Goal: Transaction & Acquisition: Purchase product/service

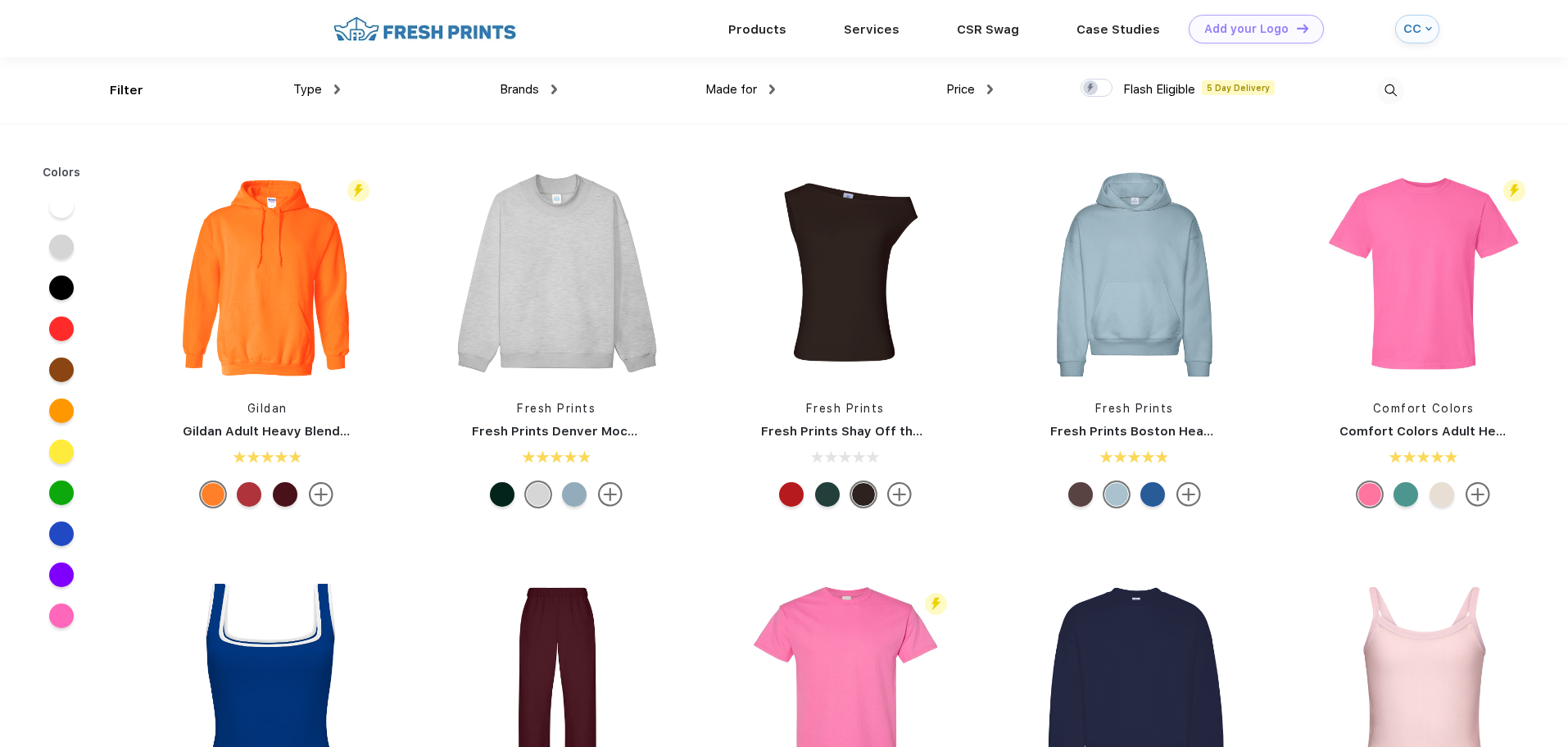
click at [1386, 95] on img at bounding box center [1391, 90] width 27 height 27
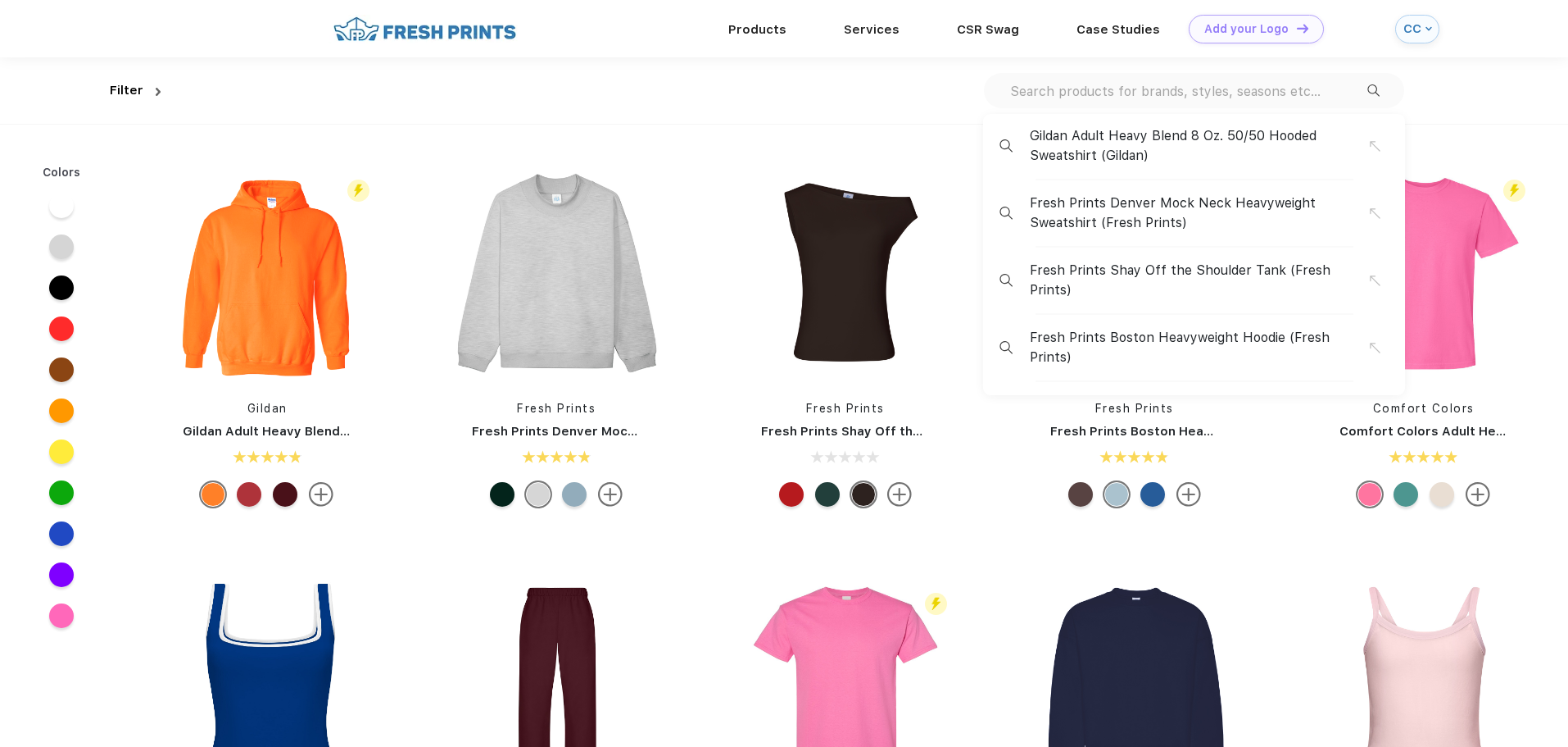
click at [1172, 90] on input "text" at bounding box center [1188, 90] width 359 height 18
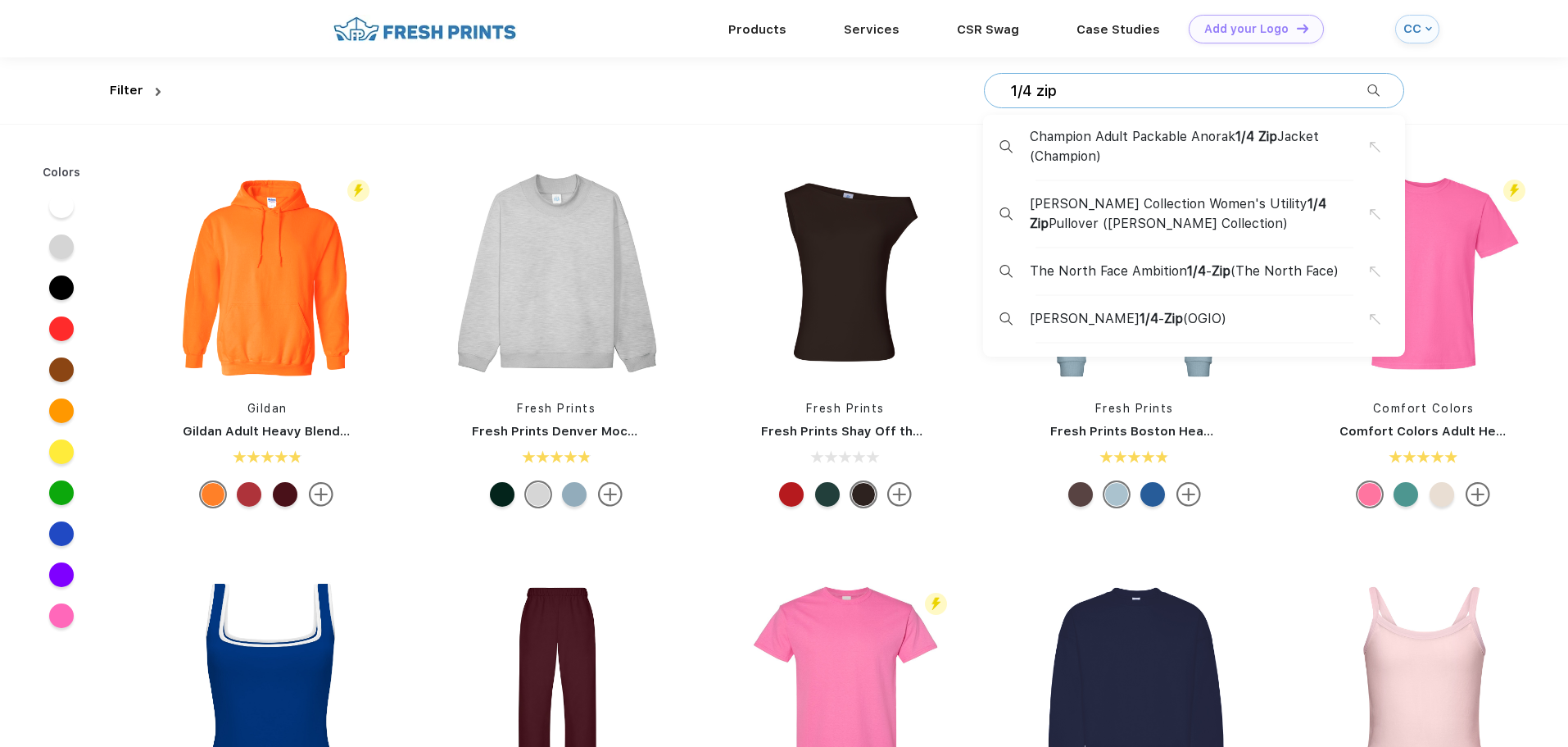
type input "1/4 zip"
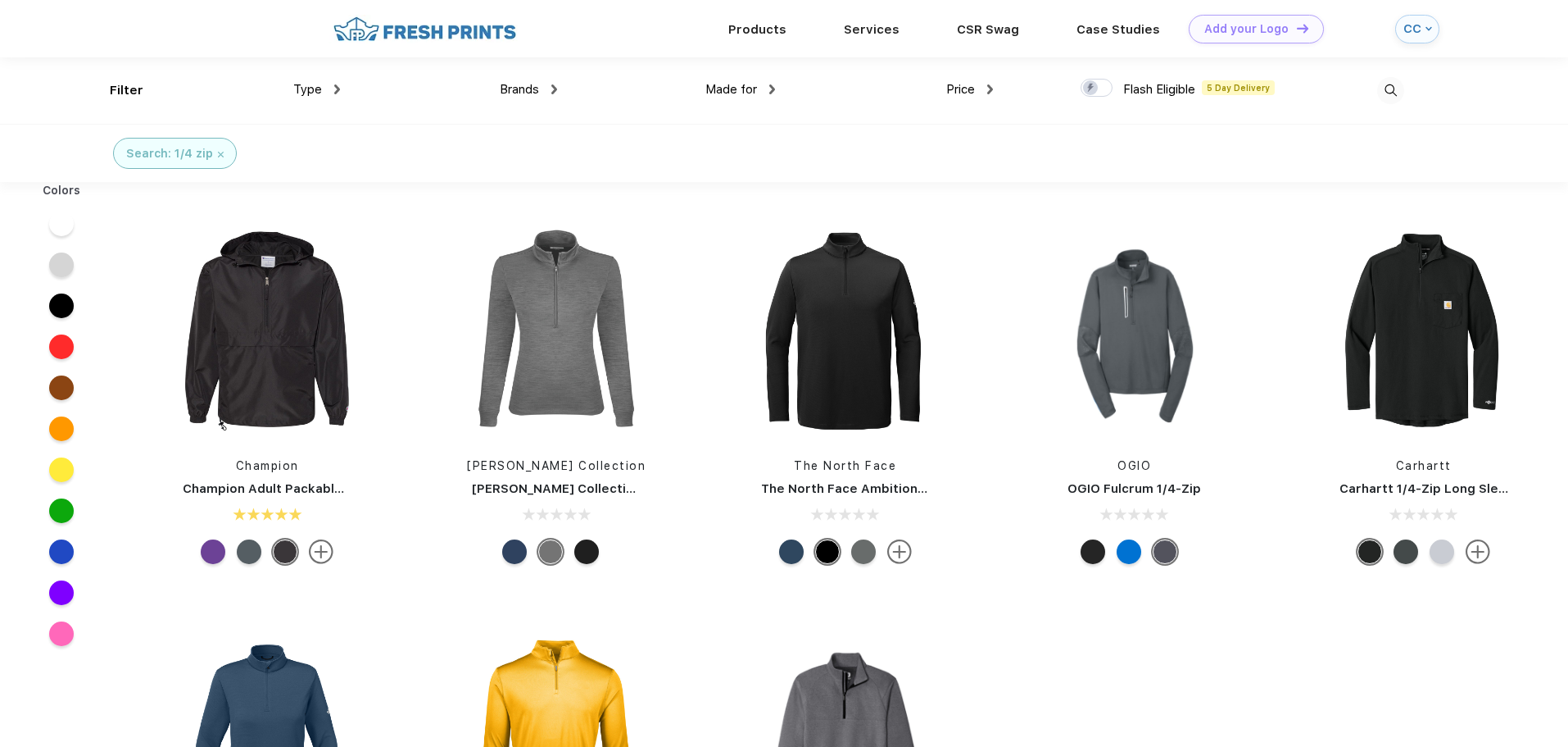
click at [993, 88] on img at bounding box center [990, 89] width 6 height 10
click at [315, 93] on div "Type" at bounding box center [316, 90] width 47 height 19
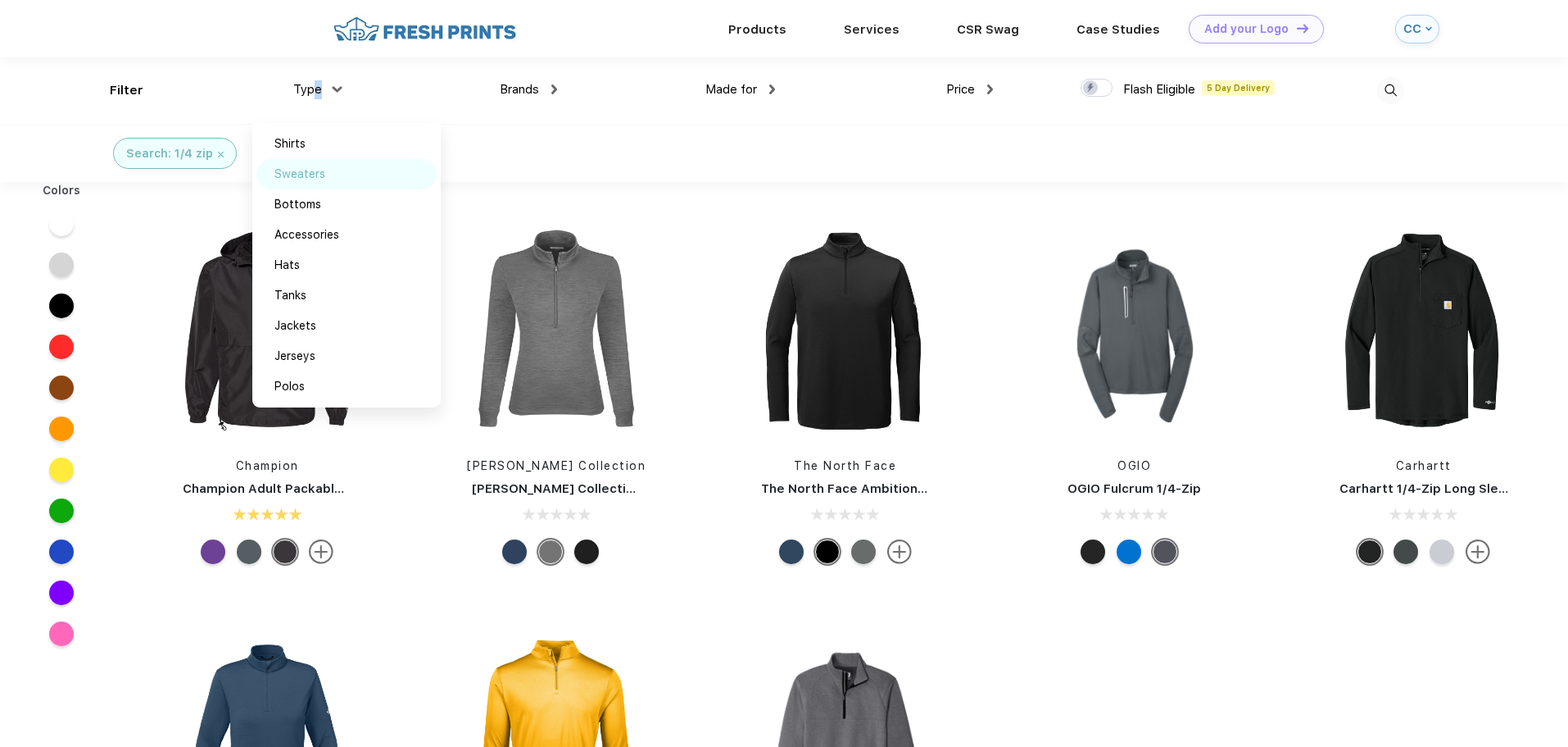
click at [346, 173] on img at bounding box center [343, 173] width 12 height 8
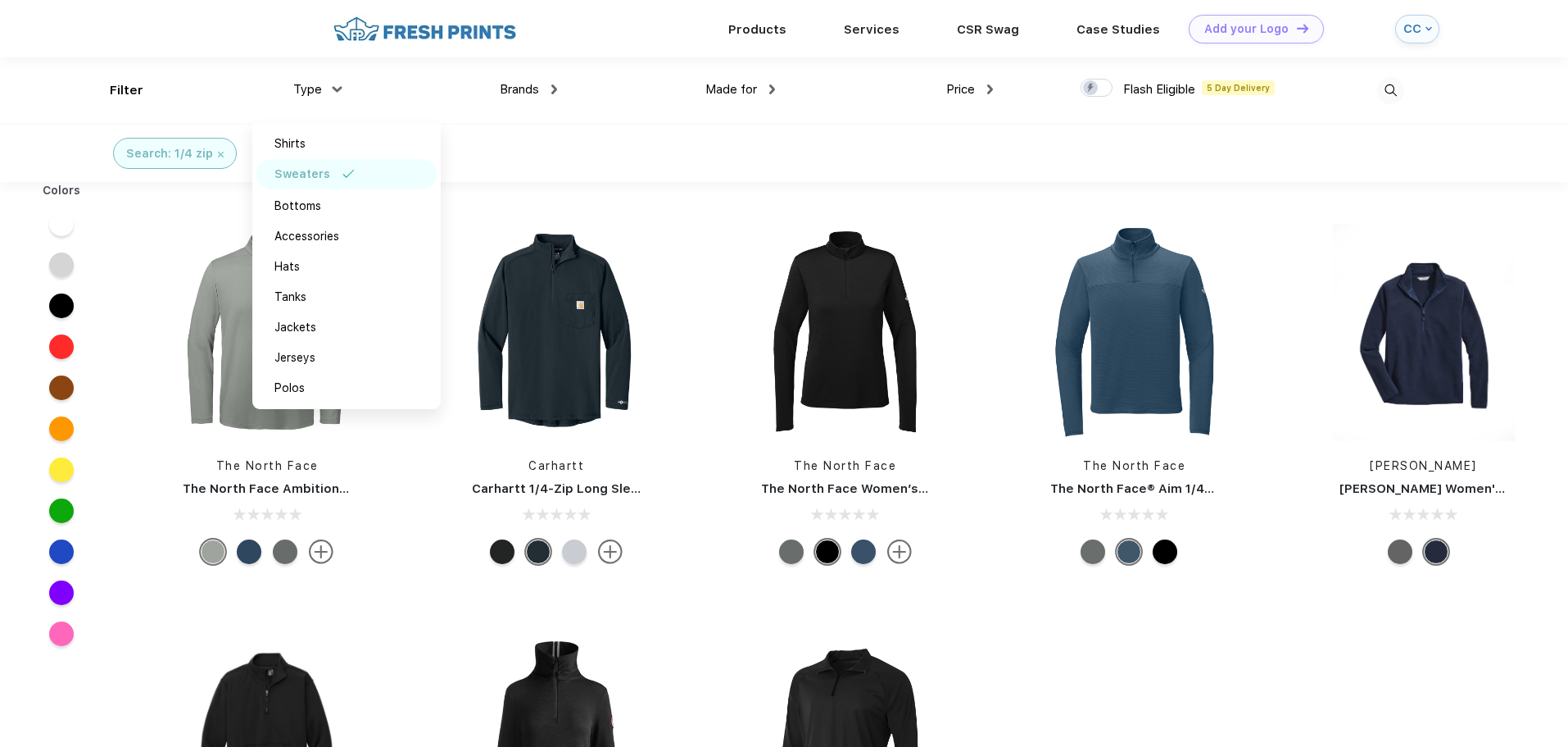
click at [399, 46] on div "Products Services Printing Fulfillment CSR Swag BIPOC-Owned Brands Women-Owned …" at bounding box center [826, 29] width 1113 height 57
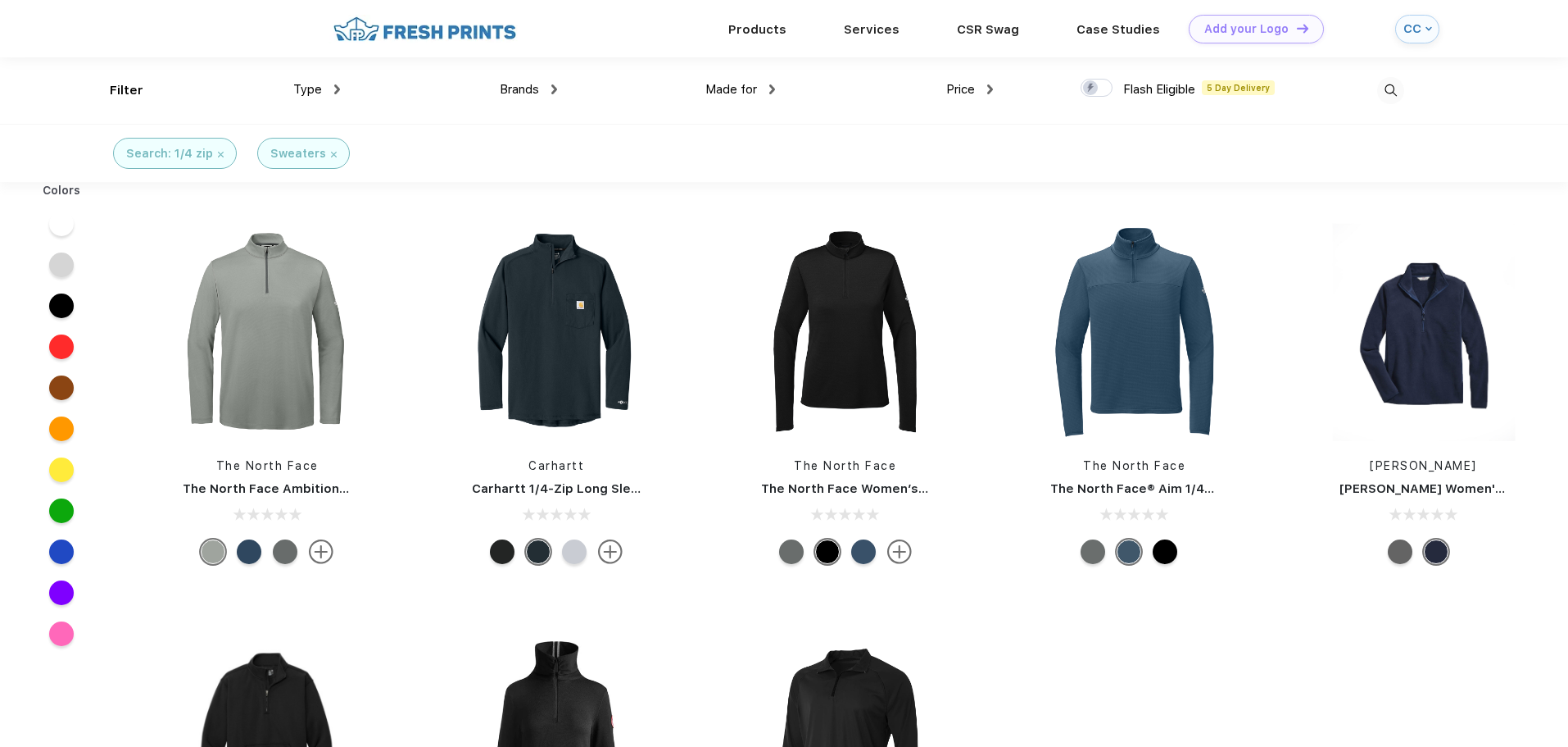
click at [400, 41] on img at bounding box center [425, 29] width 193 height 29
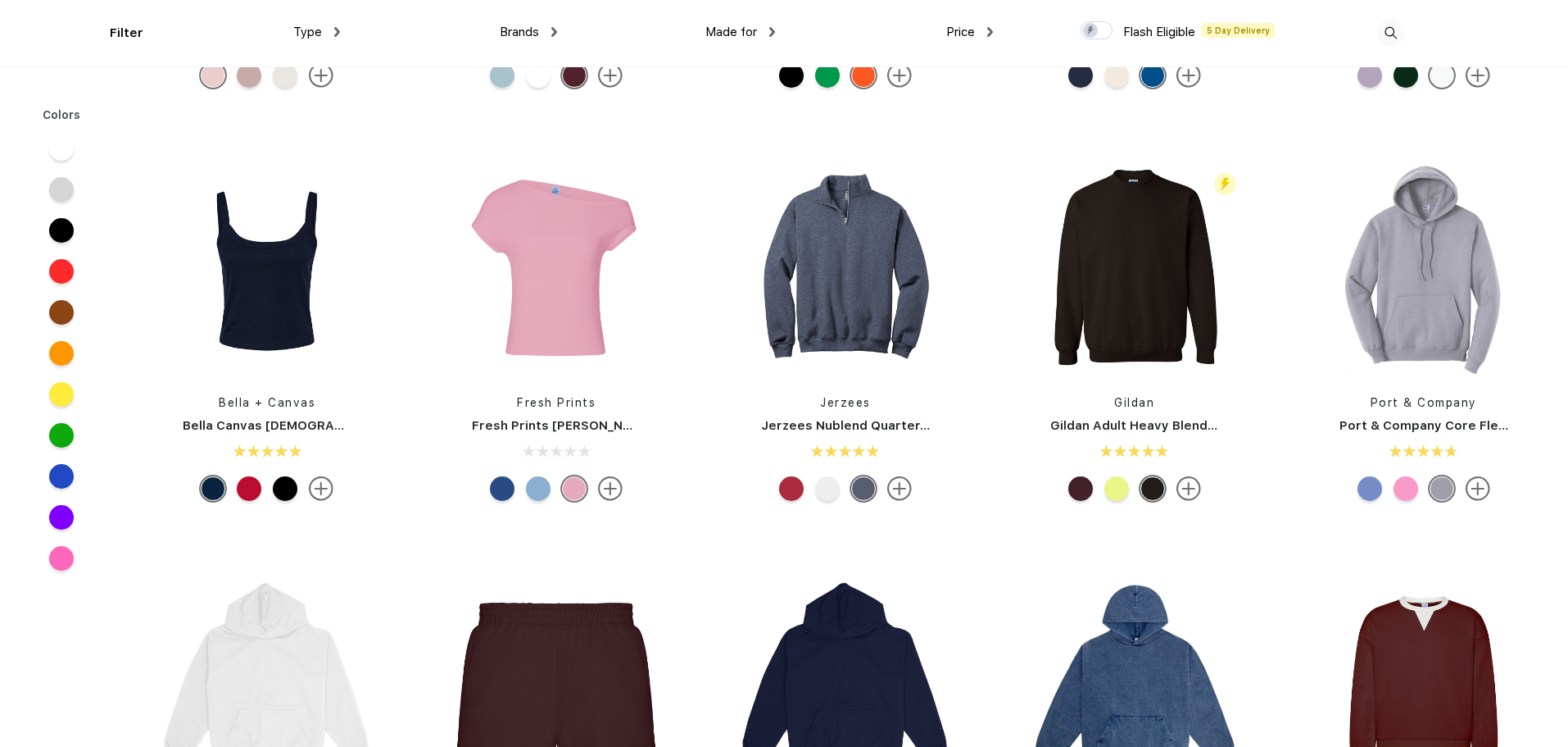
scroll to position [821, 0]
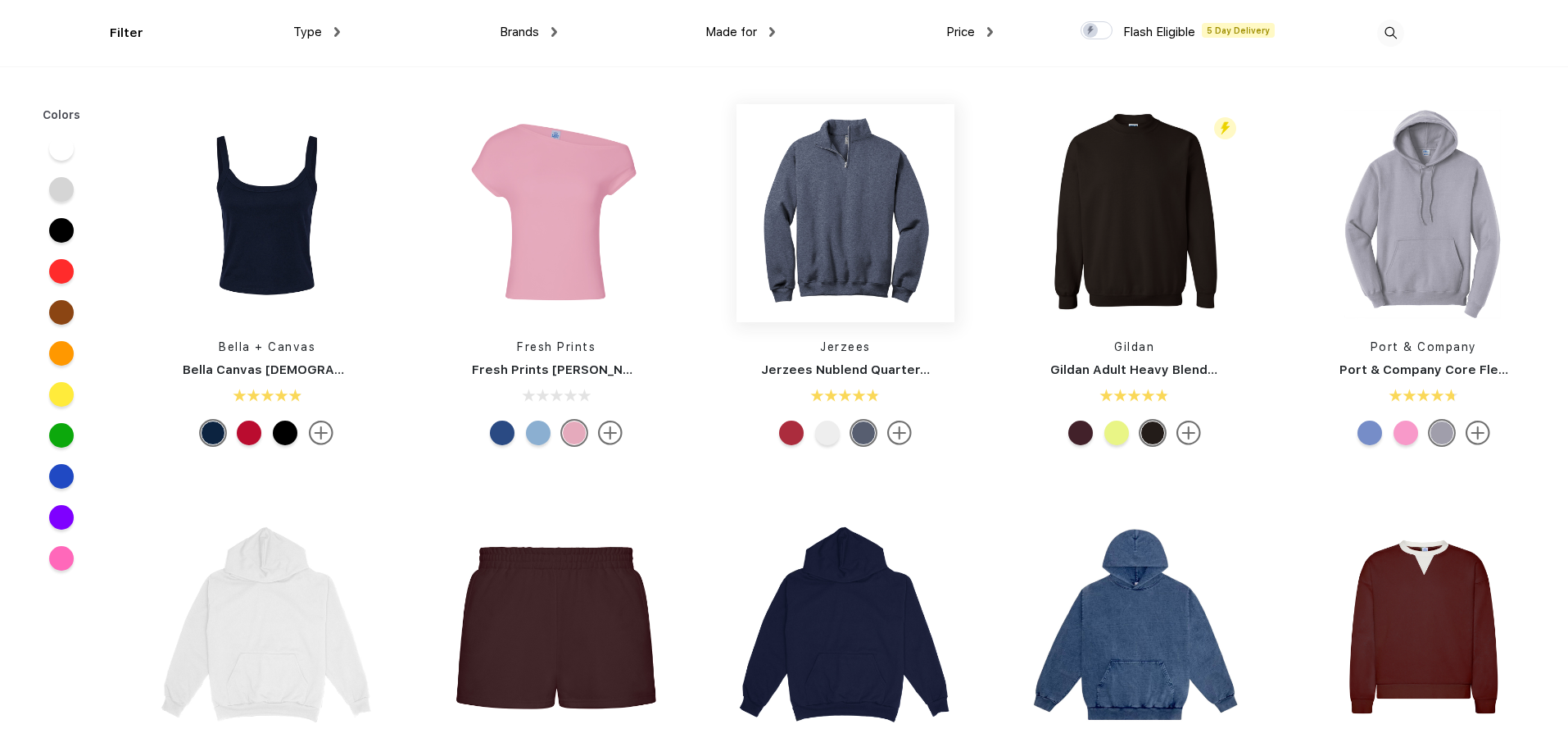
click at [829, 279] on img at bounding box center [846, 213] width 218 height 218
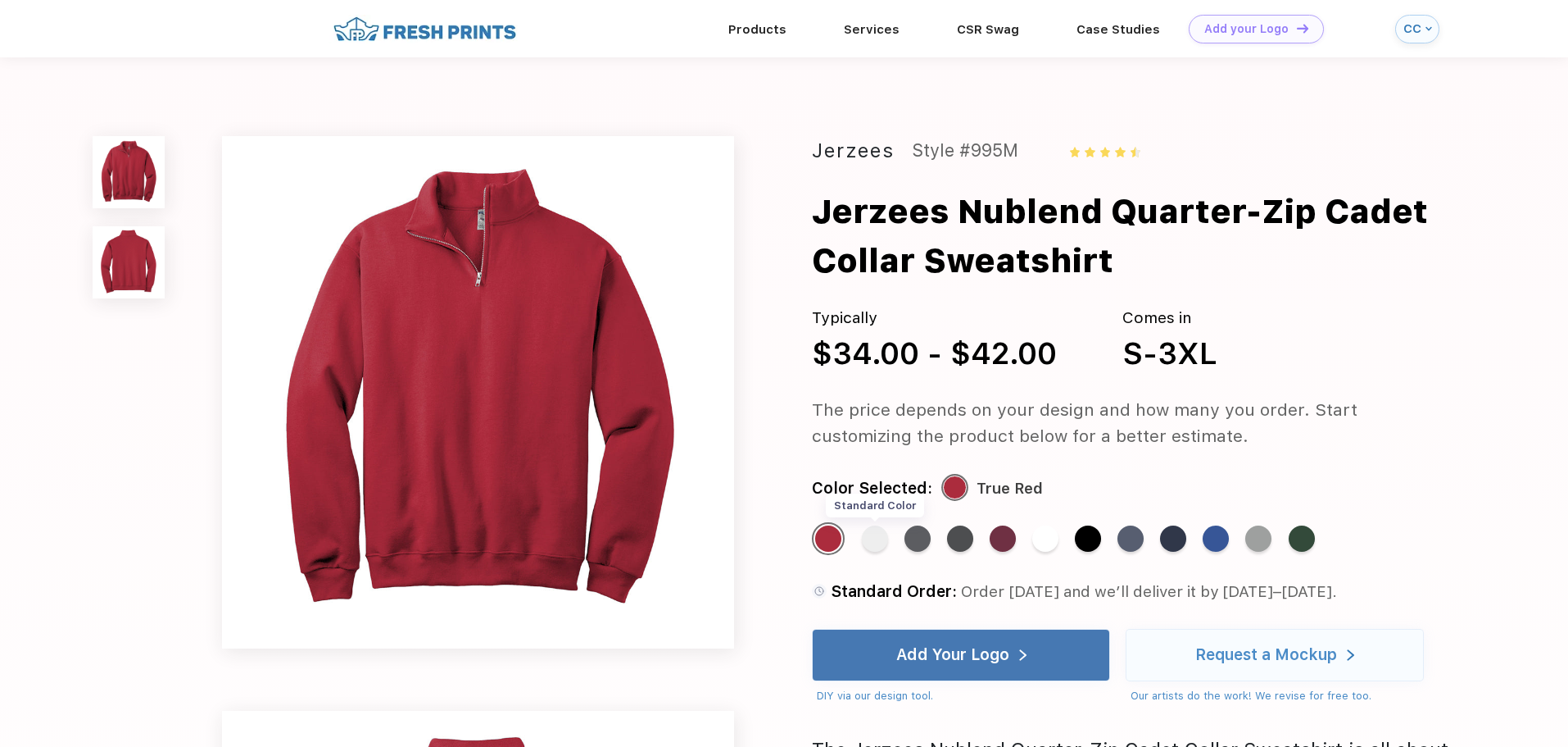
click at [876, 532] on div "Standard Color" at bounding box center [875, 538] width 26 height 26
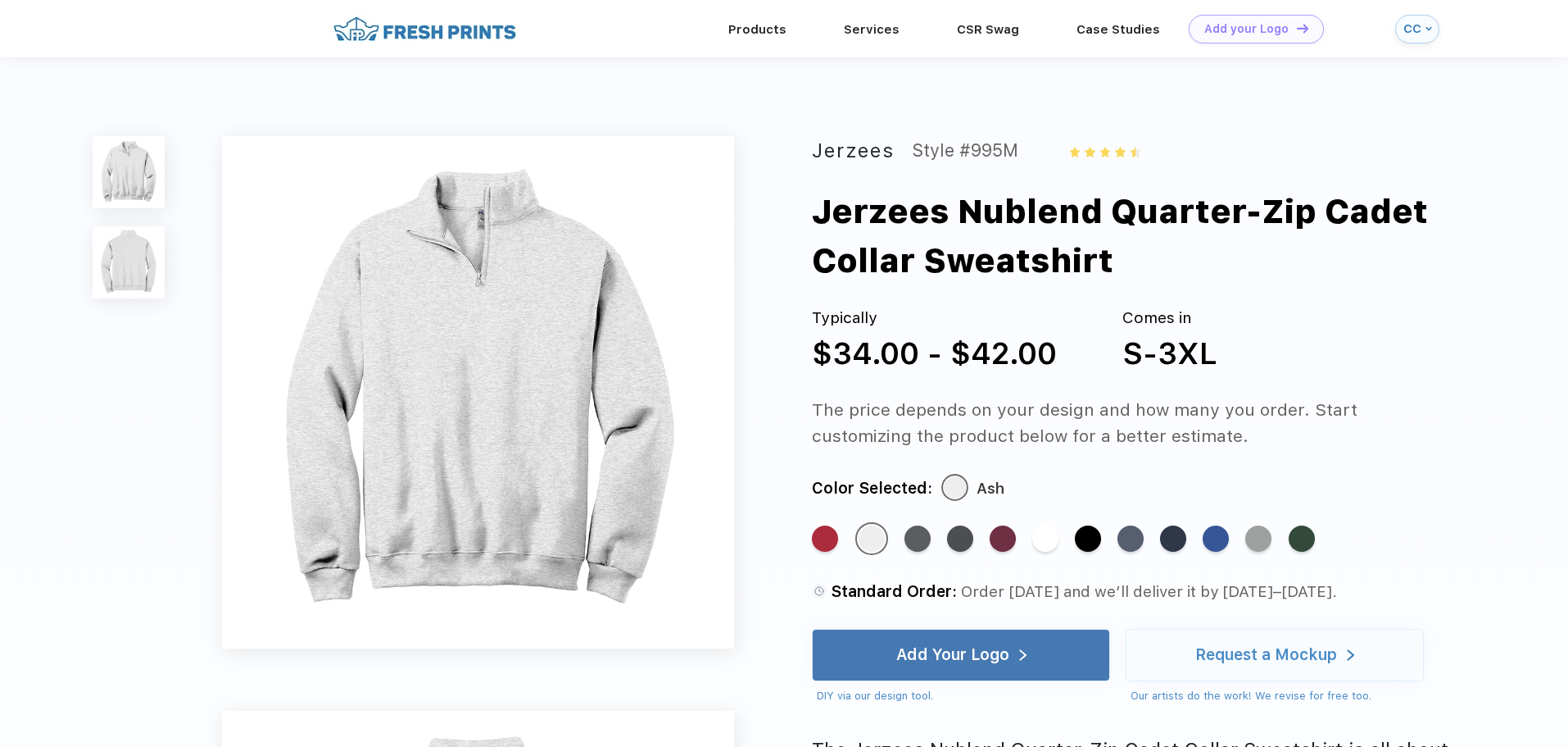
click at [980, 548] on div "Standard Color Standard Color Standard Color Standard Color Standard Color Stan…" at bounding box center [1116, 547] width 608 height 50
click at [923, 544] on div "Standard Color" at bounding box center [918, 538] width 26 height 26
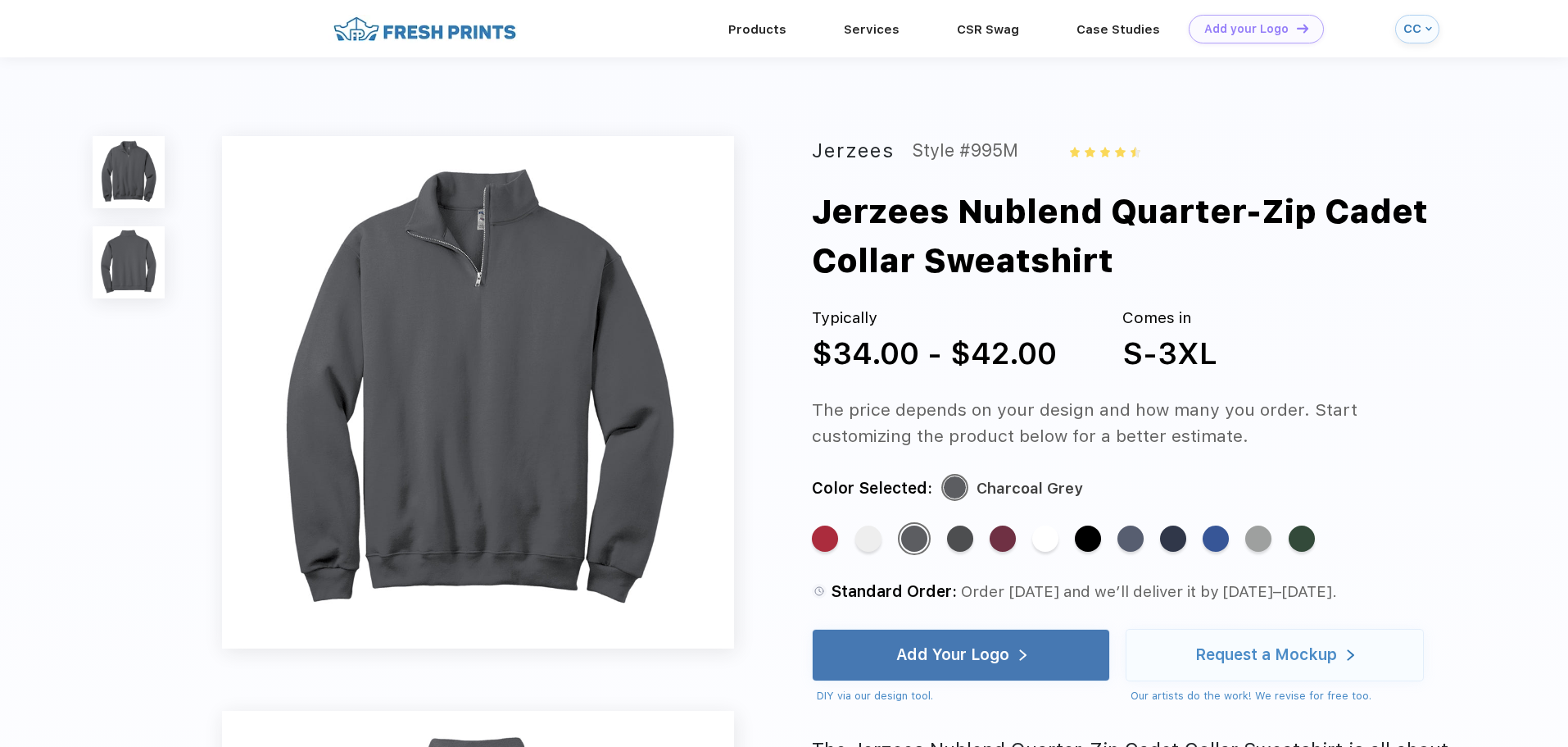
click at [1204, 538] on div "Standard Color Standard Color Standard Color Standard Color Standard Color Stan…" at bounding box center [1116, 547] width 608 height 50
click at [1223, 536] on div "Standard Color" at bounding box center [1216, 538] width 26 height 26
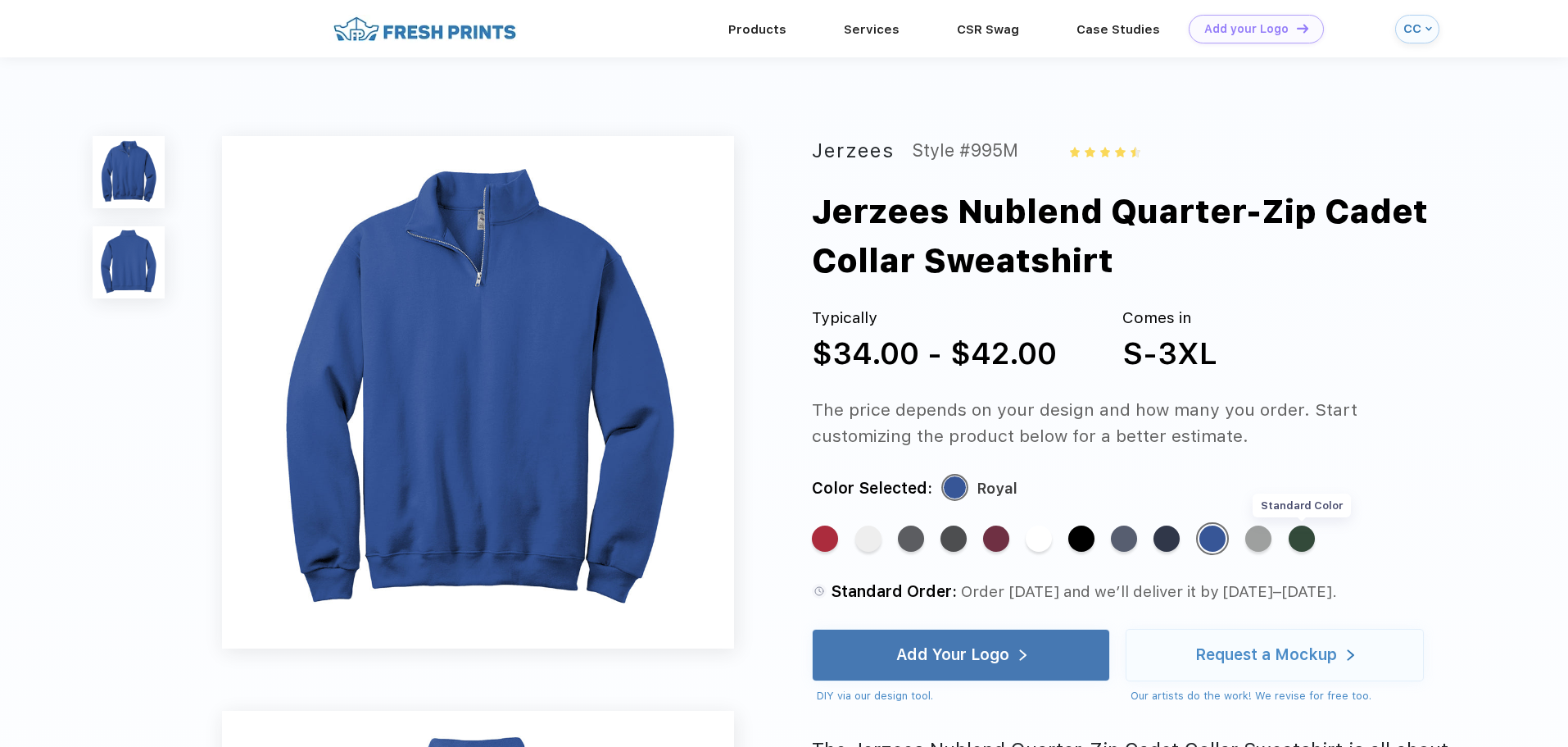
click at [1304, 541] on div "Standard Color" at bounding box center [1302, 538] width 26 height 26
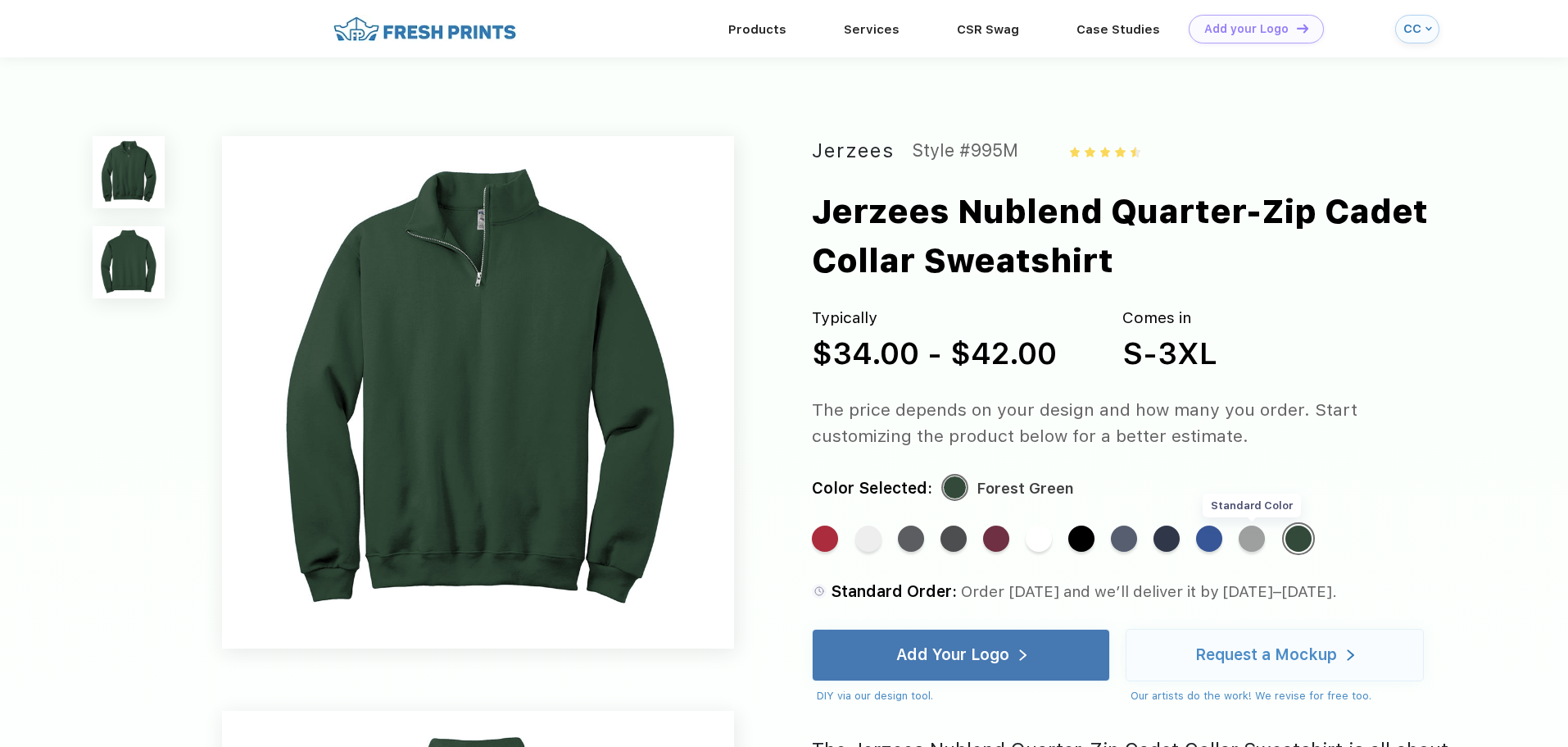
click at [1260, 547] on div "Standard Color" at bounding box center [1252, 538] width 26 height 26
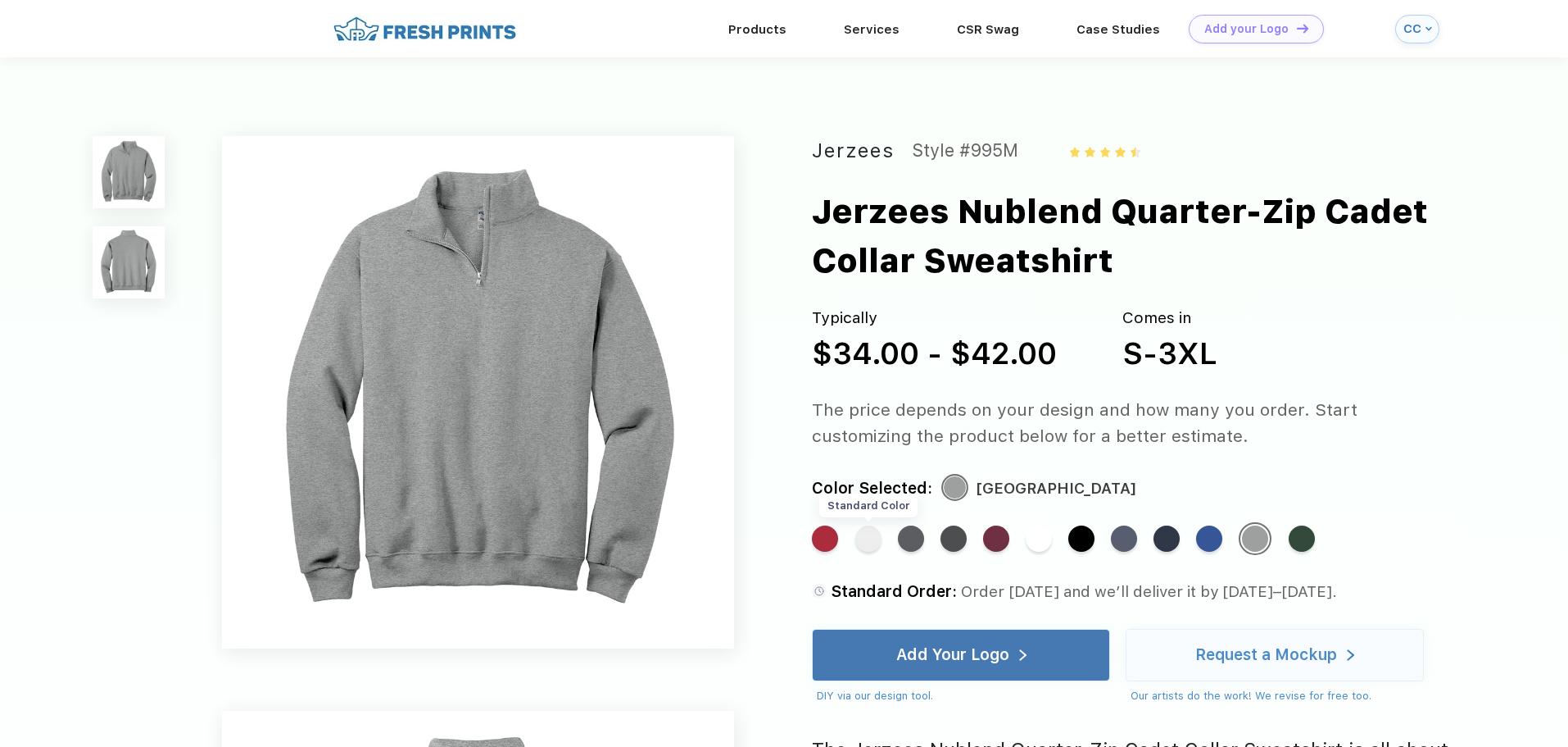
click at [878, 535] on div "Standard Color" at bounding box center [868, 538] width 26 height 26
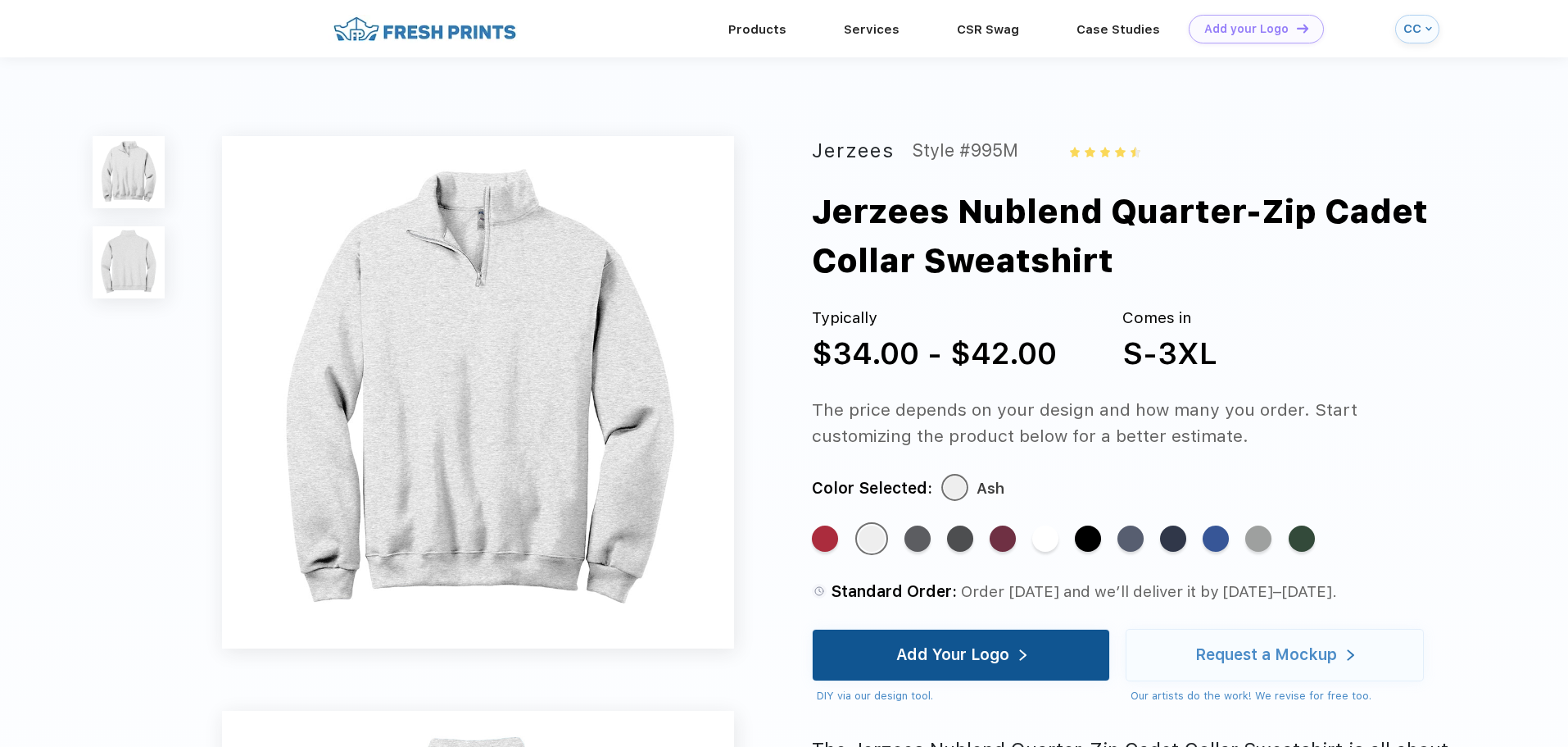
click at [1013, 649] on div "Add Your Logo" at bounding box center [961, 655] width 130 height 50
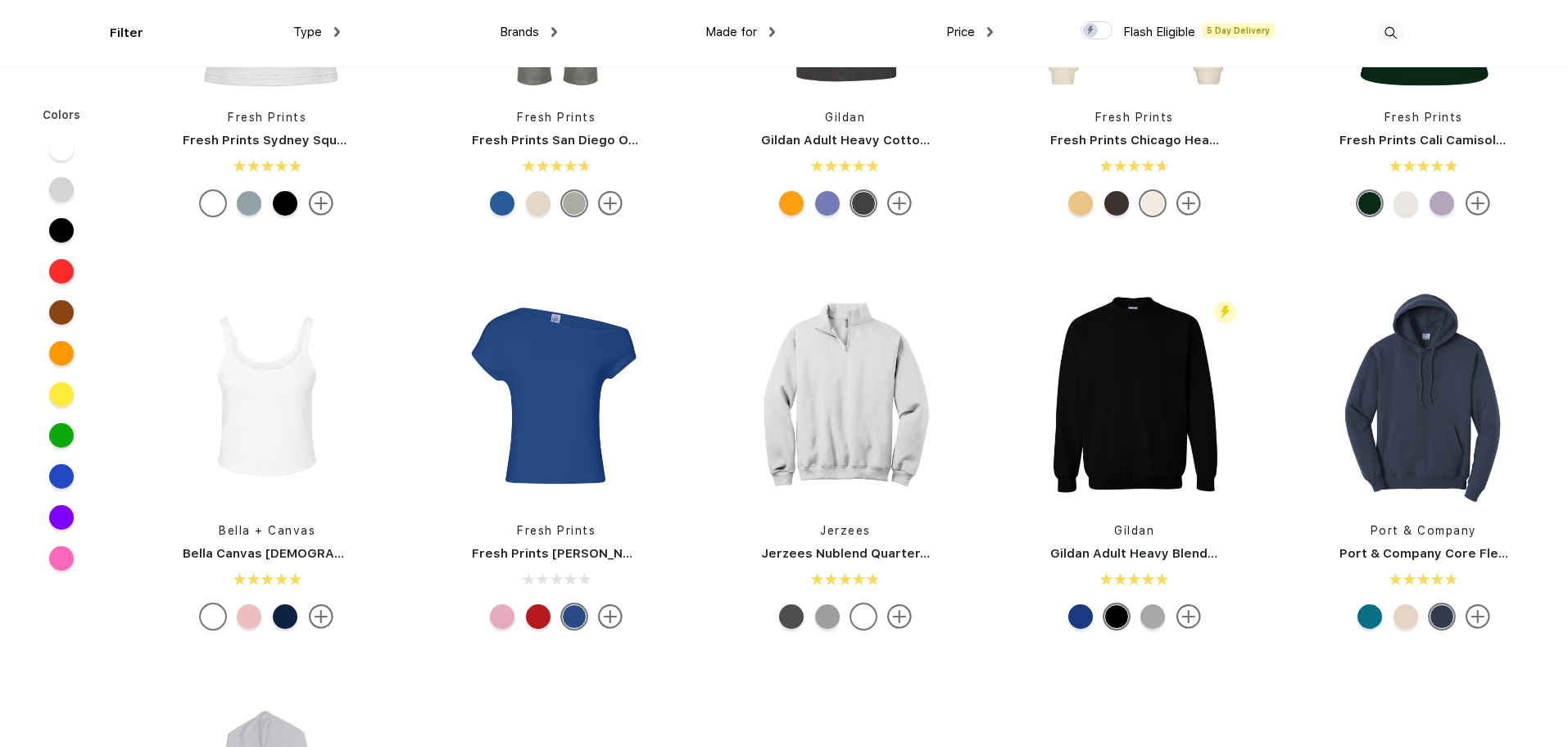
scroll to position [656, 0]
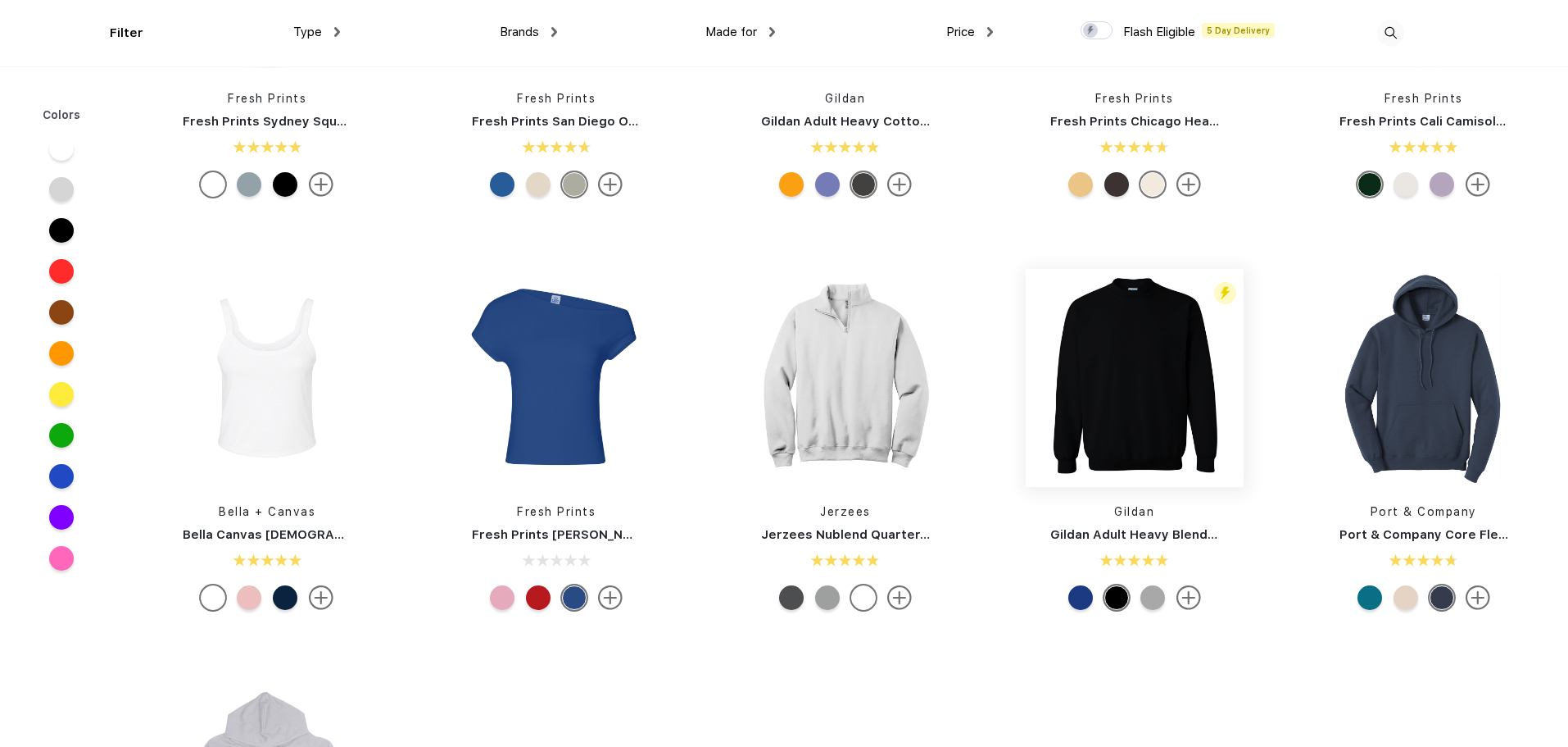
click at [1136, 430] on img at bounding box center [1134, 377] width 218 height 218
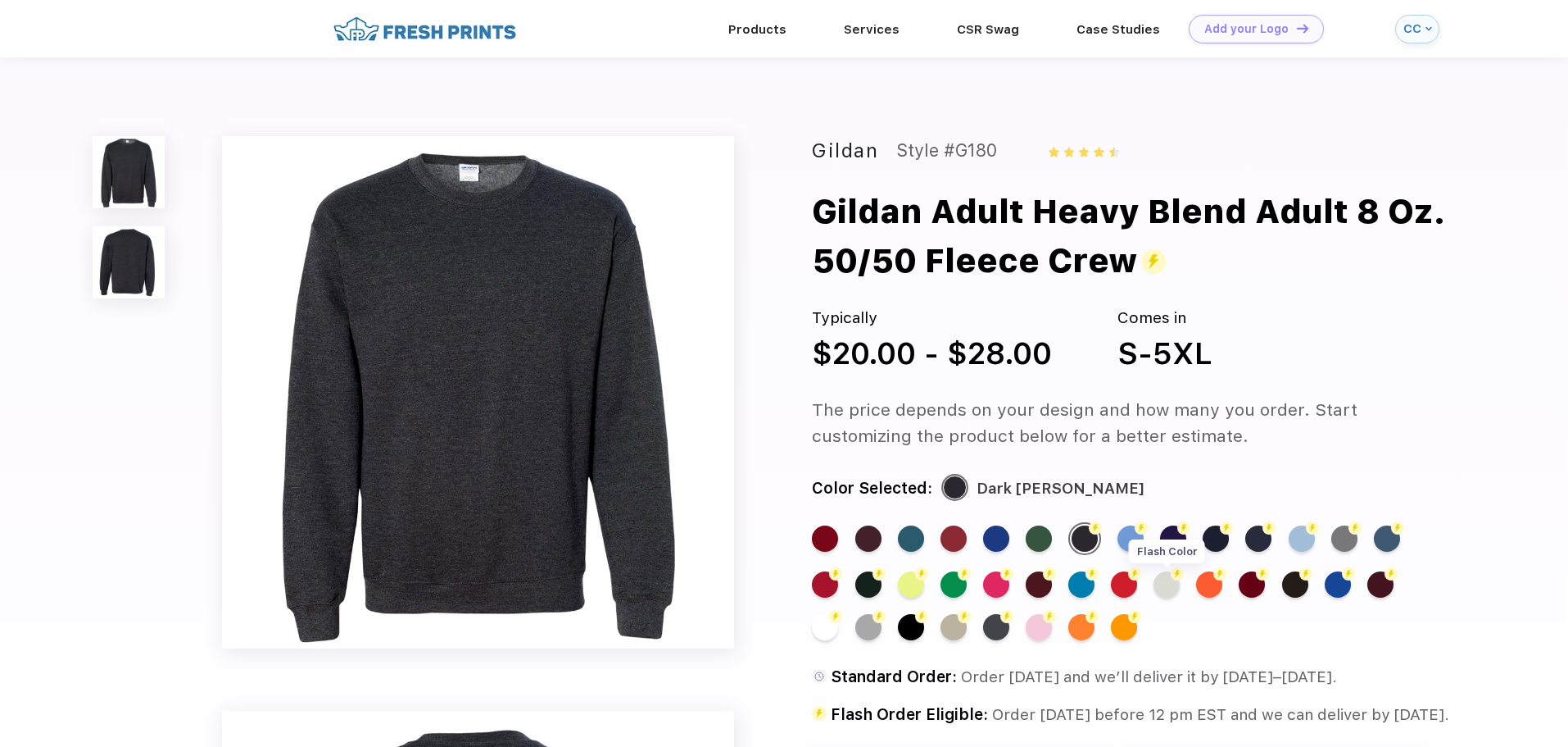
click at [1158, 578] on div "Flash Color" at bounding box center [1166, 584] width 26 height 26
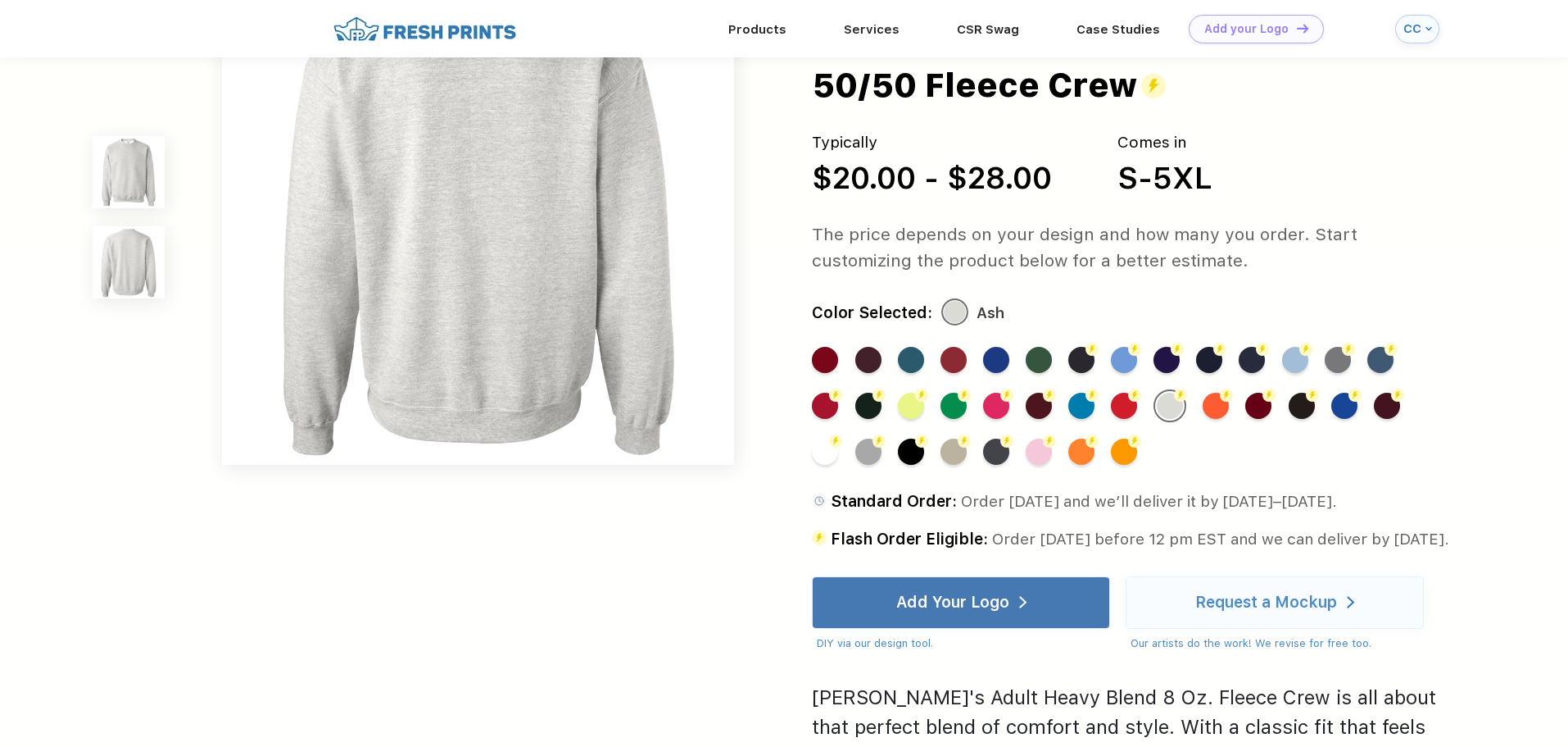
scroll to position [820, 0]
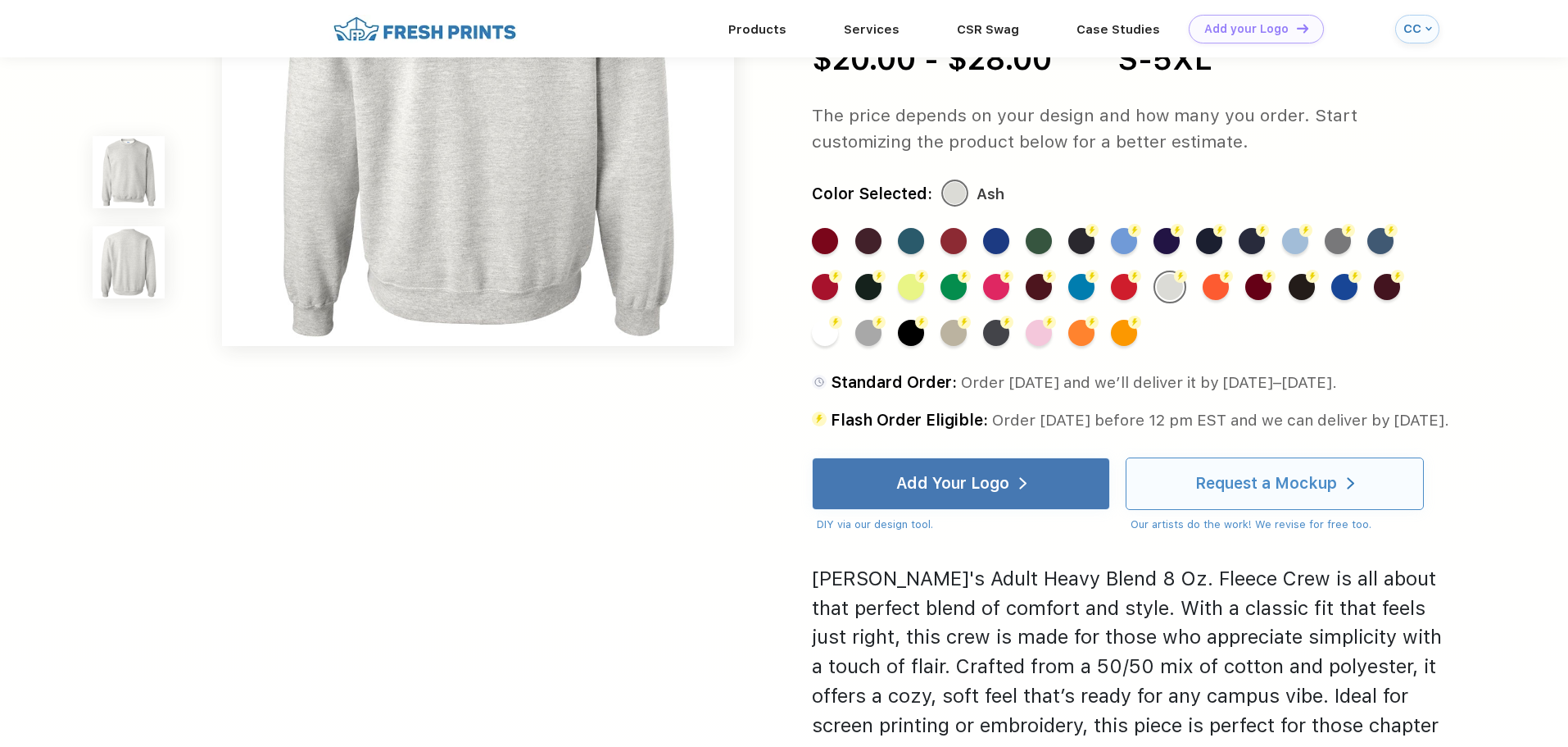
click at [1269, 495] on div "Request a Mockup" at bounding box center [1274, 484] width 159 height 50
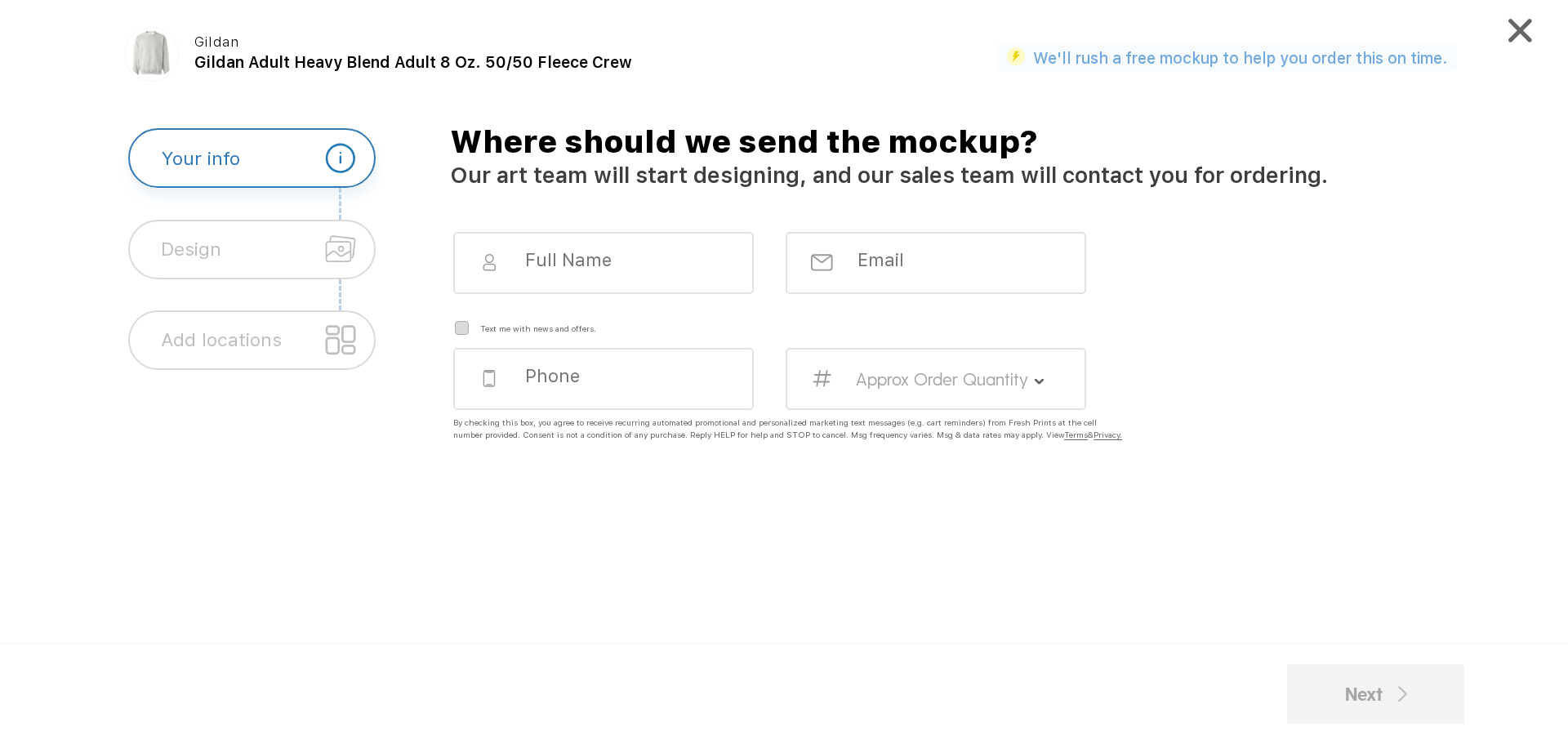
click at [554, 288] on div at bounding box center [604, 263] width 301 height 63
click at [569, 277] on div at bounding box center [604, 263] width 301 height 63
click at [570, 264] on input at bounding box center [616, 260] width 186 height 22
type input "Carlin Conway"
type input "carlincnw@gmail.com"
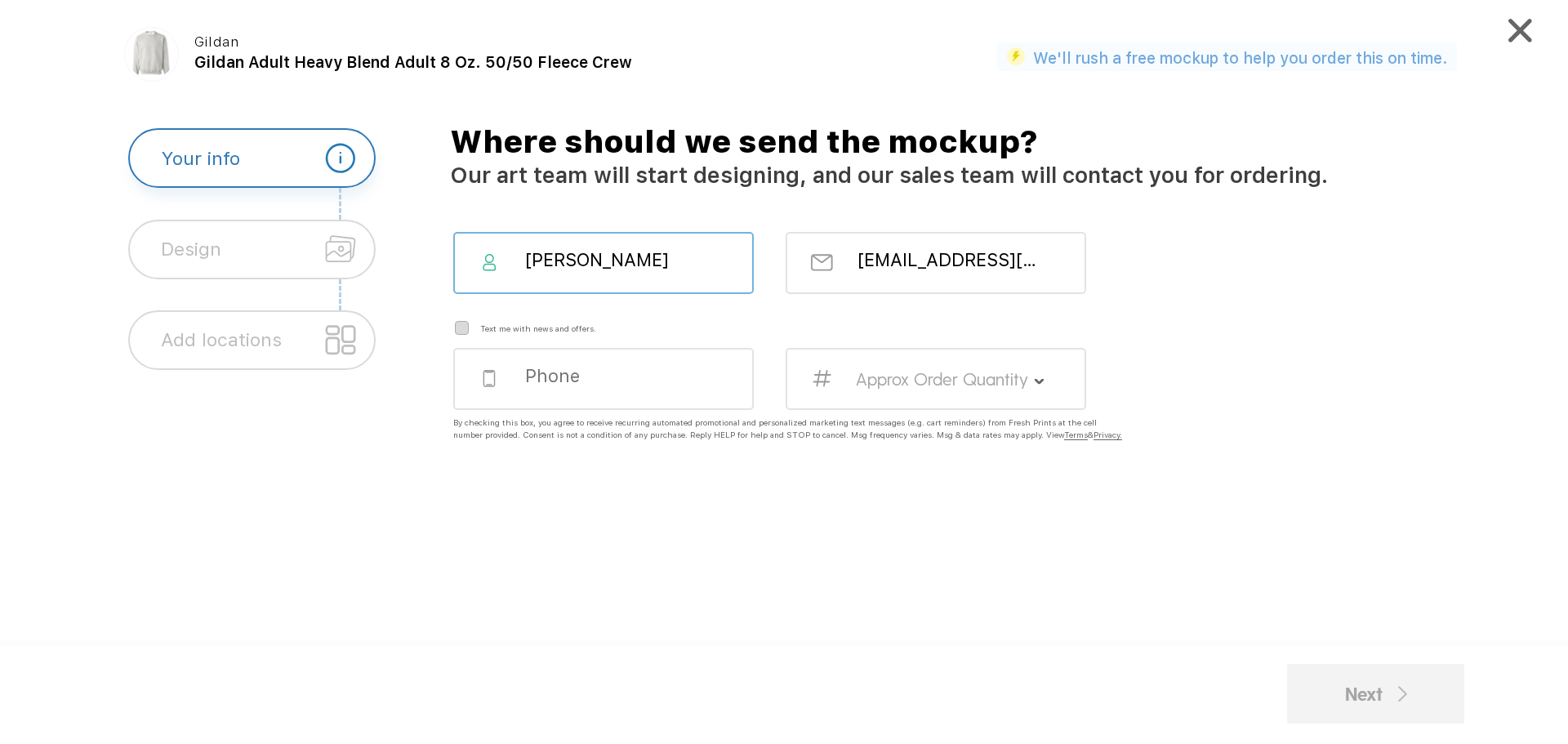
type input "8593171929"
click at [897, 369] on label "Approx Order Quantity" at bounding box center [942, 378] width 172 height 22
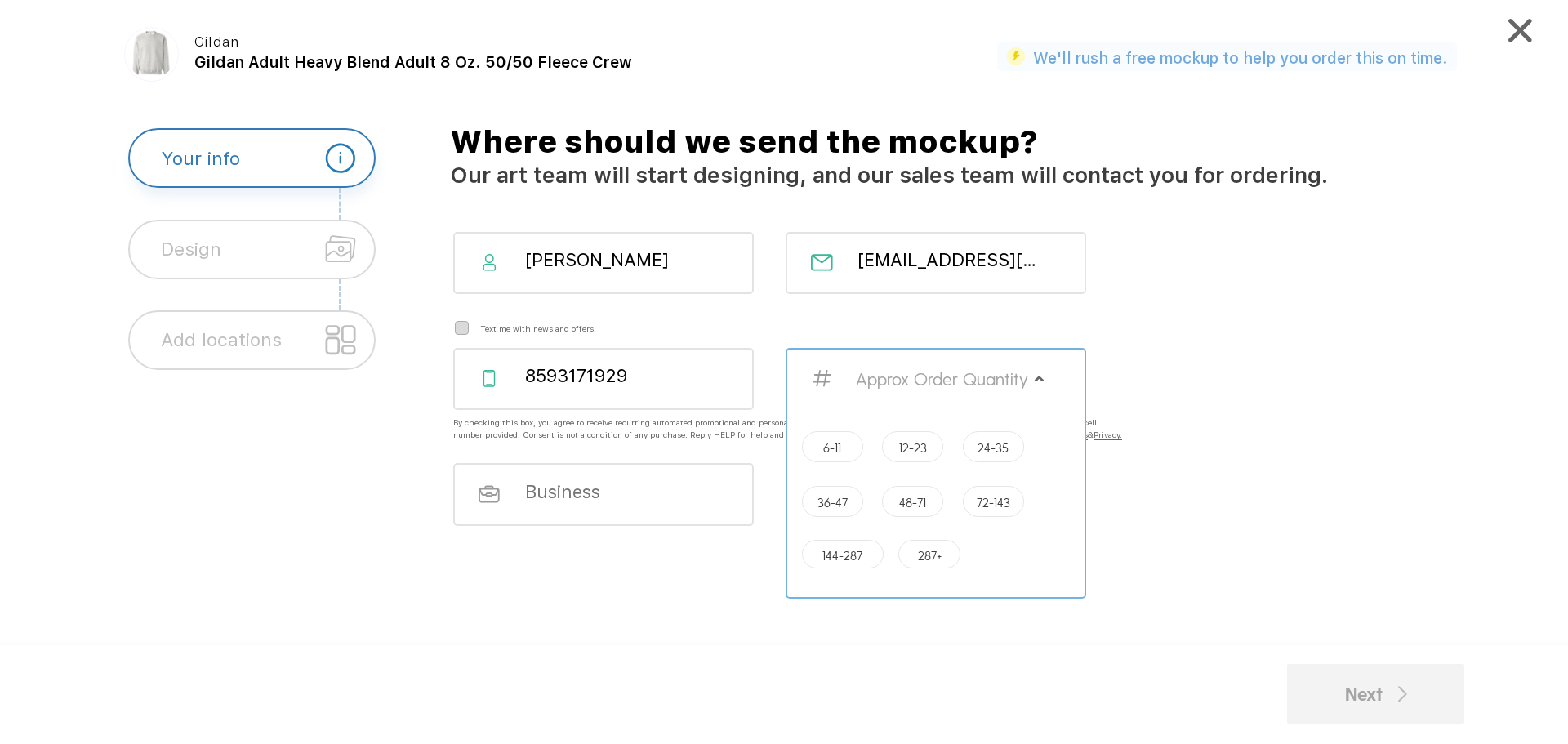
click at [1153, 365] on div "8593171929 Approx Order Quantity 6-11 12-23 24-35 36-47 48-71 72-143 144-287 28…" at bounding box center [972, 391] width 1082 height 85
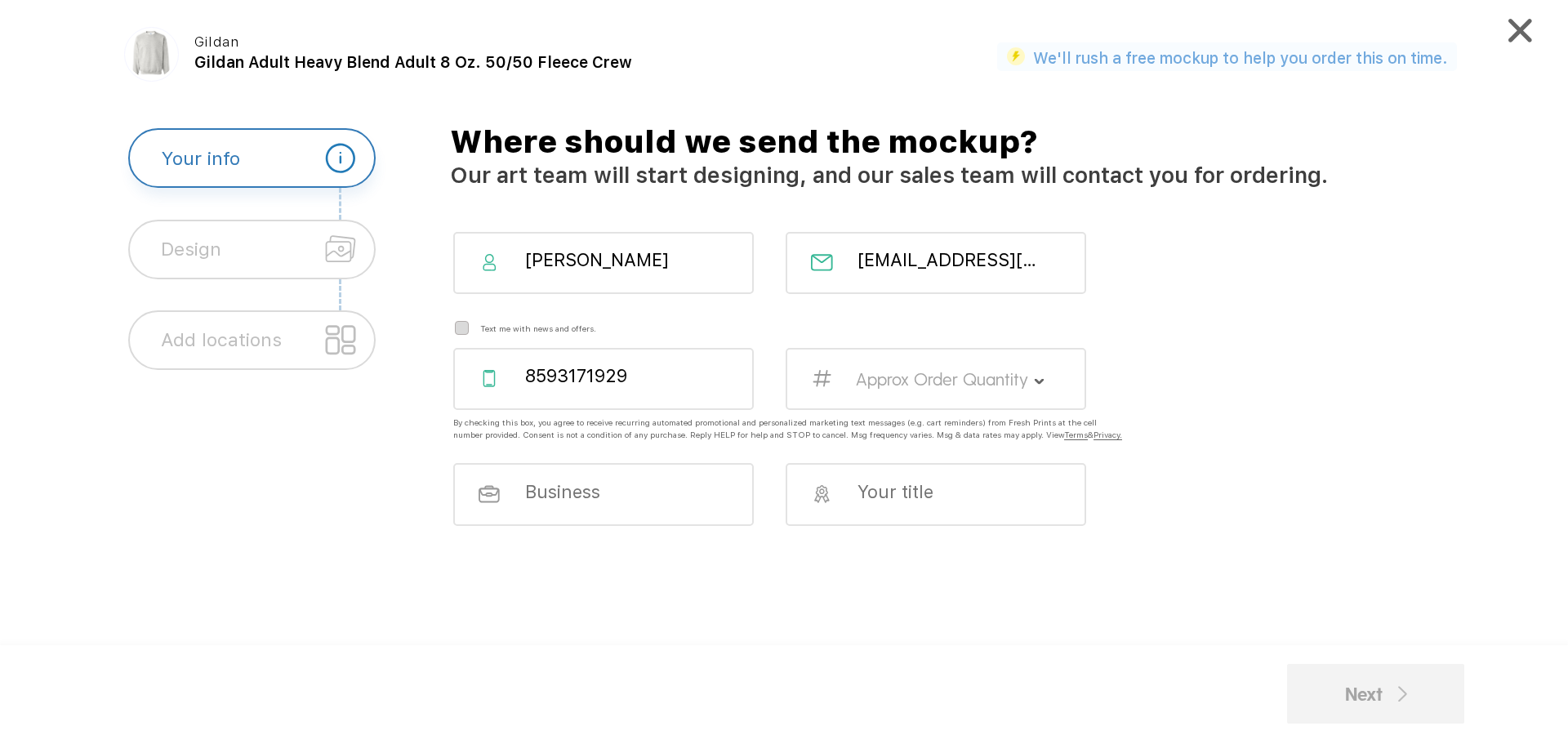
click at [847, 490] on div at bounding box center [936, 495] width 301 height 63
click at [962, 502] on input at bounding box center [949, 490] width 186 height 22
type input "Carlin Conway"
click at [768, 601] on div "Carlin Conway carlincnw@gmail.com Text me with news and offers. 8593171929 Appr…" at bounding box center [972, 557] width 1082 height 650
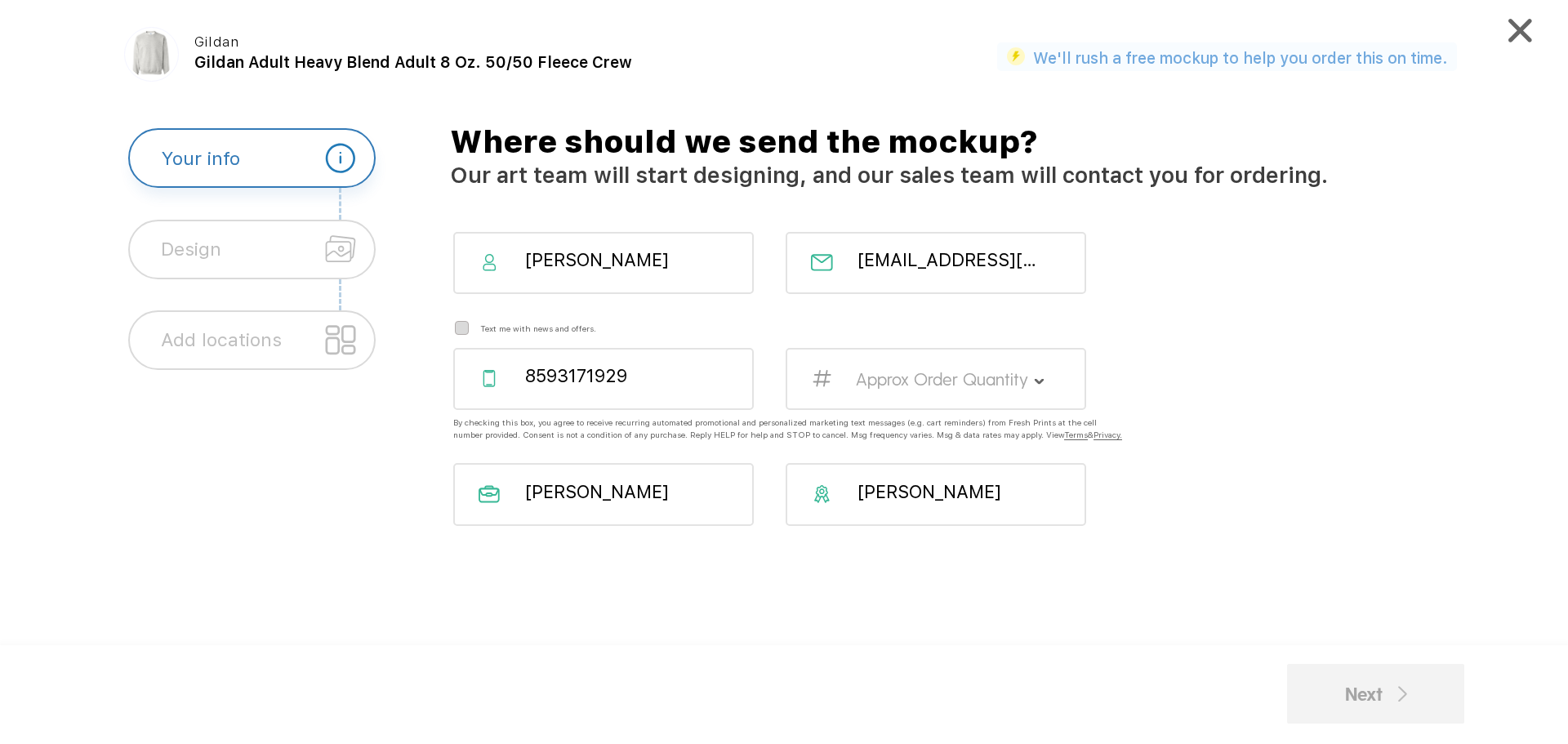
click at [1011, 420] on div "Approx Order Quantity" at bounding box center [930, 391] width 333 height 85
click at [983, 378] on label "Approx Order Quantity" at bounding box center [942, 378] width 172 height 22
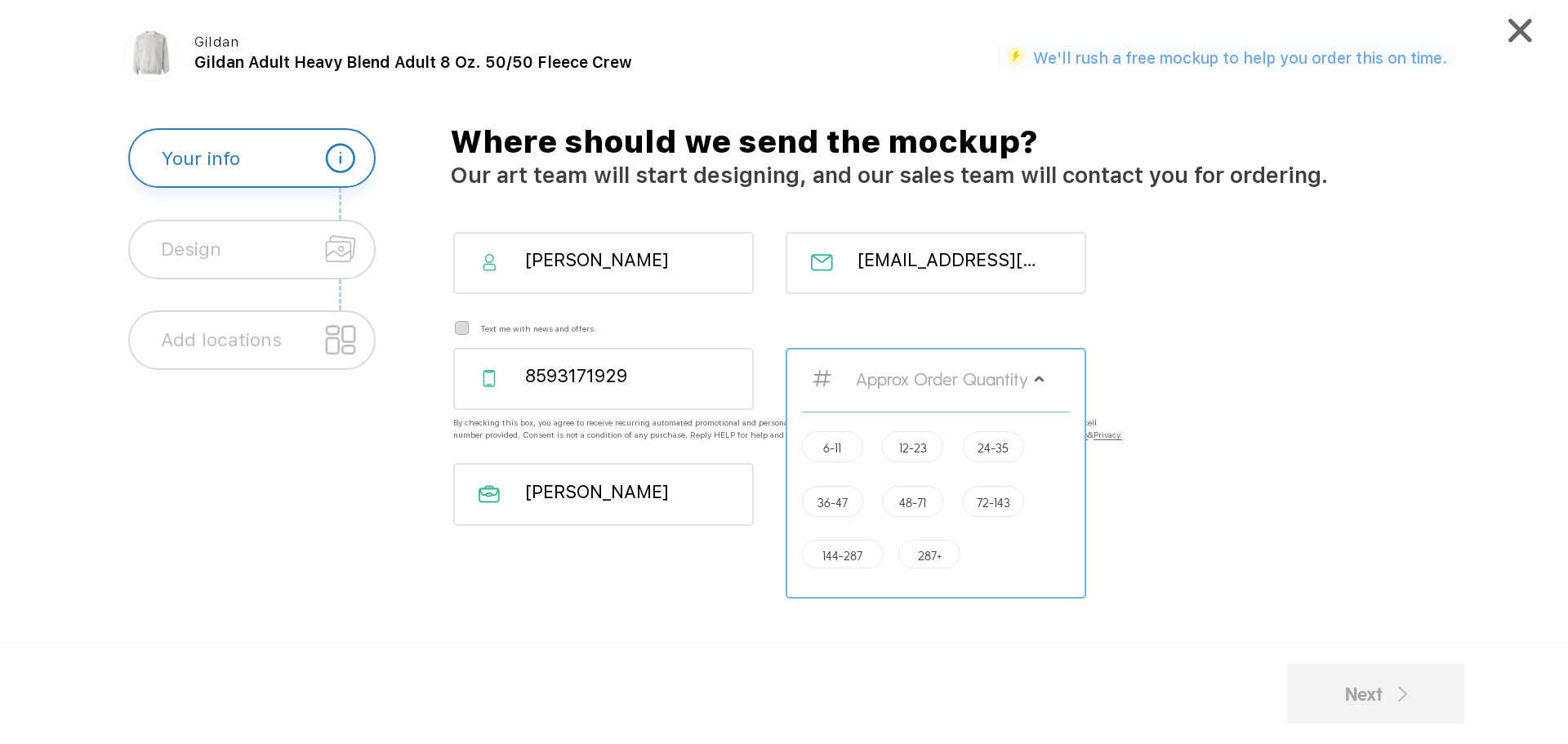
click at [820, 510] on div "36-47" at bounding box center [833, 501] width 62 height 31
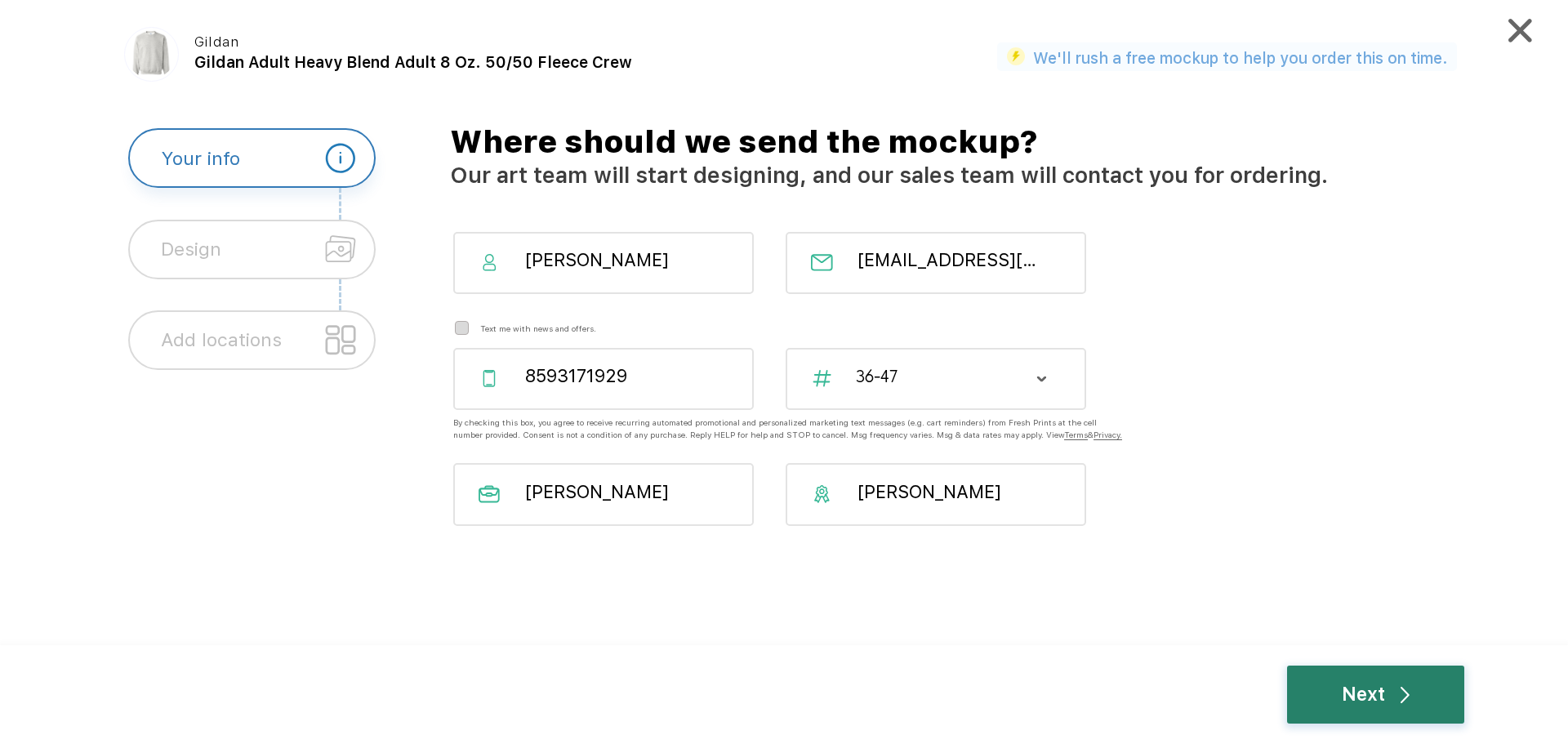
click at [1363, 679] on div "Next" at bounding box center [1376, 694] width 178 height 58
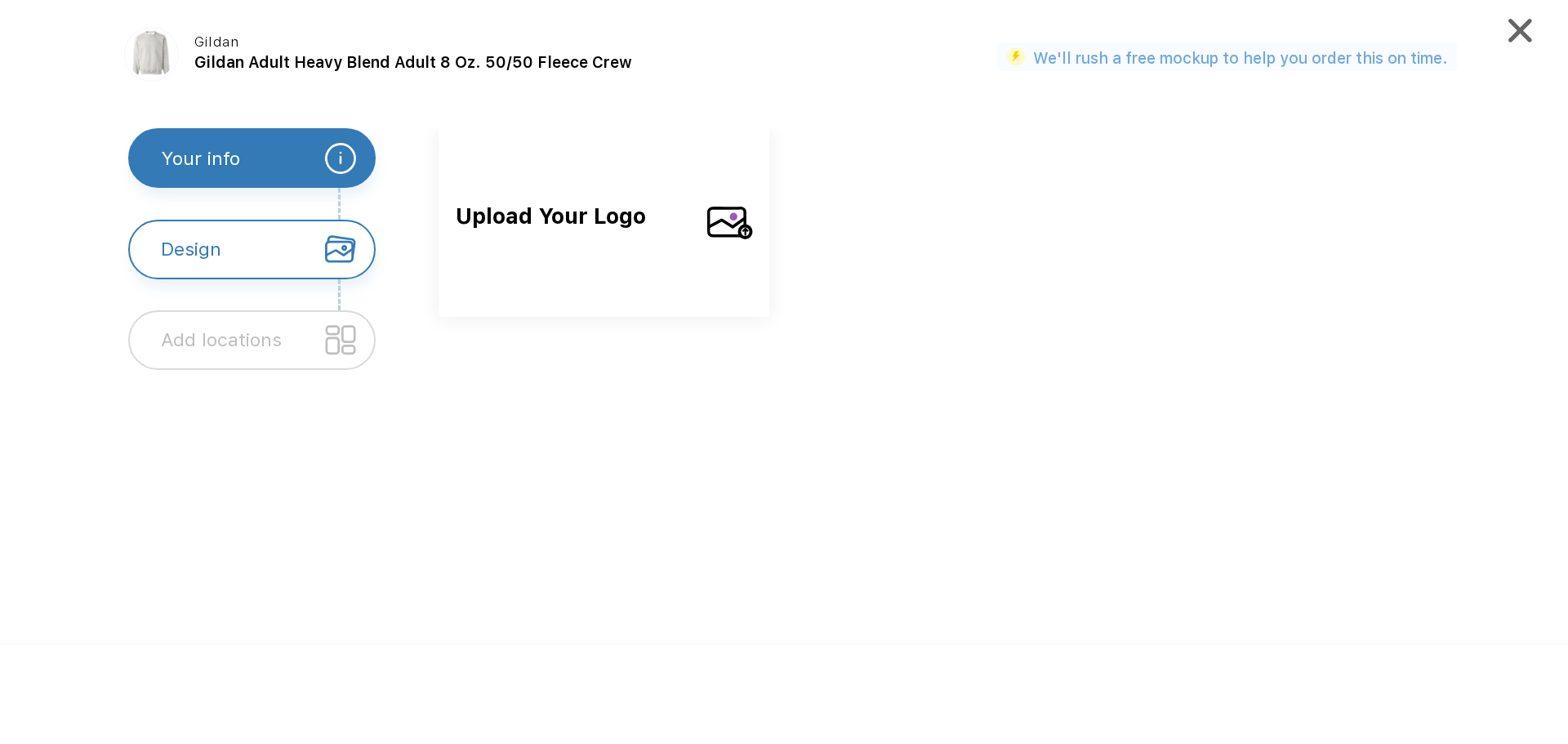
click at [599, 201] on span "Upload Your Logo" at bounding box center [573, 234] width 236 height 70
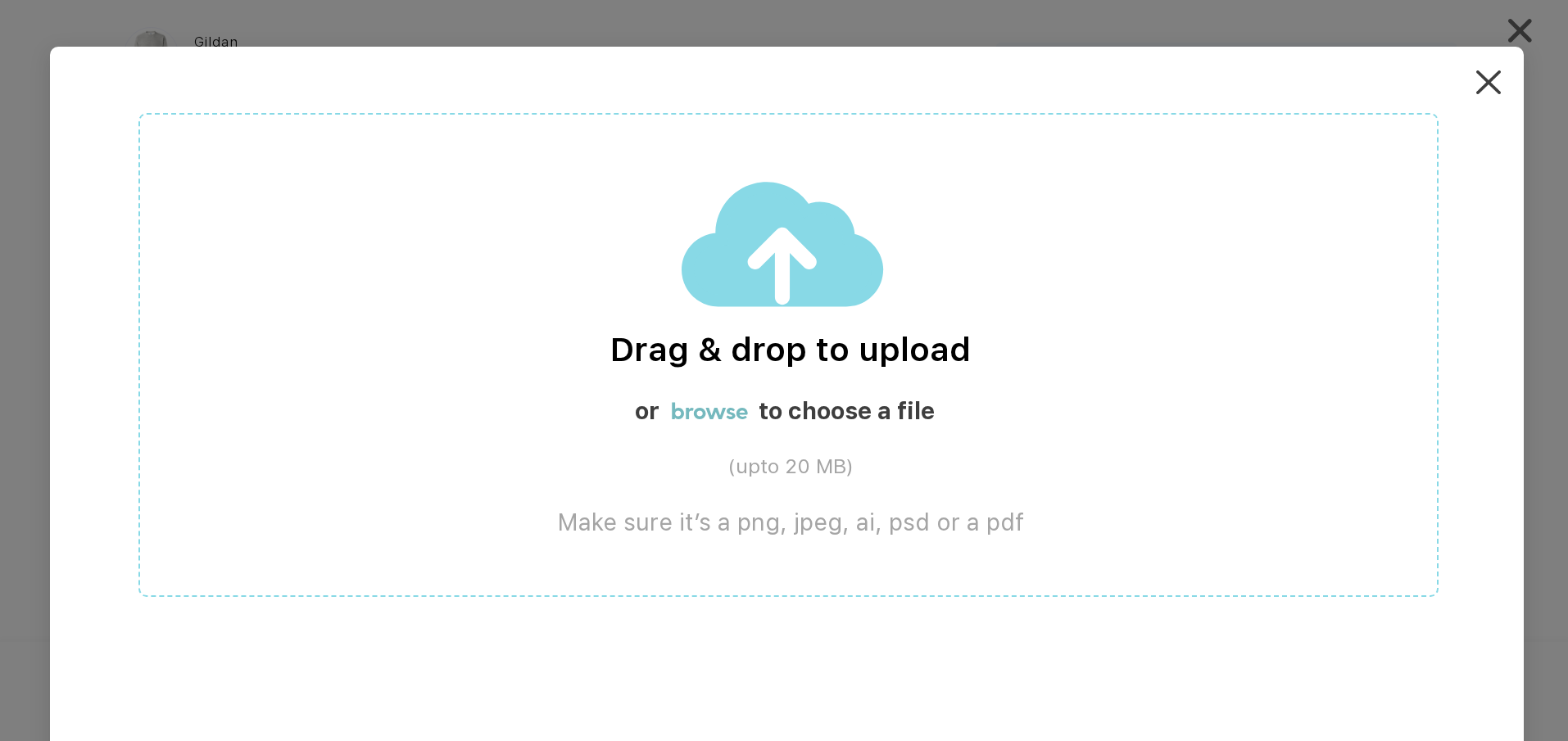
click at [736, 412] on label "browse" at bounding box center [709, 410] width 77 height 28
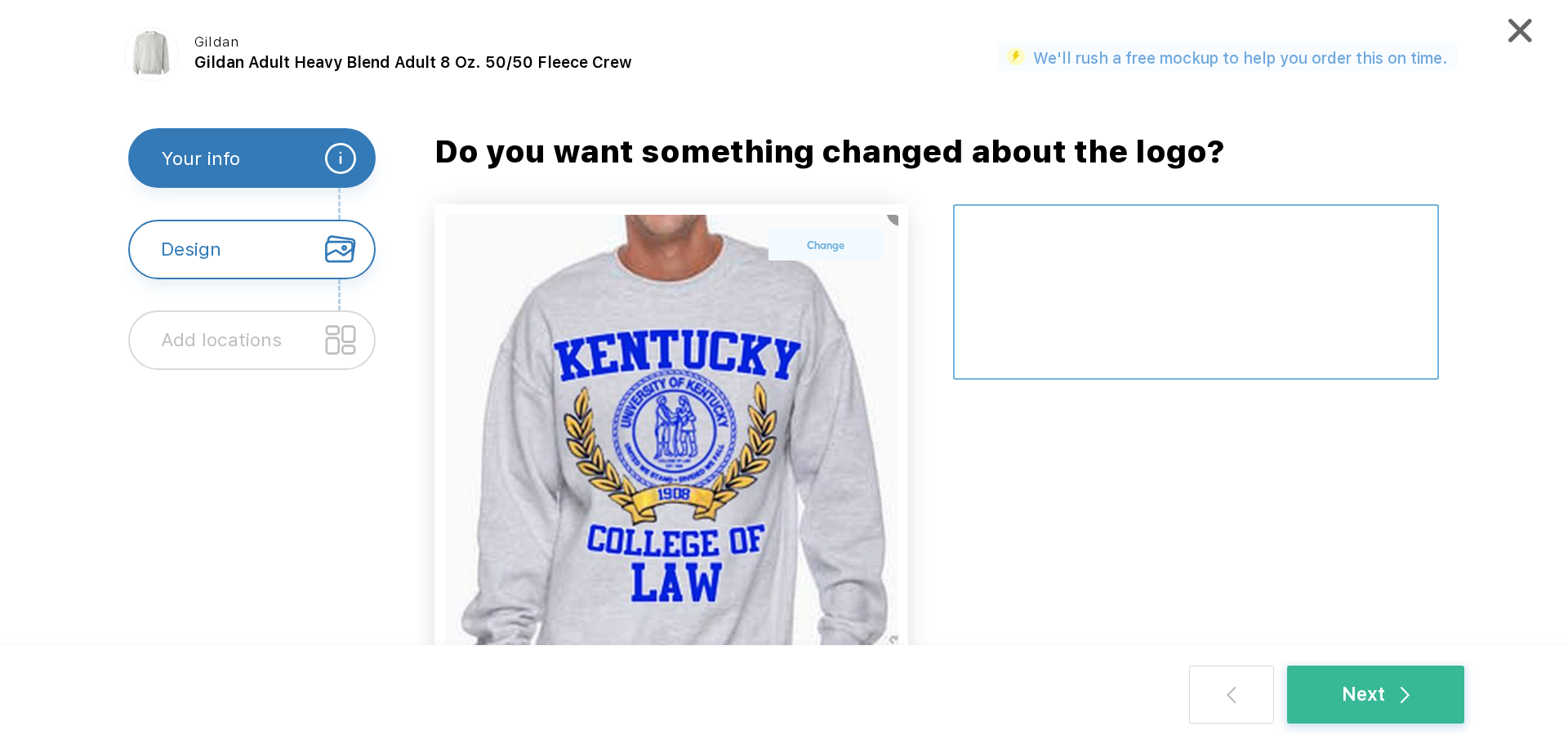
click at [1043, 237] on textarea at bounding box center [1195, 292] width 486 height 176
click at [1247, 301] on textarea at bounding box center [1195, 292] width 486 height 176
click at [1242, 279] on textarea at bounding box center [1195, 292] width 486 height 176
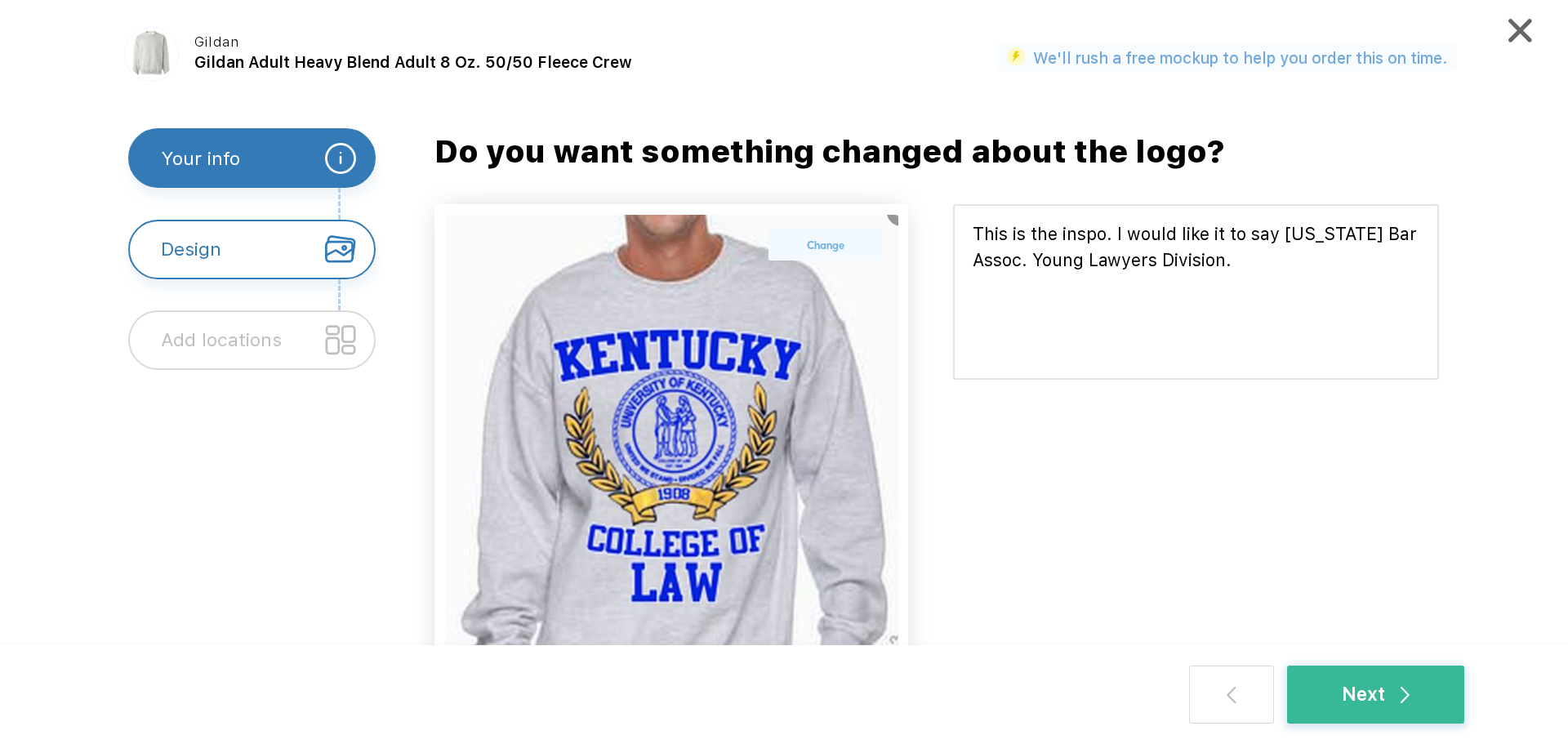
click at [221, 354] on div "Add locations" at bounding box center [222, 340] width 121 height 56
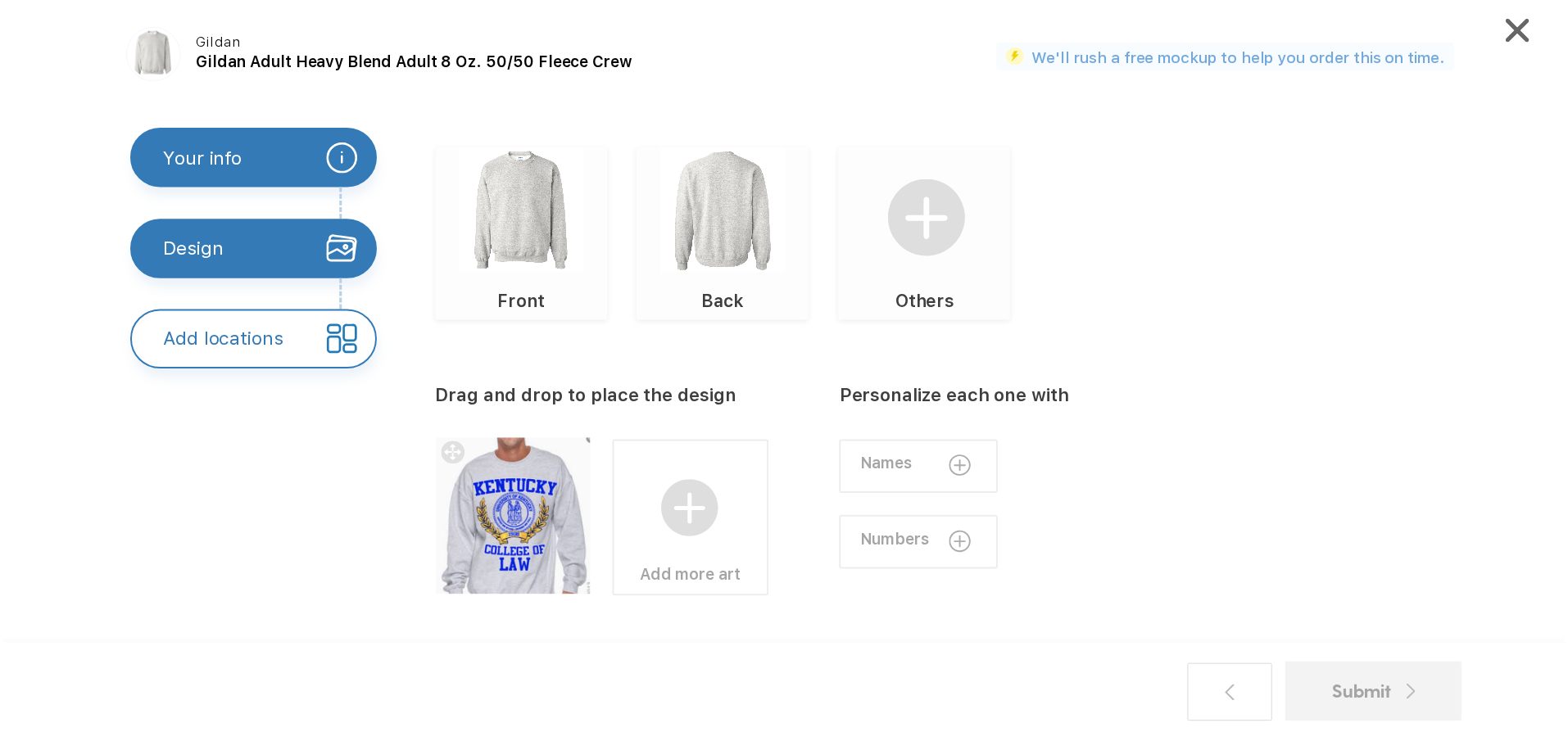
scroll to position [121, 0]
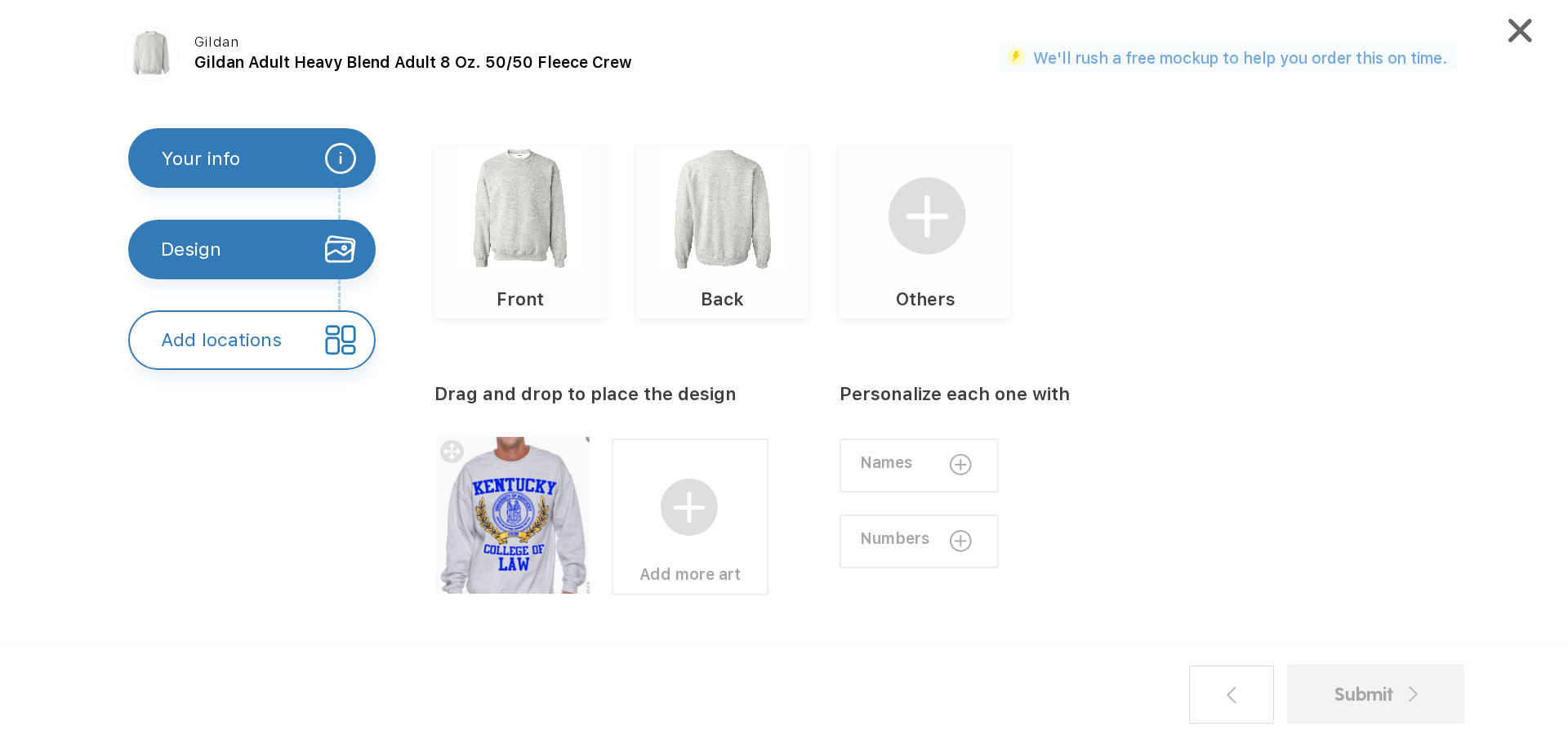
click at [249, 163] on div "Your info" at bounding box center [252, 158] width 248 height 60
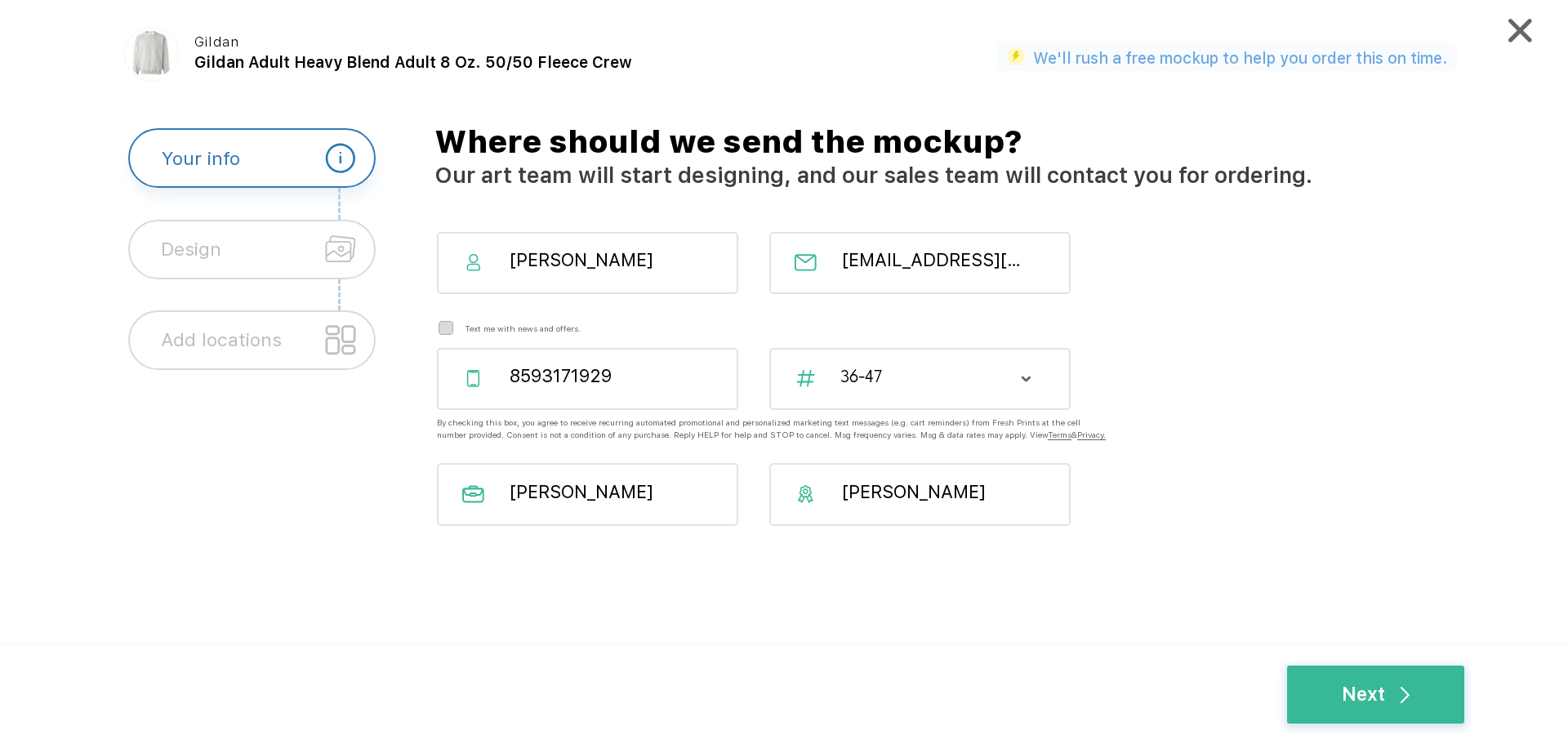
click at [245, 229] on div "Design" at bounding box center [252, 249] width 248 height 60
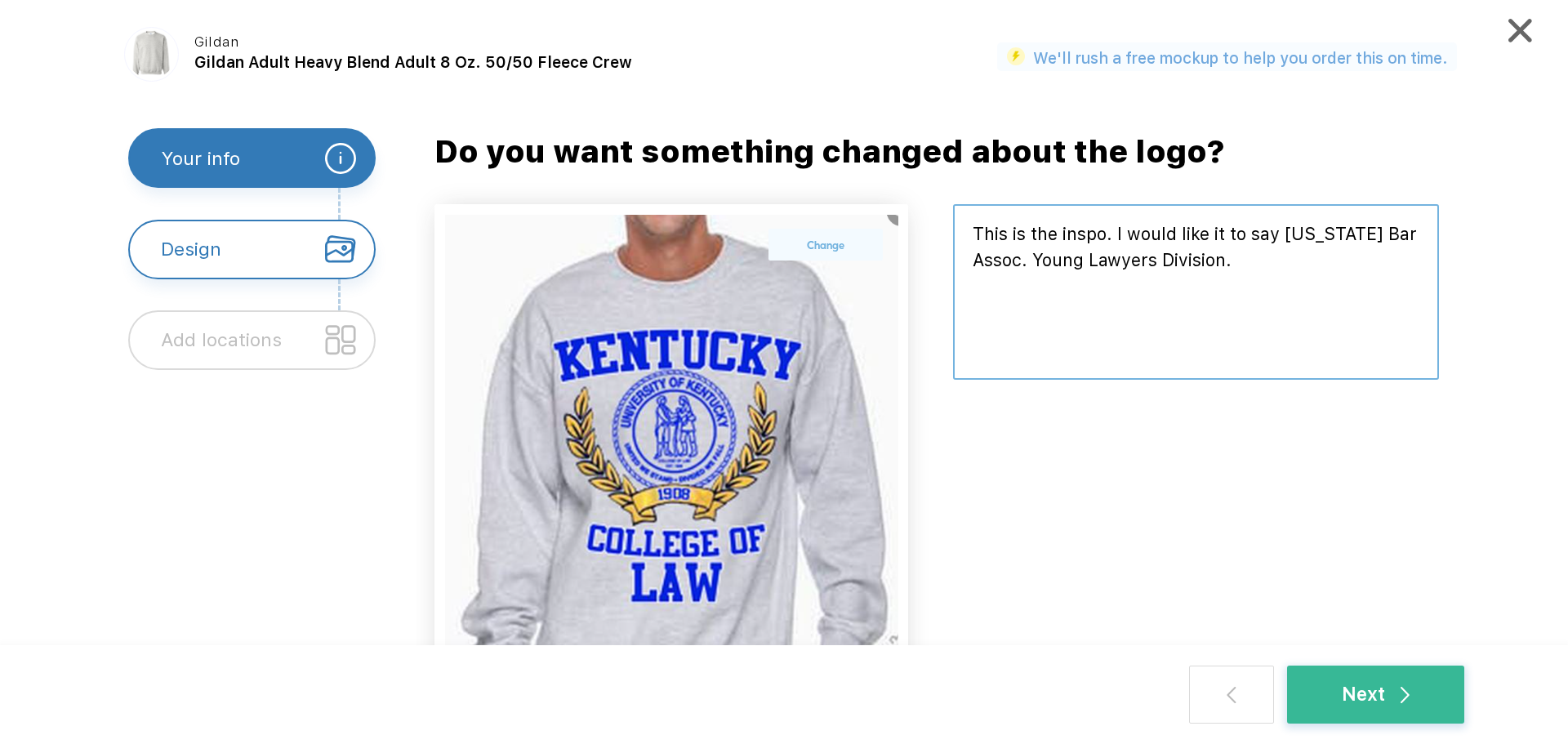
click at [1194, 272] on textarea at bounding box center [1195, 292] width 486 height 176
click at [1255, 267] on textarea at bounding box center [1195, 292] width 486 height 176
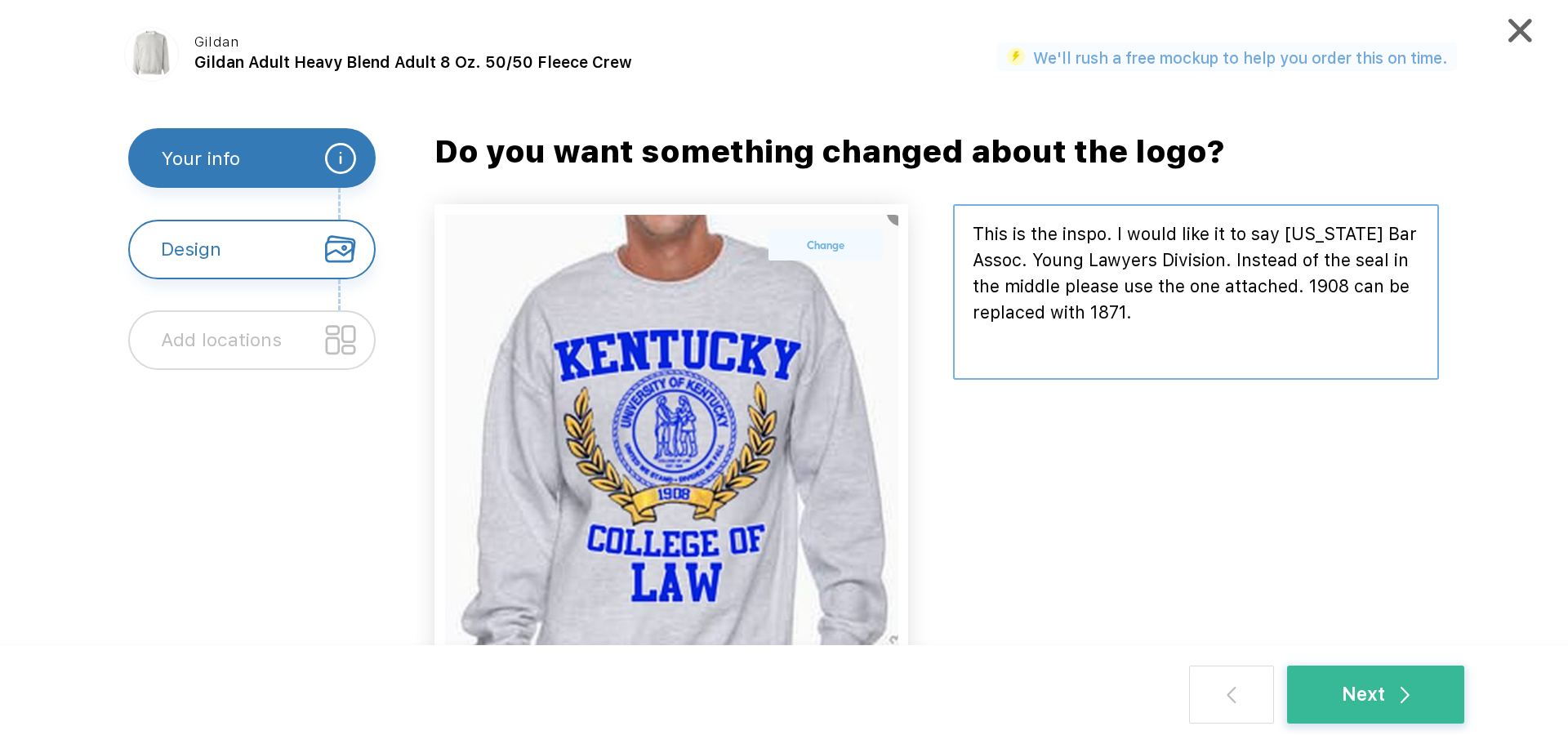
click at [1234, 258] on textarea at bounding box center [1195, 292] width 486 height 176
click at [1166, 307] on textarea at bounding box center [1195, 292] width 486 height 176
type textarea "This is the inspo. I would like it to say Kentucky Bar Assoc. Young Lawyers Div…"
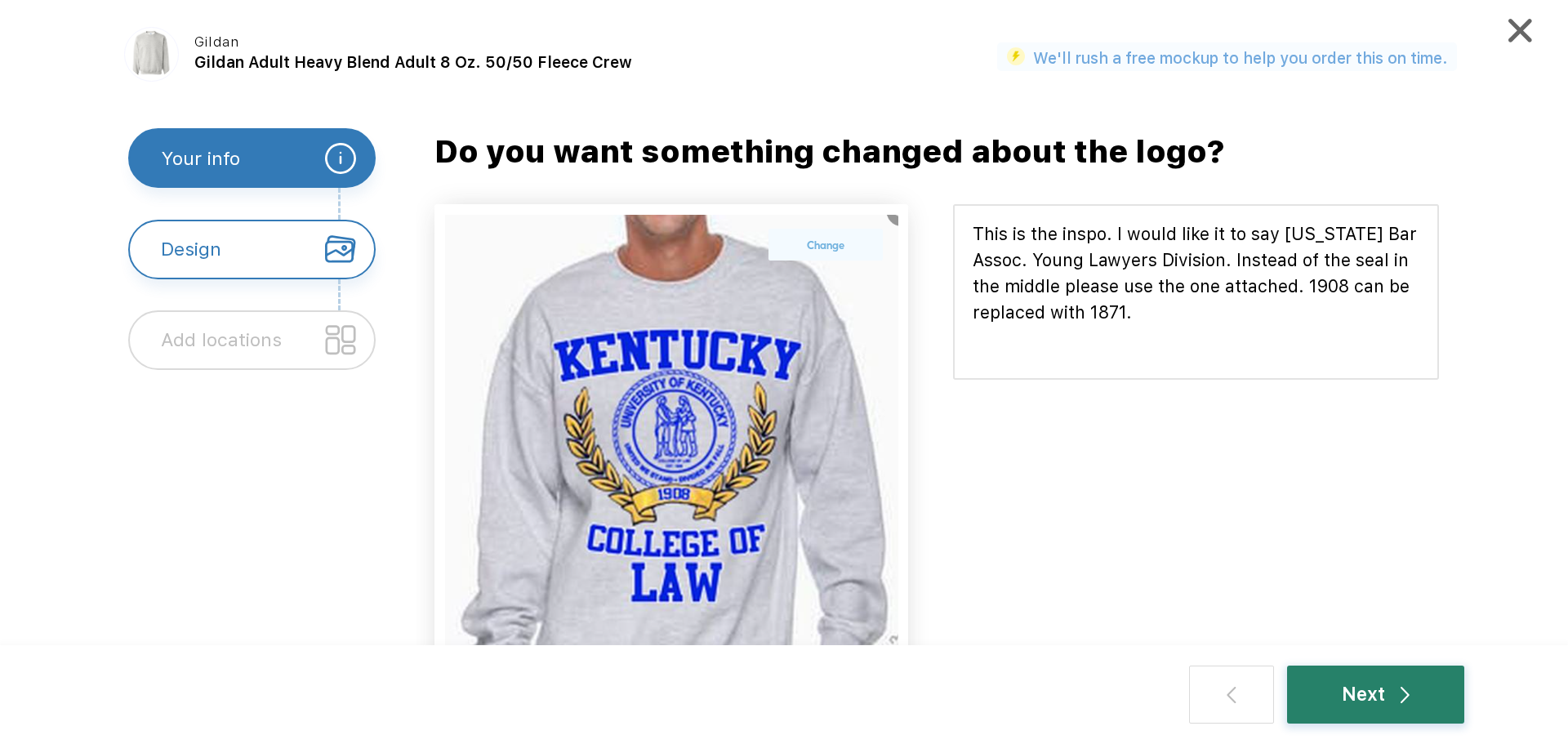
click at [1346, 677] on div "Next" at bounding box center [1376, 694] width 178 height 58
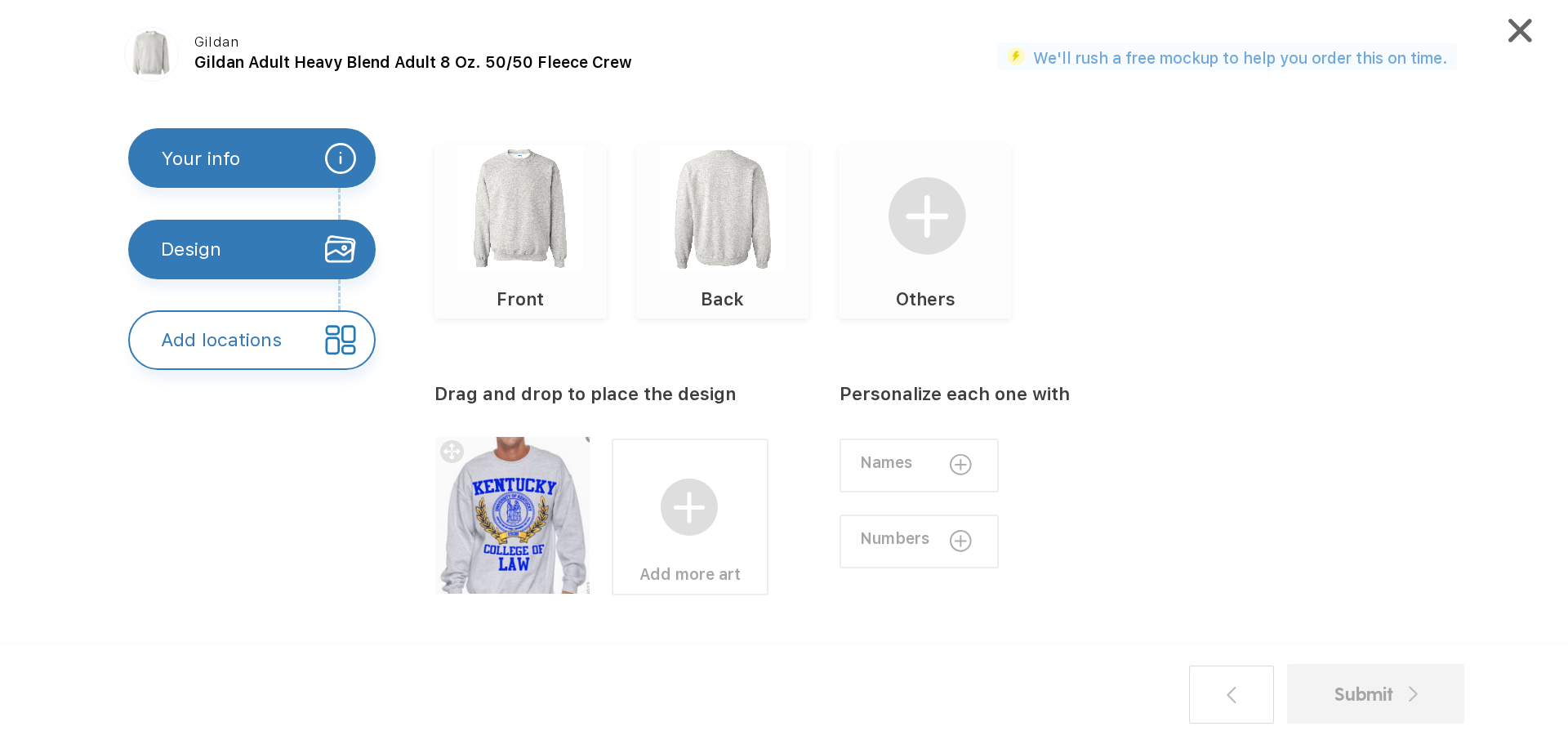
click at [535, 240] on img at bounding box center [520, 208] width 126 height 126
click at [694, 528] on img at bounding box center [690, 507] width 58 height 58
click at [712, 510] on img at bounding box center [690, 507] width 58 height 58
click at [690, 509] on img at bounding box center [690, 507] width 58 height 58
click at [848, 476] on label "Upload your own design" at bounding box center [896, 477] width 140 height 16
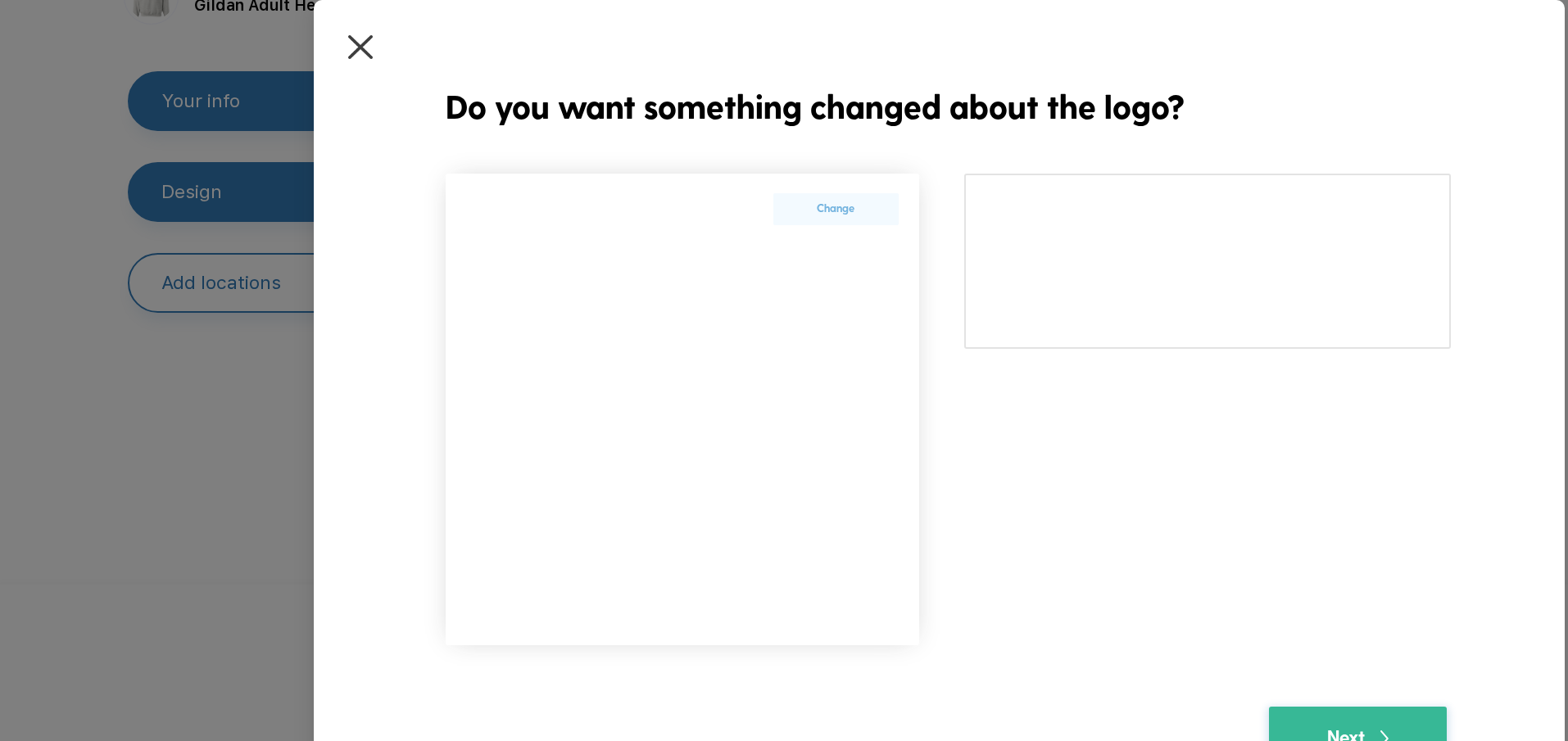
scroll to position [82, 0]
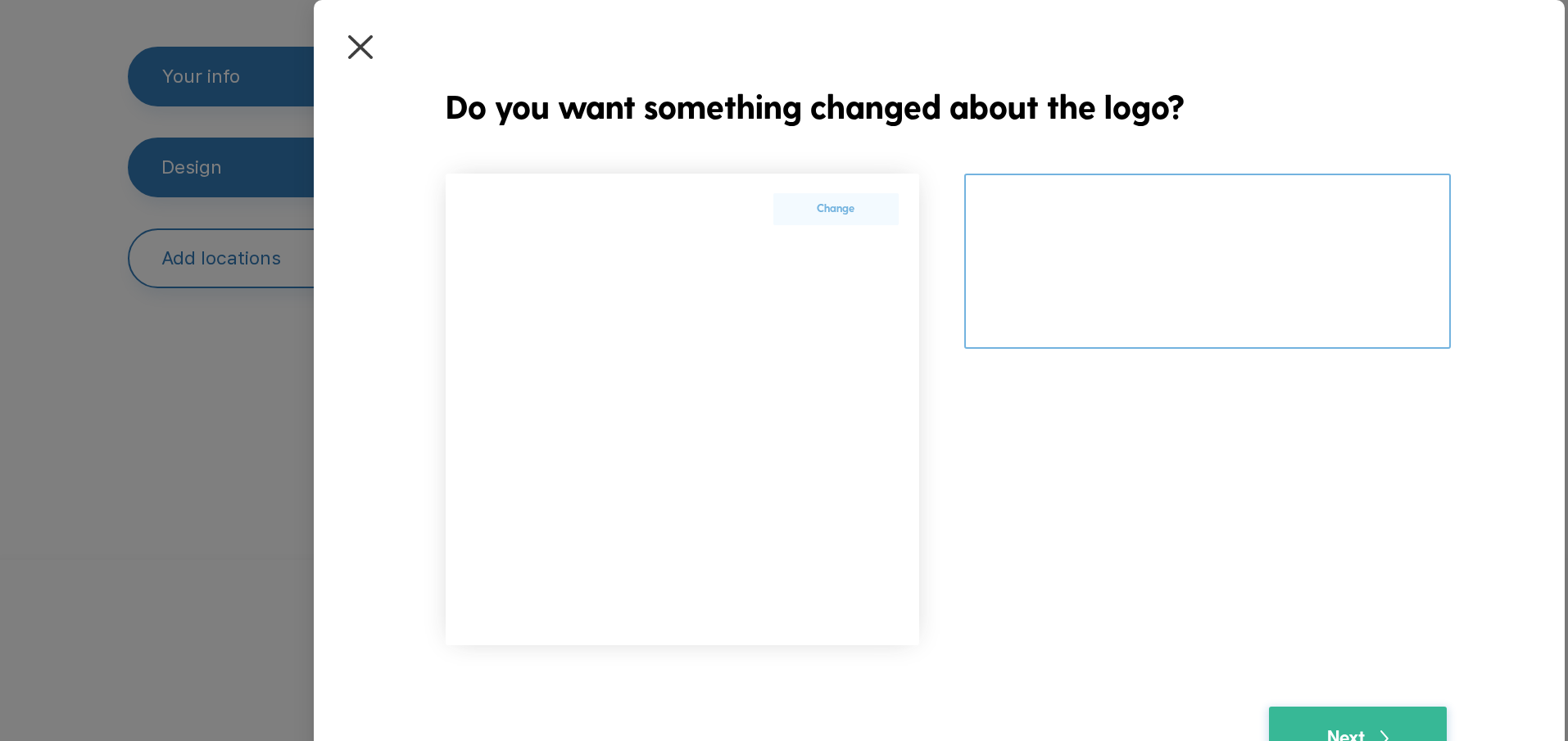
click at [1104, 273] on textarea at bounding box center [1207, 261] width 486 height 175
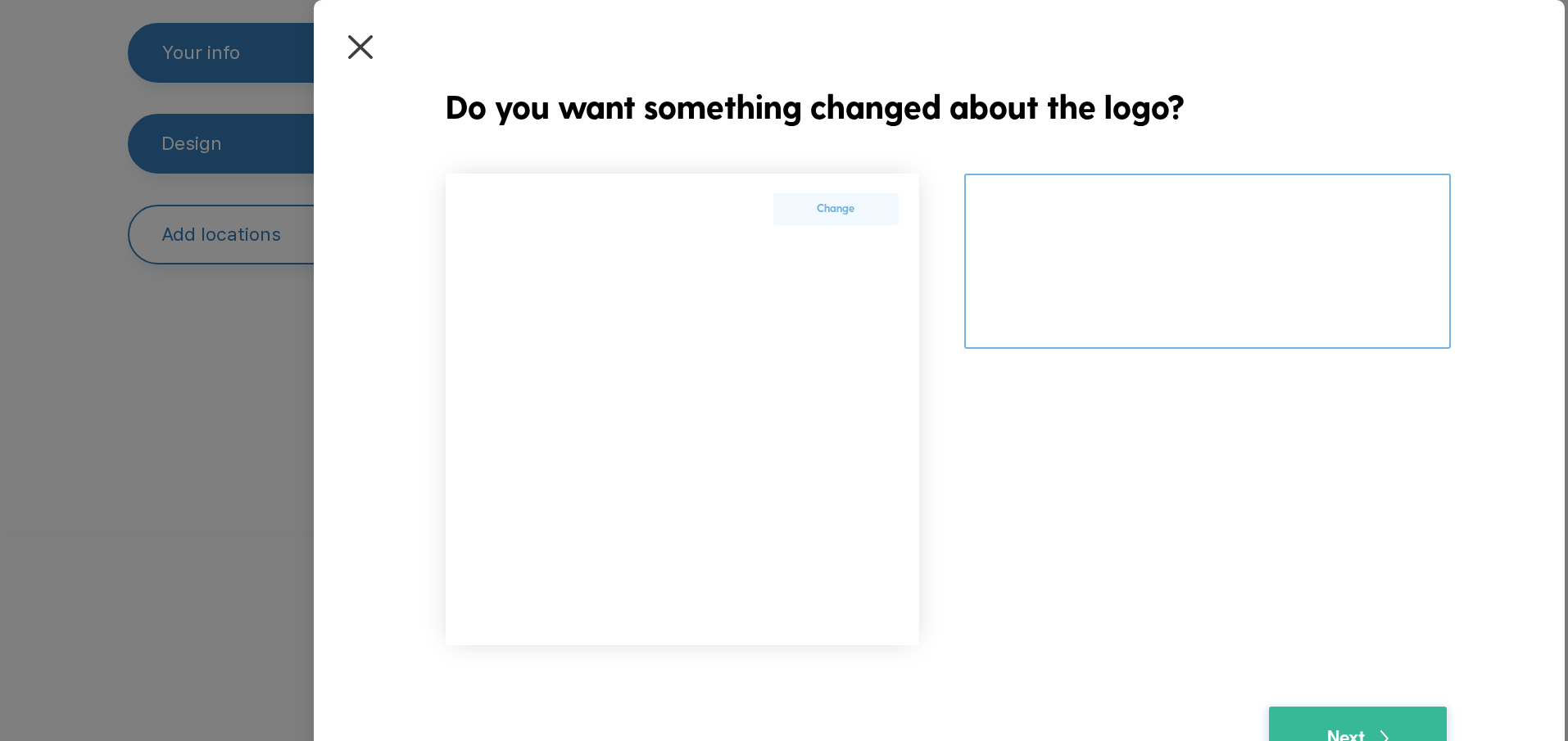
scroll to position [0, 0]
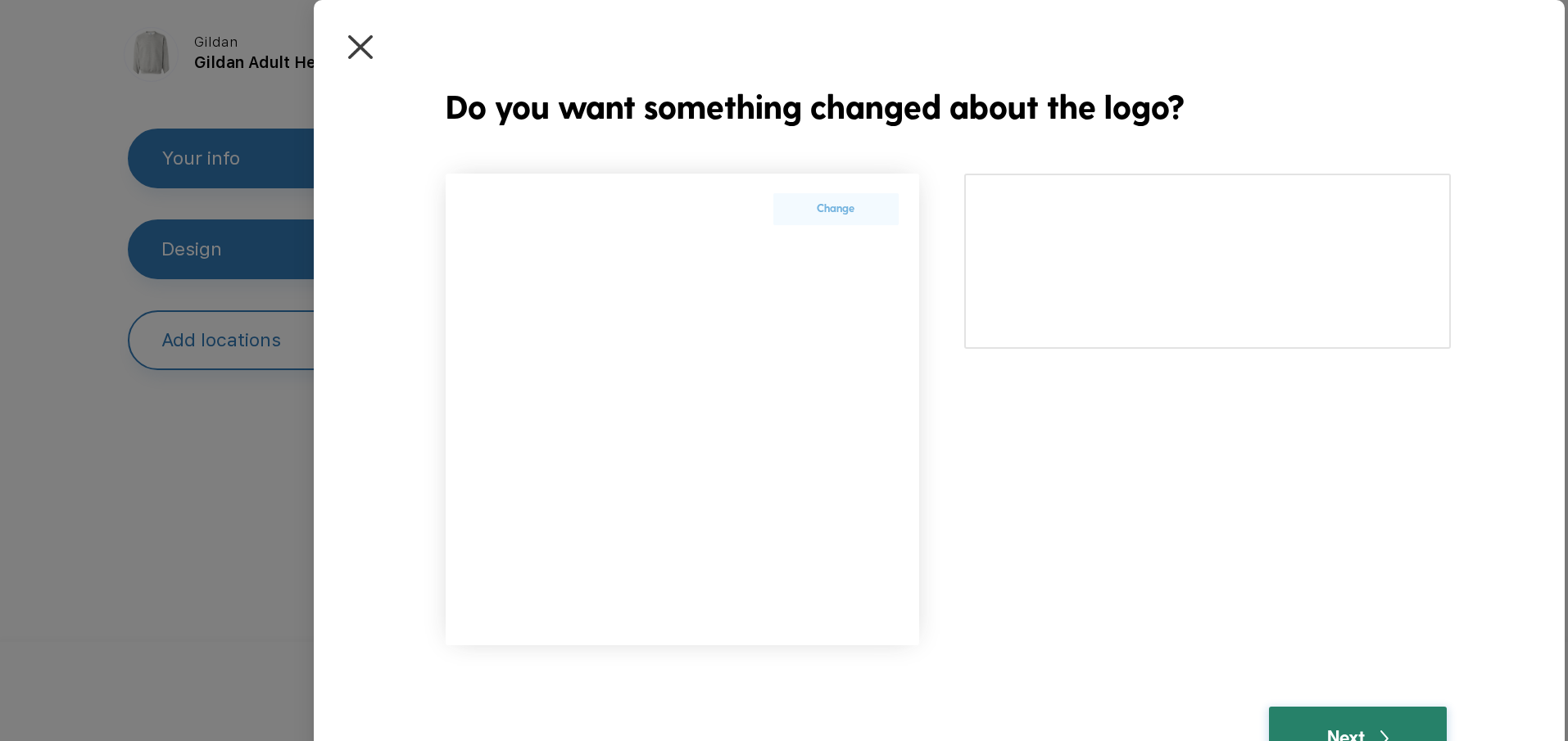
click at [1373, 729] on div "Next" at bounding box center [1359, 736] width 63 height 28
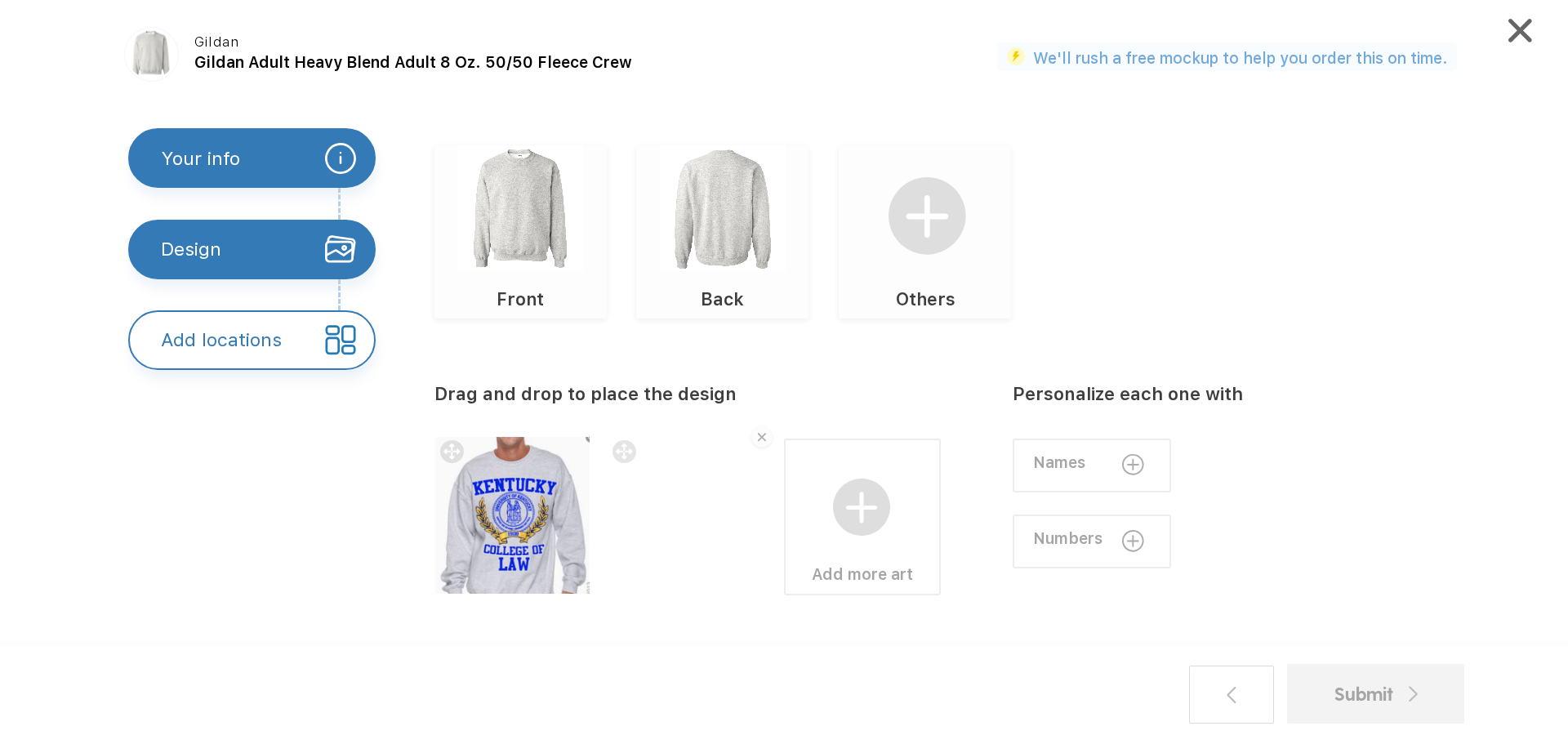
click at [753, 436] on img at bounding box center [761, 437] width 27 height 27
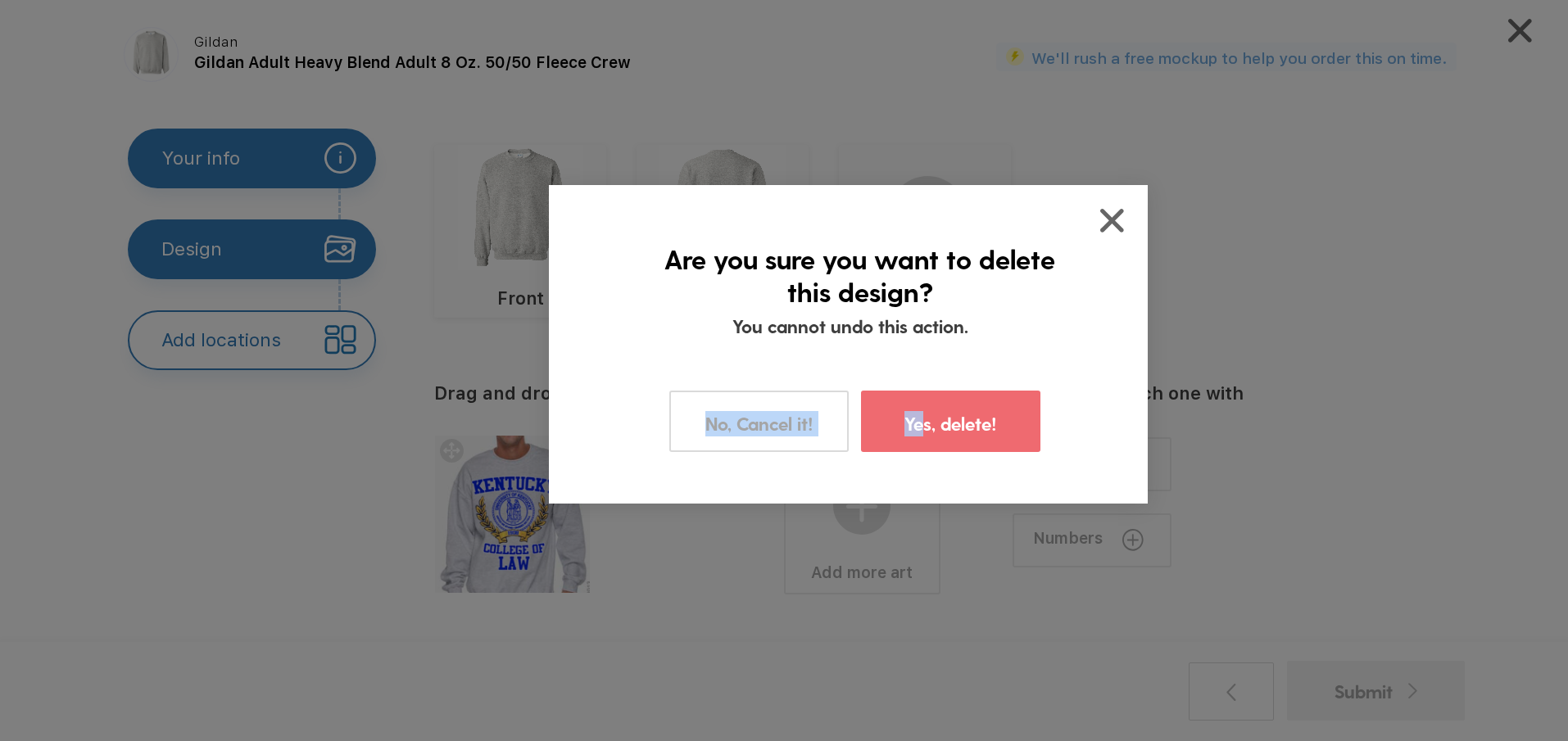
drag, startPoint x: 912, startPoint y: 441, endPoint x: 1068, endPoint y: 293, distance: 215.0
click at [1059, 307] on div "Are you sure you want to delete this design? You cannot undo this action. No, C…" at bounding box center [848, 344] width 599 height 319
click at [1109, 228] on img at bounding box center [1112, 220] width 23 height 23
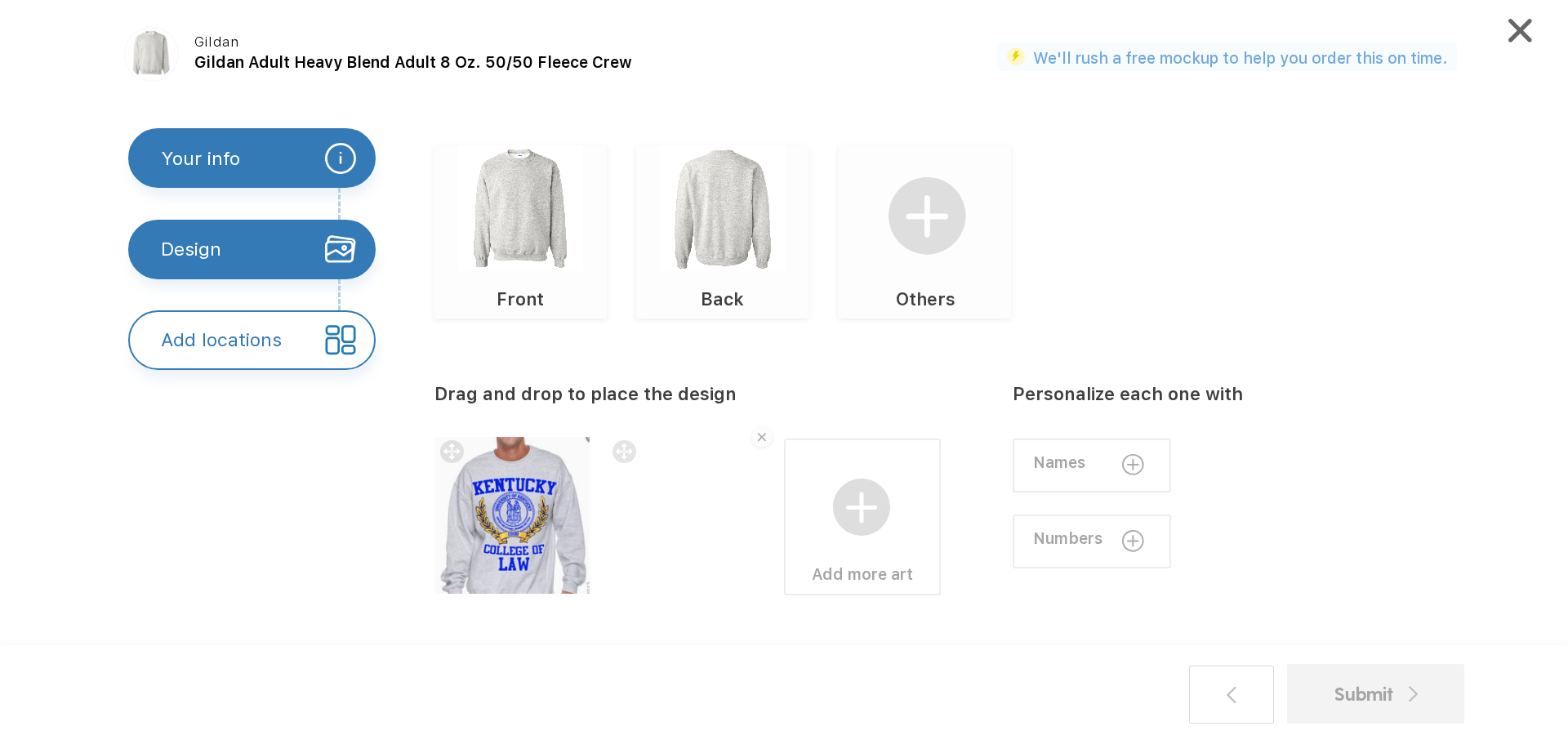
click at [699, 497] on div at bounding box center [684, 514] width 157 height 157
click at [763, 435] on img at bounding box center [761, 437] width 27 height 27
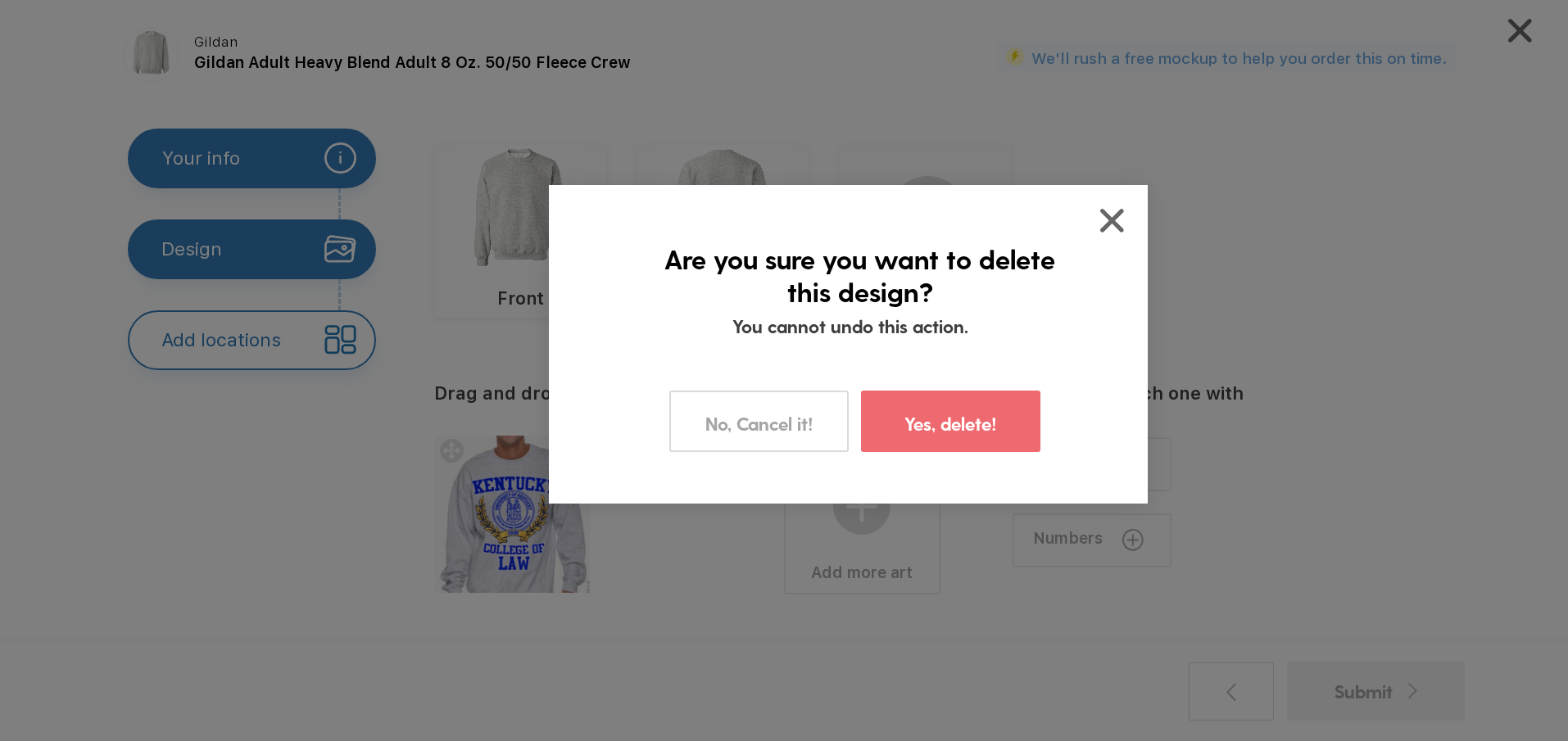
click at [909, 421] on label "Yes, delete!" at bounding box center [951, 423] width 93 height 25
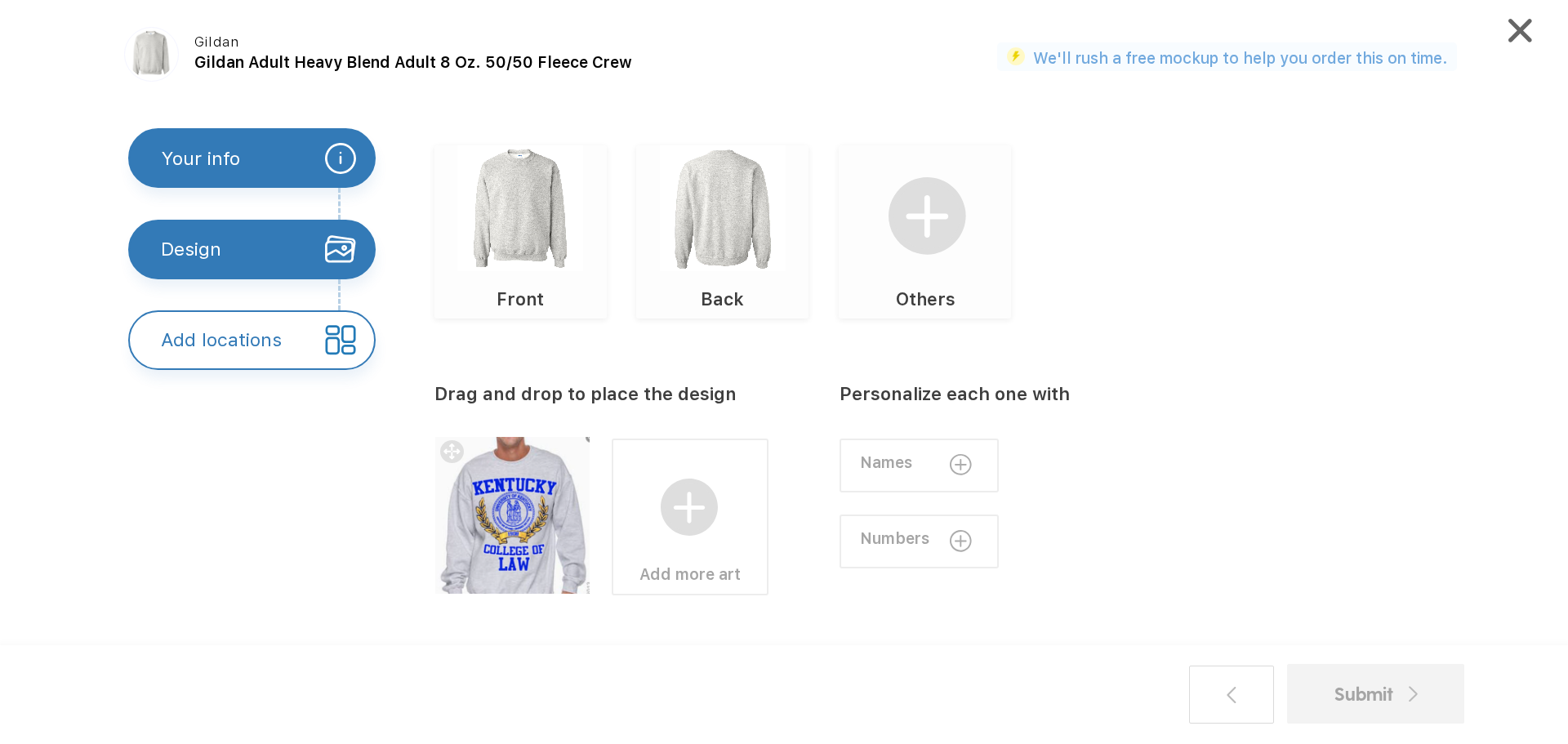
click at [698, 519] on img at bounding box center [690, 507] width 58 height 58
click at [889, 462] on div "Upload your own design" at bounding box center [896, 475] width 177 height 51
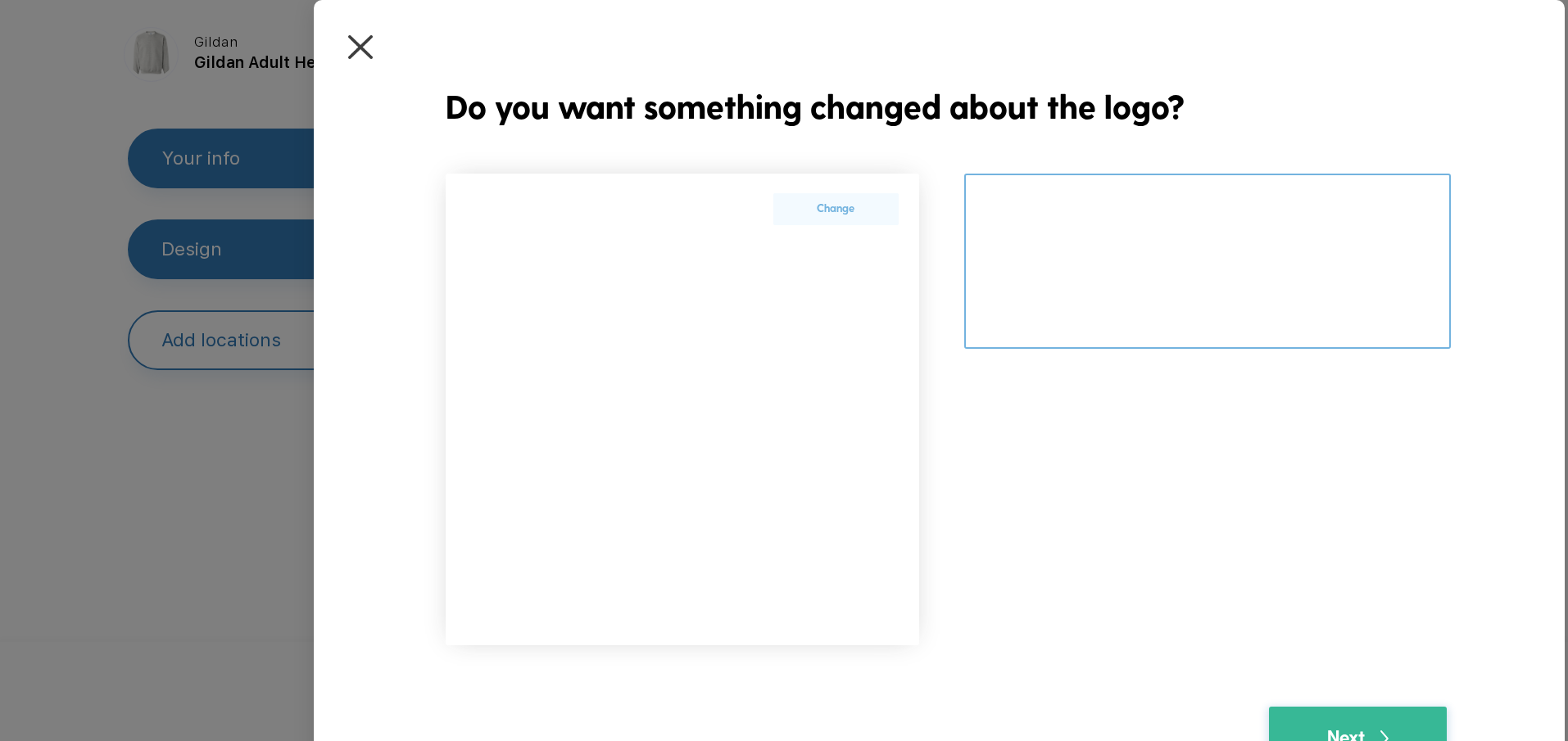
click at [1116, 245] on textarea at bounding box center [1207, 261] width 486 height 175
type textarea "T"
drag, startPoint x: 1389, startPoint y: 214, endPoint x: 1331, endPoint y: 212, distance: 58.0
click at [1331, 212] on textarea at bounding box center [1207, 261] width 486 height 175
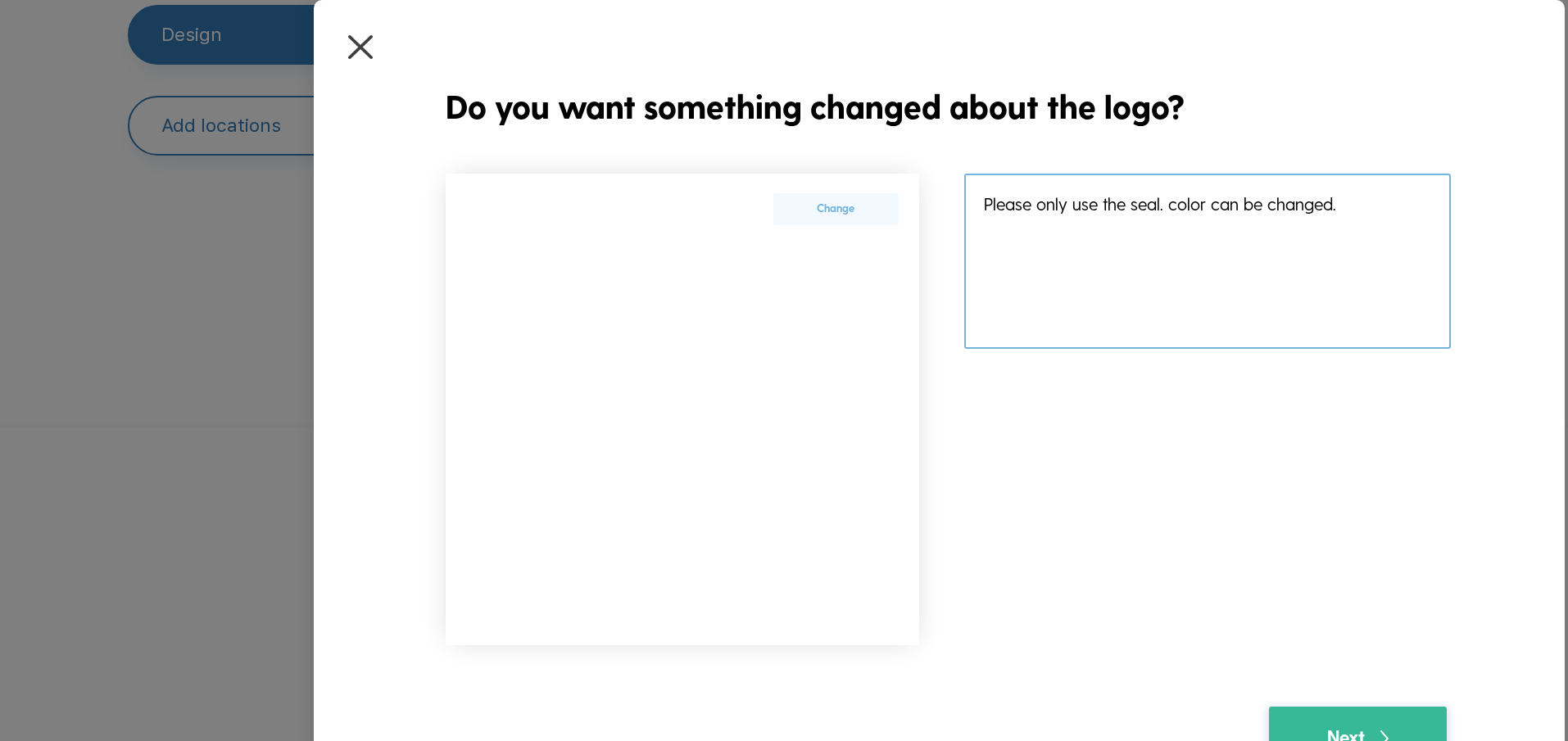
scroll to position [327, 0]
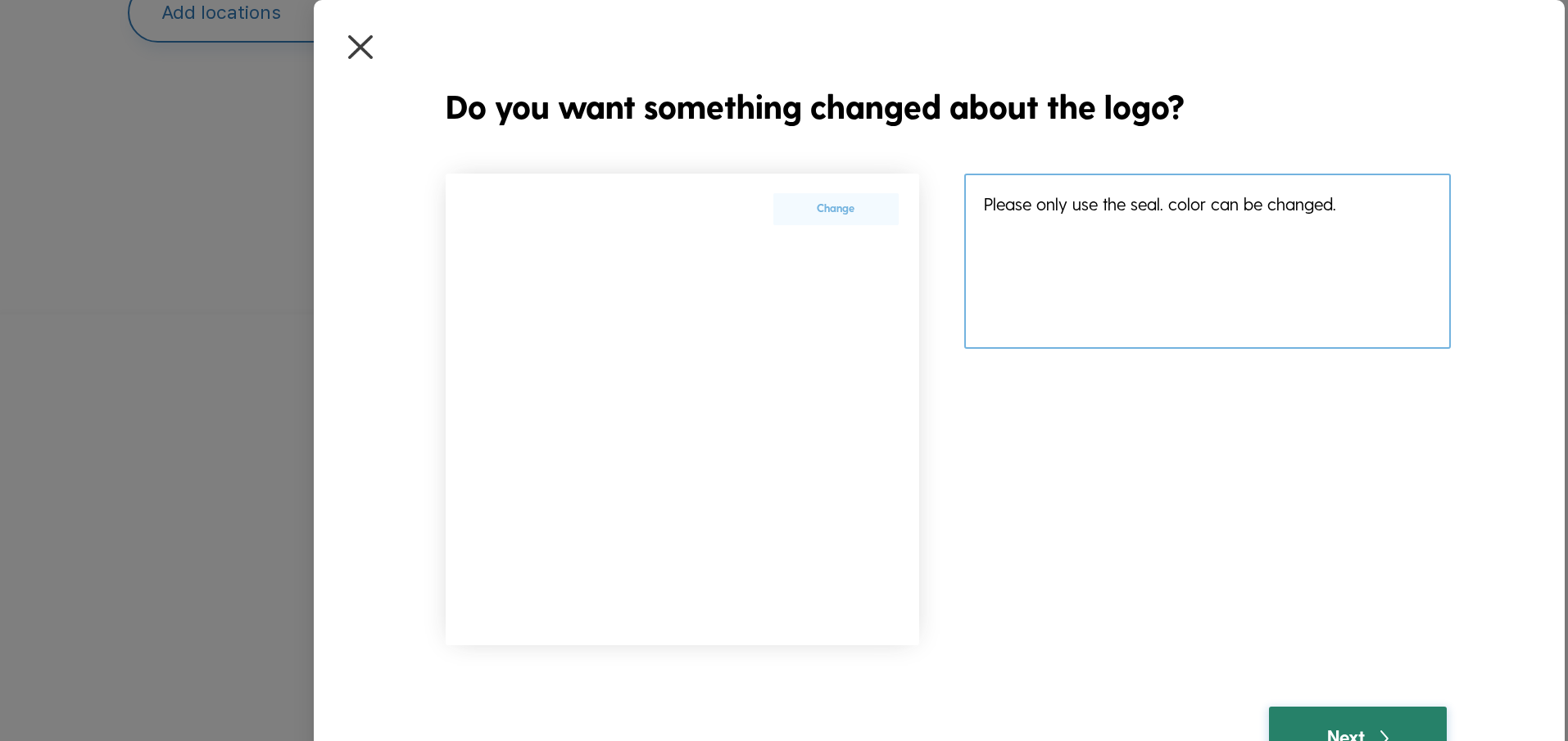
type textarea "Please only use the seal. color can be changed."
click at [1351, 724] on div "Next" at bounding box center [1359, 736] width 63 height 28
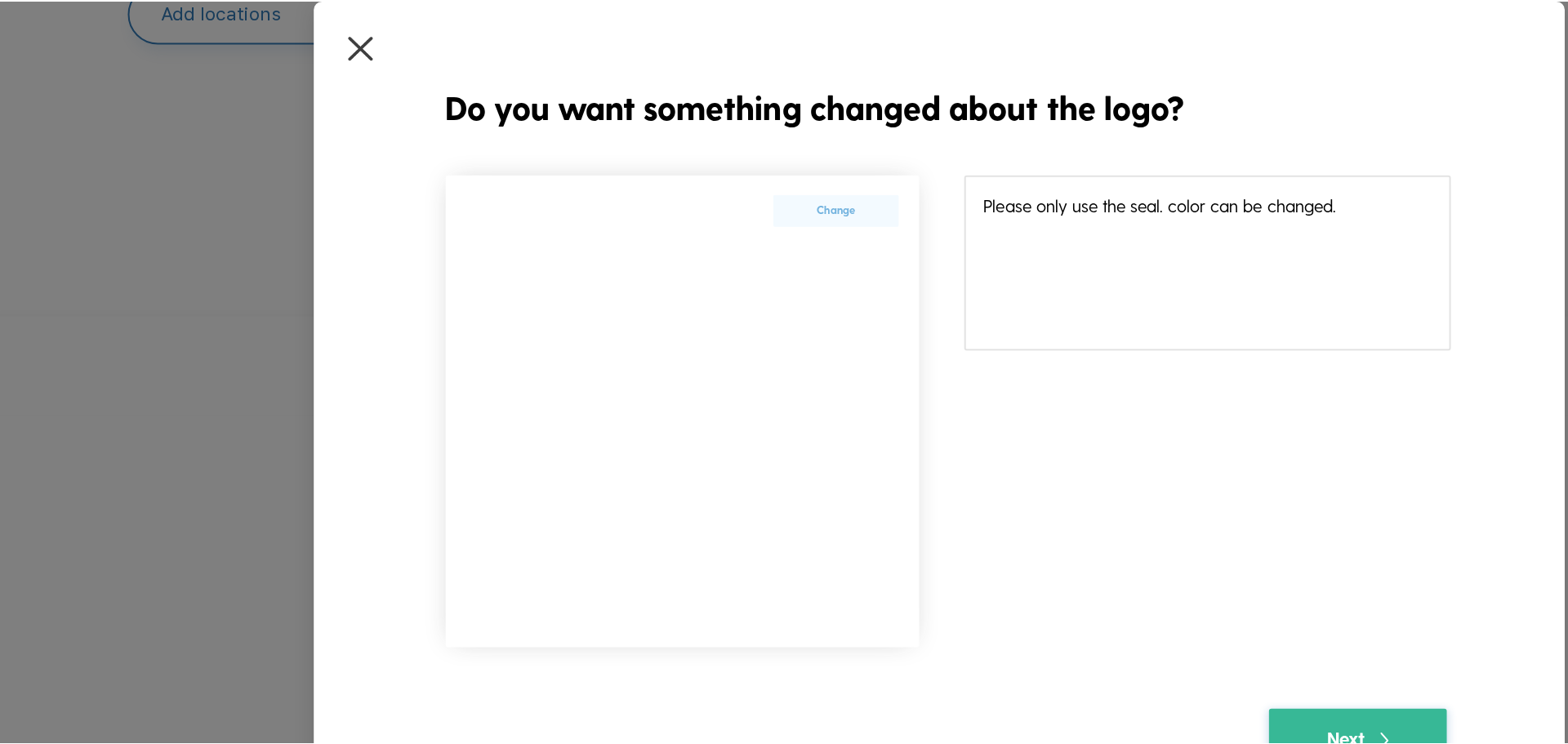
scroll to position [0, 0]
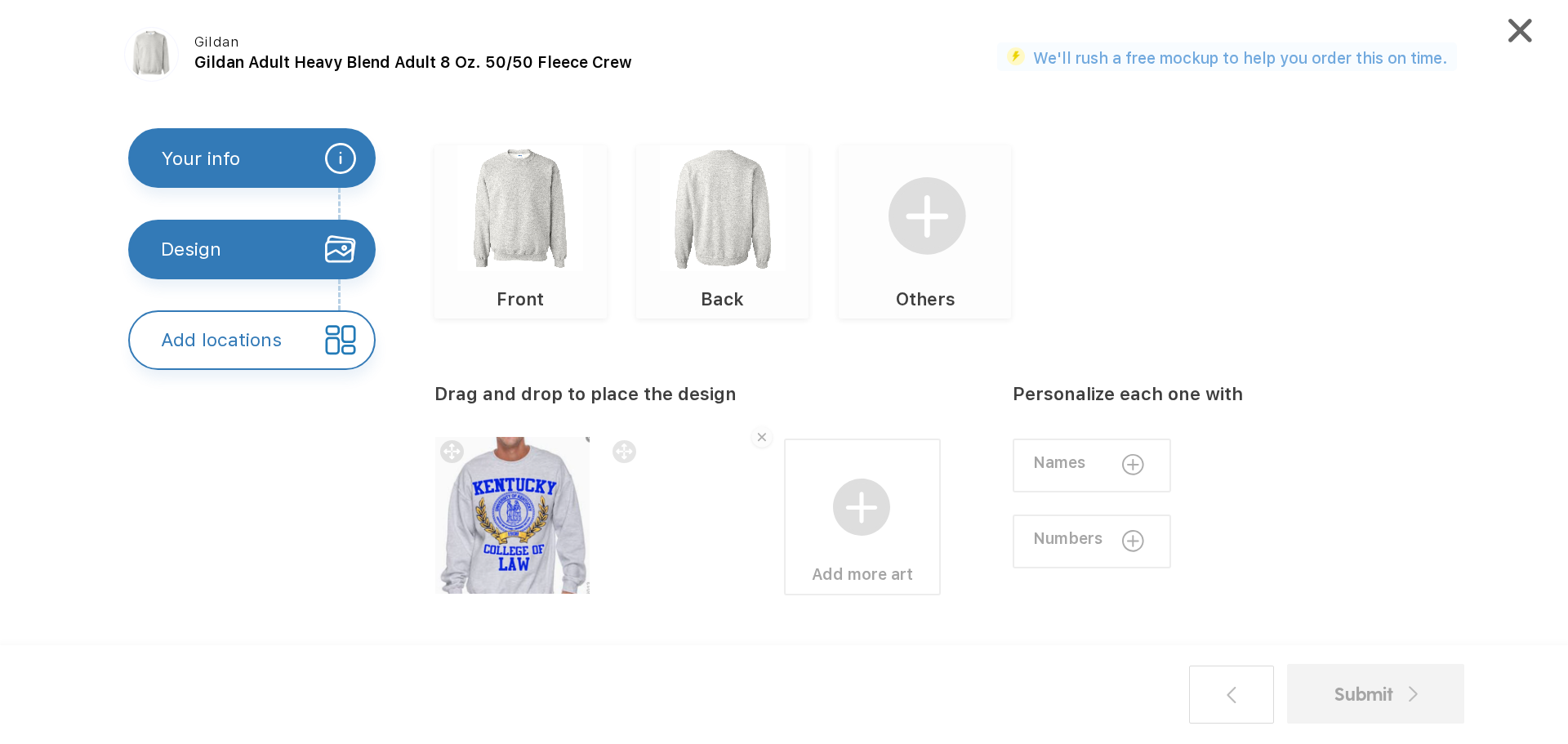
click at [506, 484] on div at bounding box center [513, 514] width 157 height 157
click at [514, 492] on div at bounding box center [513, 514] width 157 height 157
click at [228, 149] on div "Your info" at bounding box center [200, 158] width 79 height 56
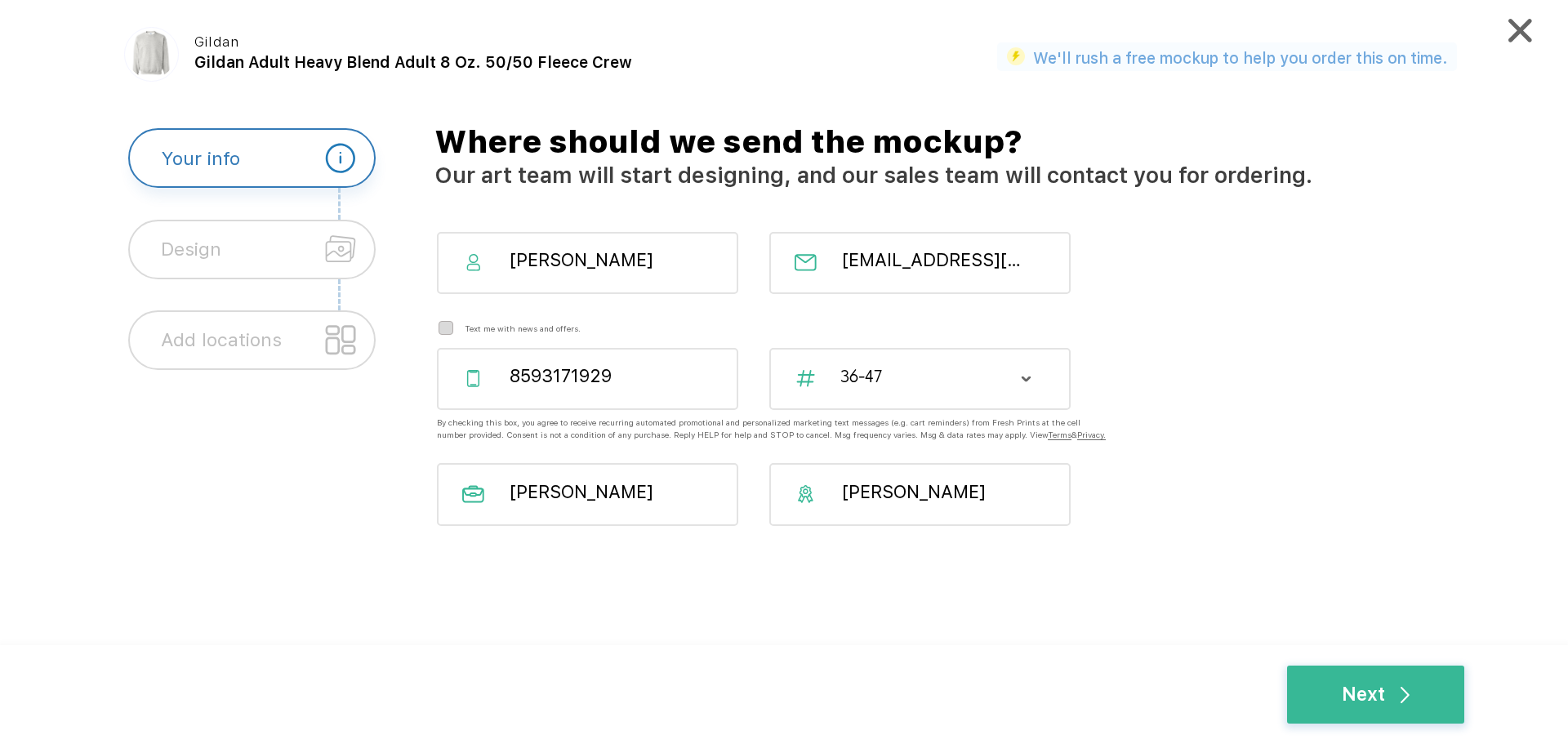
click at [230, 236] on div "Design" at bounding box center [252, 249] width 248 height 60
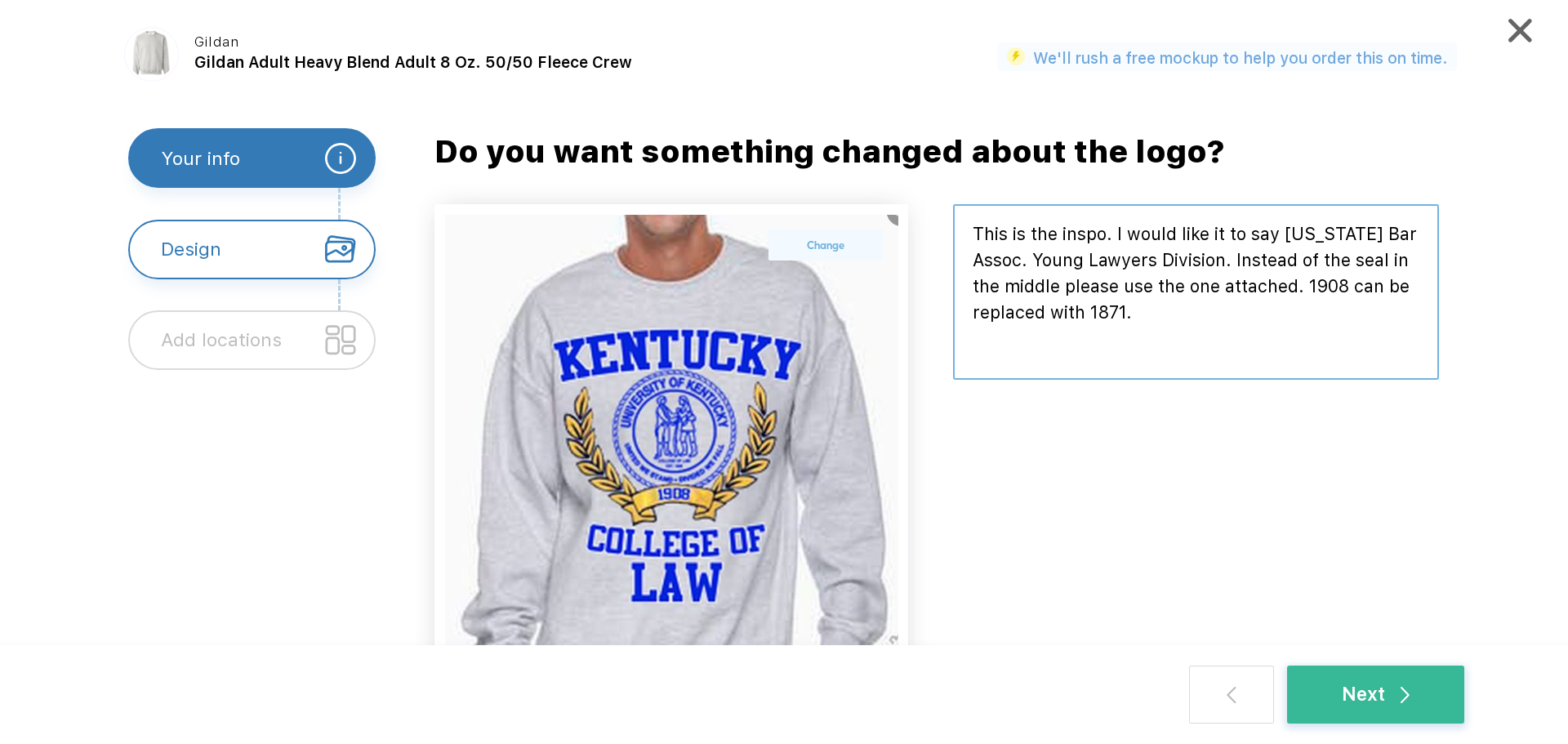
click at [1207, 326] on textarea at bounding box center [1195, 292] width 486 height 176
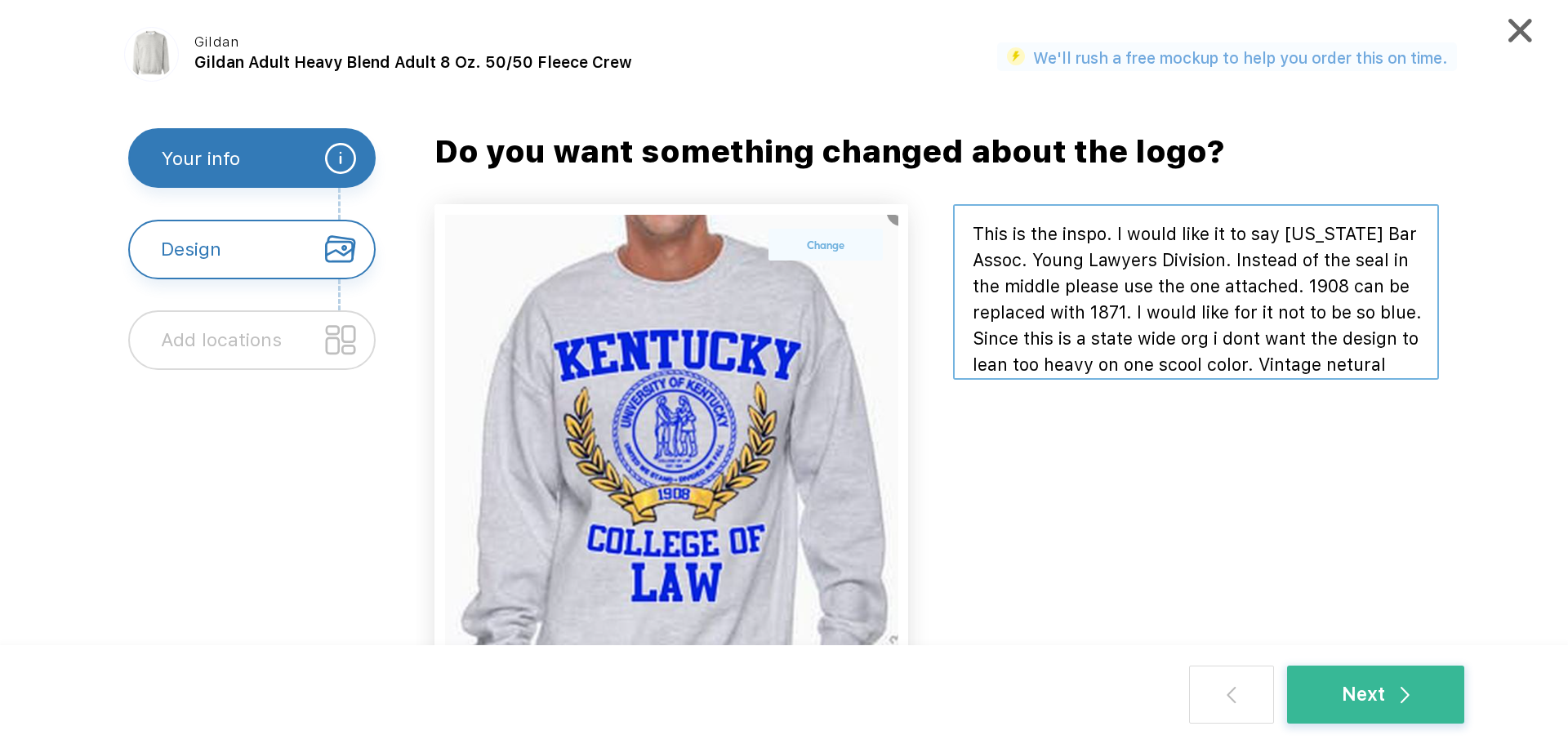
drag, startPoint x: 1154, startPoint y: 363, endPoint x: 1026, endPoint y: 223, distance: 189.7
click at [947, 188] on div "Do you want something changed about the logo? Change" at bounding box center [956, 418] width 1082 height 580
paste textarea "iration. I would like the text to read Kentucky Bar Association Young Lawyers D…"
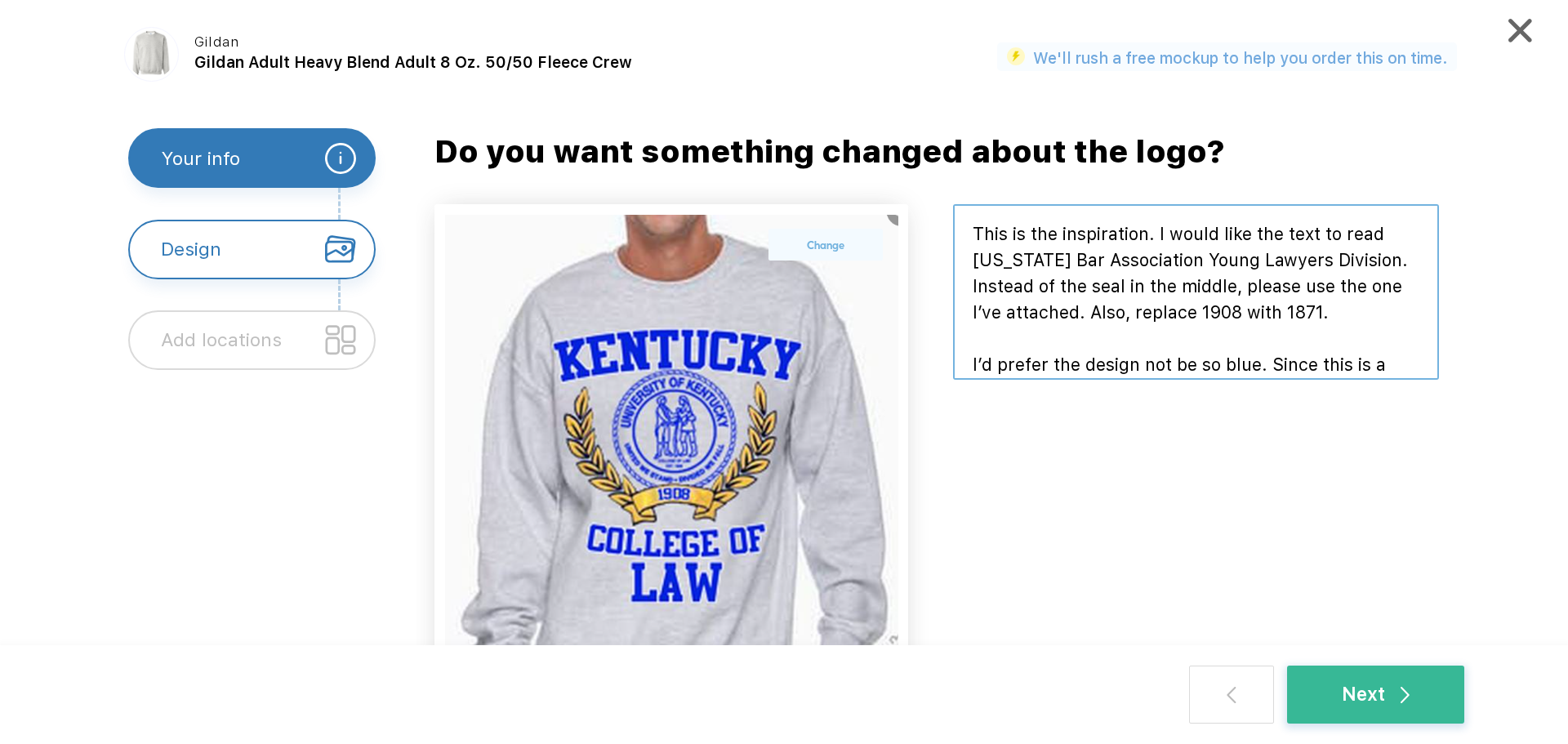
scroll to position [101, 0]
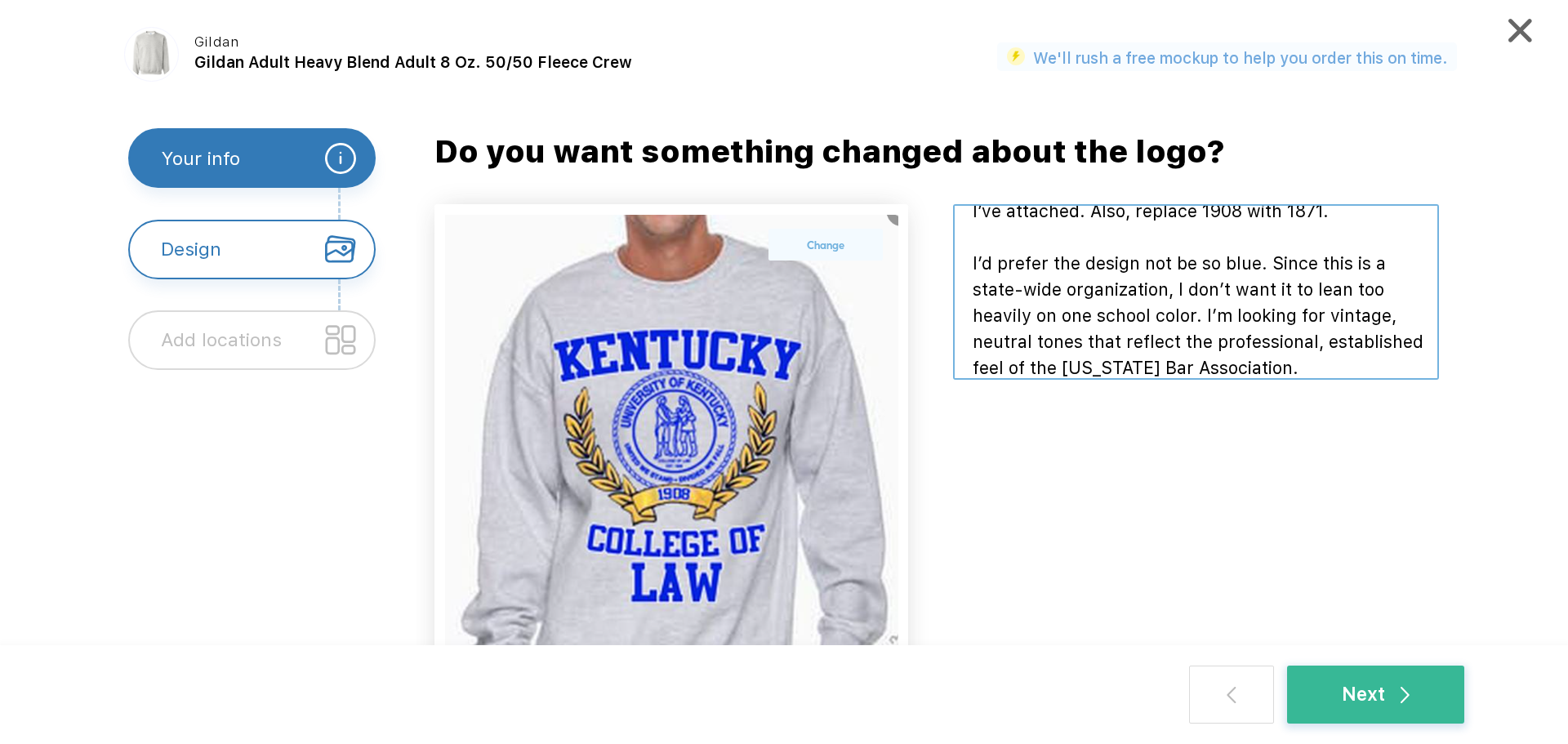
click at [1196, 308] on textarea at bounding box center [1195, 292] width 486 height 176
click at [1189, 308] on textarea at bounding box center [1195, 292] width 486 height 176
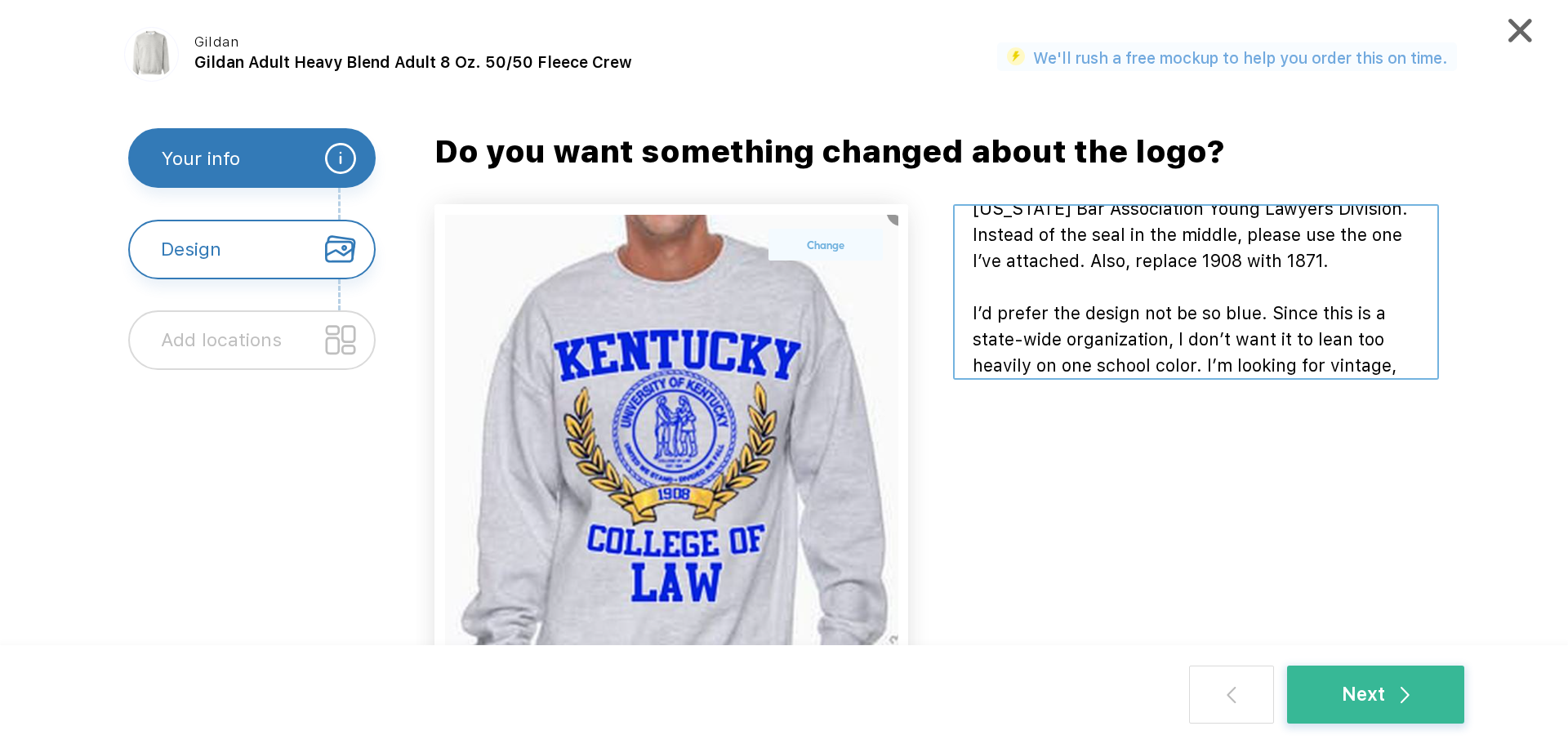
scroll to position [0, 0]
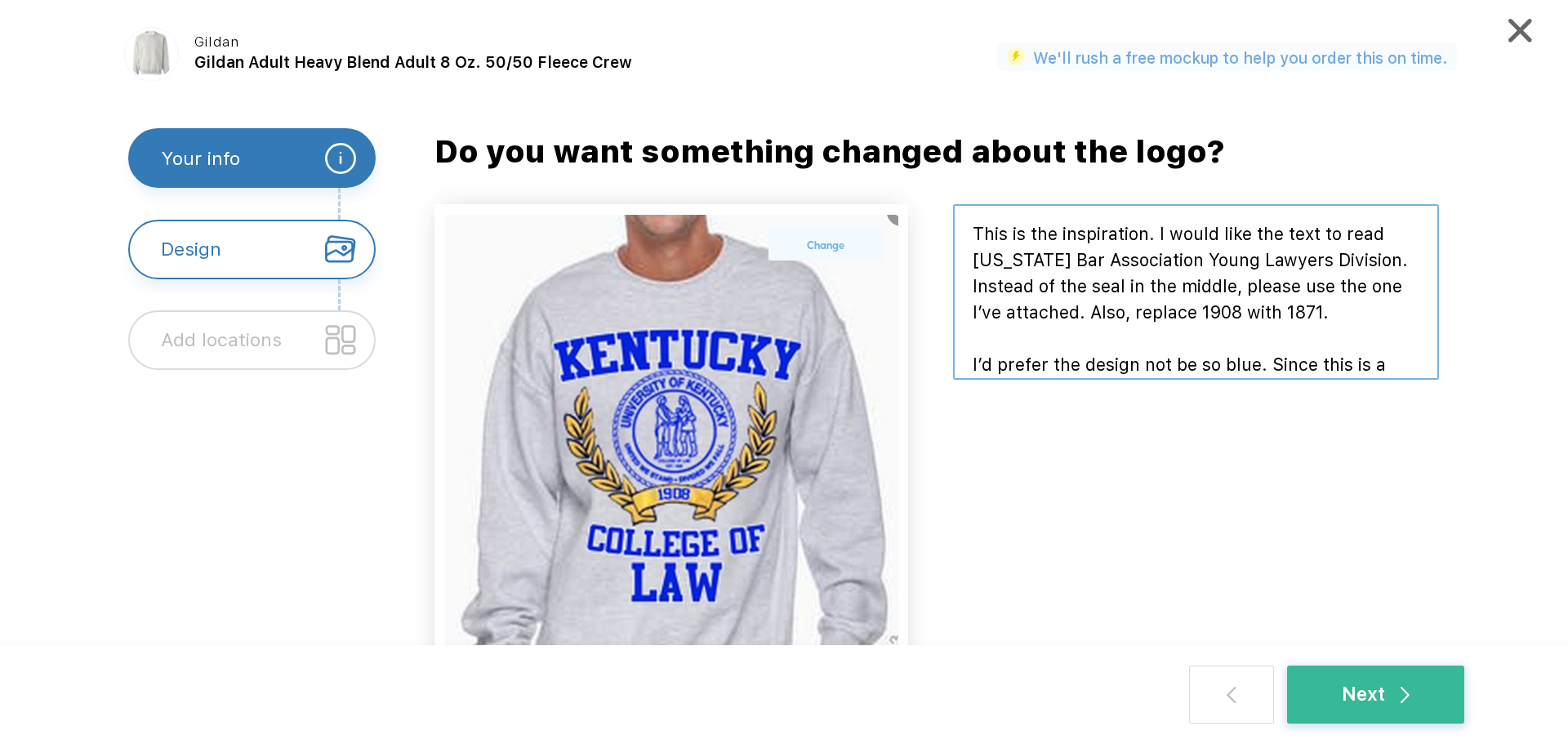
click at [1183, 262] on textarea at bounding box center [1195, 292] width 486 height 176
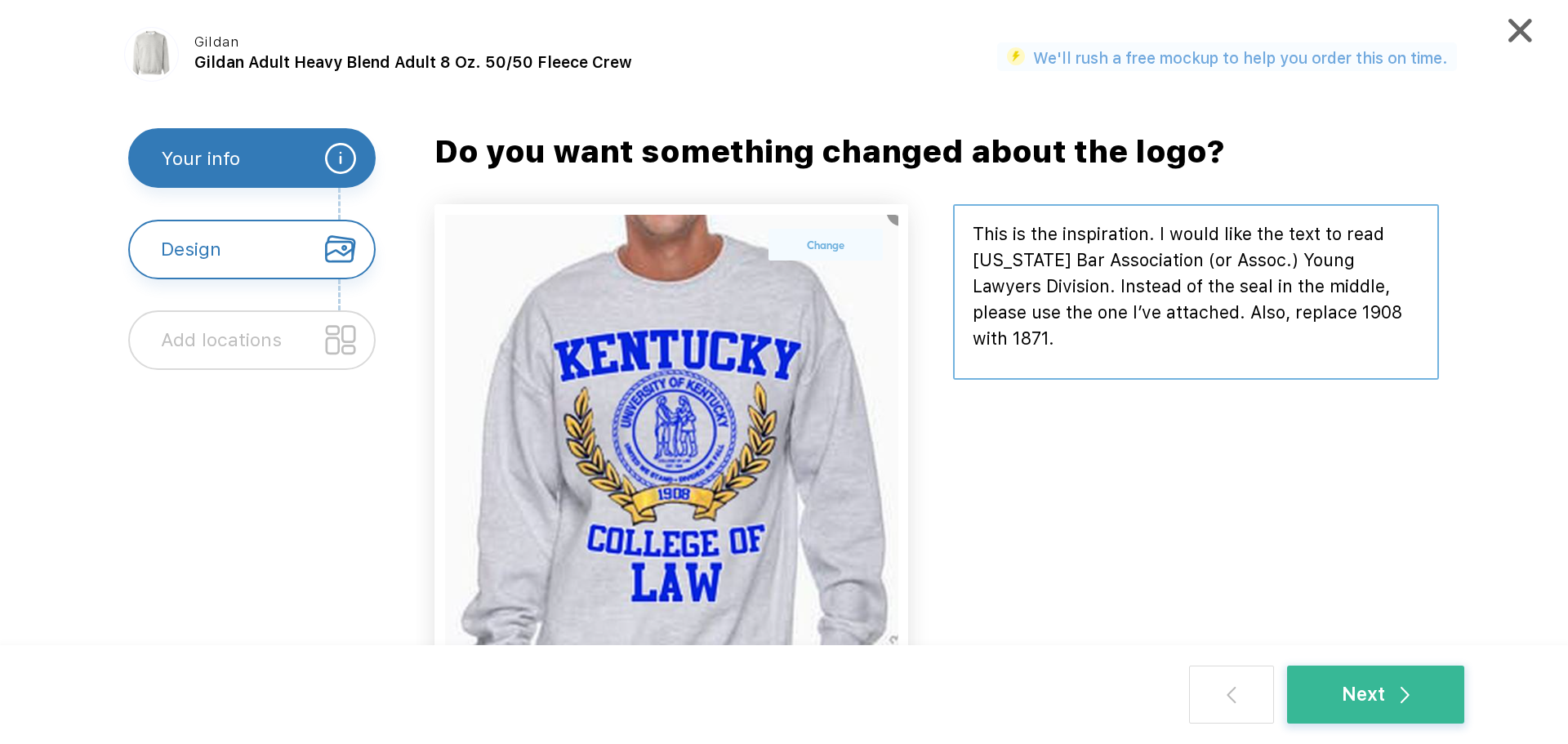
type textarea "This is the inspiration. I would like the text to read Kentucky Bar Association…"
click at [1145, 388] on div at bounding box center [1195, 443] width 486 height 479
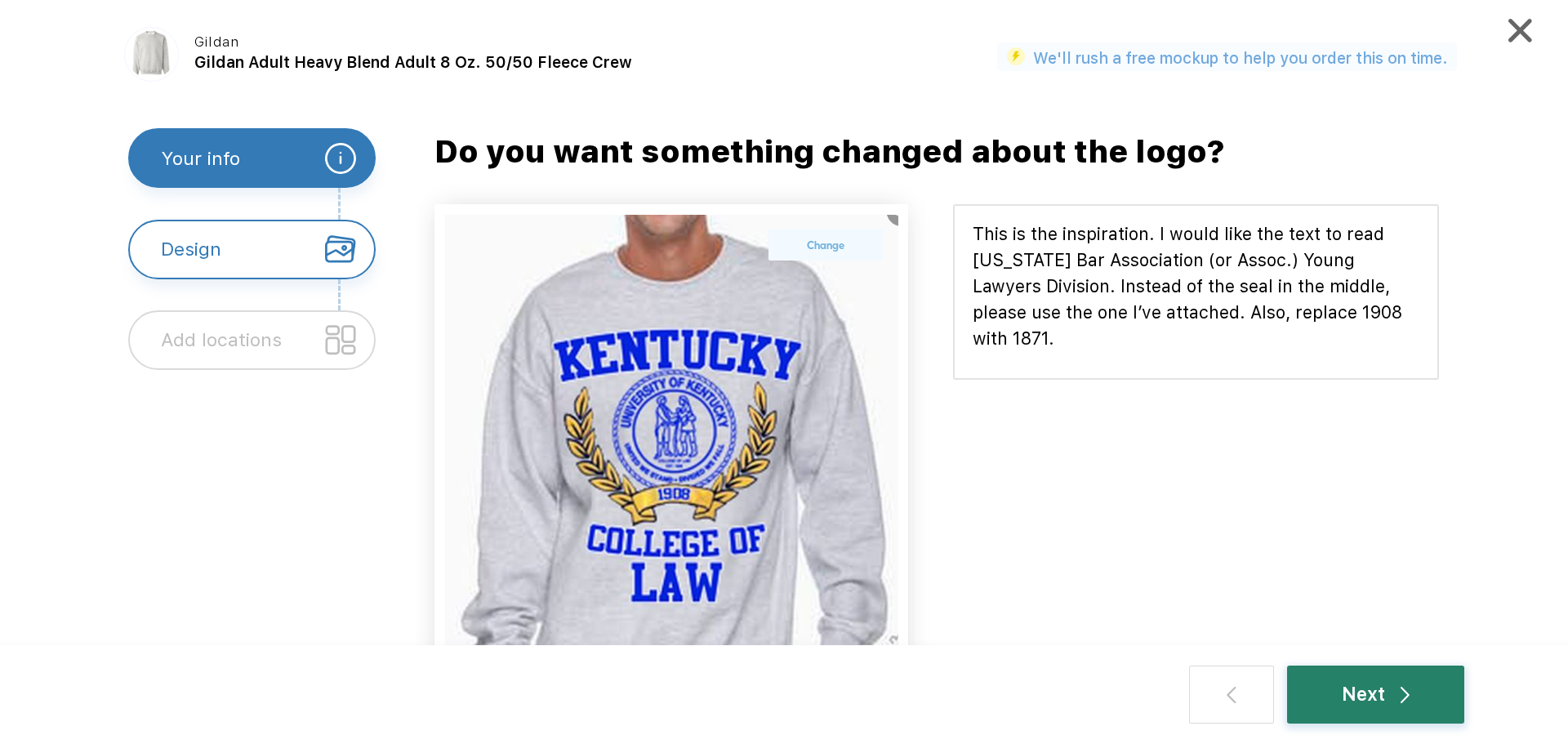
click at [1396, 684] on div "Next" at bounding box center [1376, 694] width 68 height 29
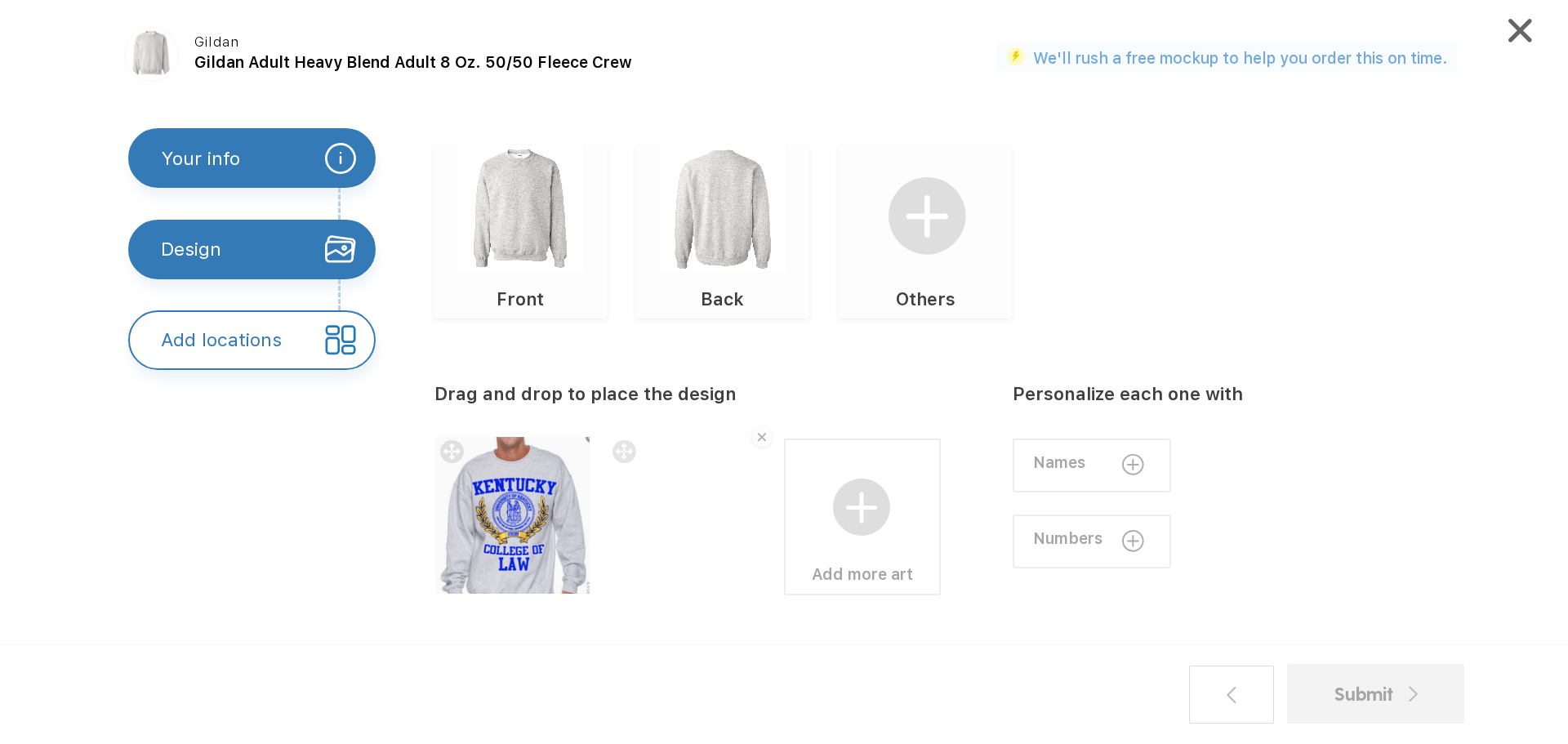
click at [1077, 444] on div "Names" at bounding box center [1092, 465] width 159 height 54
click at [932, 432] on img at bounding box center [934, 438] width 27 height 27
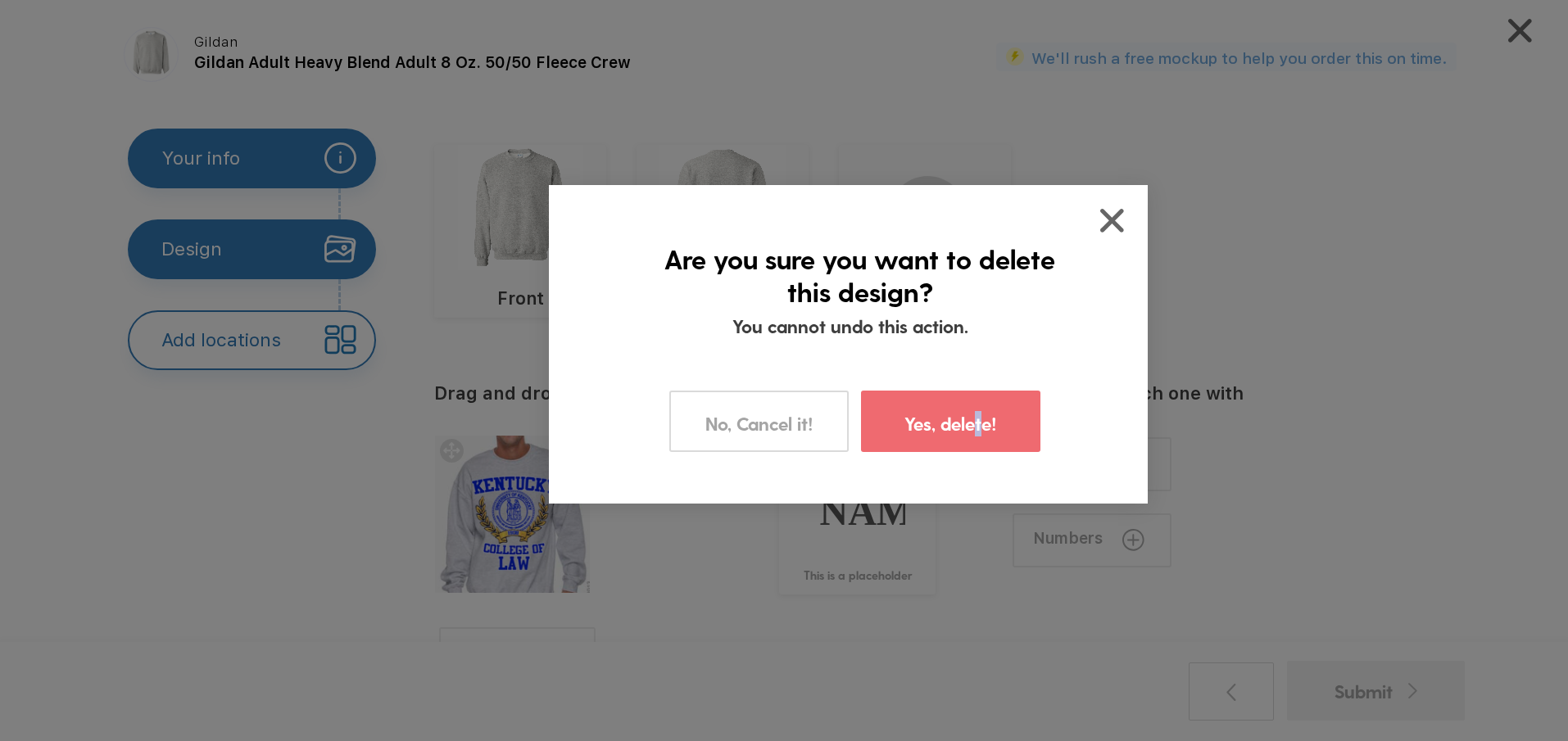
click at [972, 440] on div "Yes, delete!" at bounding box center [951, 421] width 179 height 62
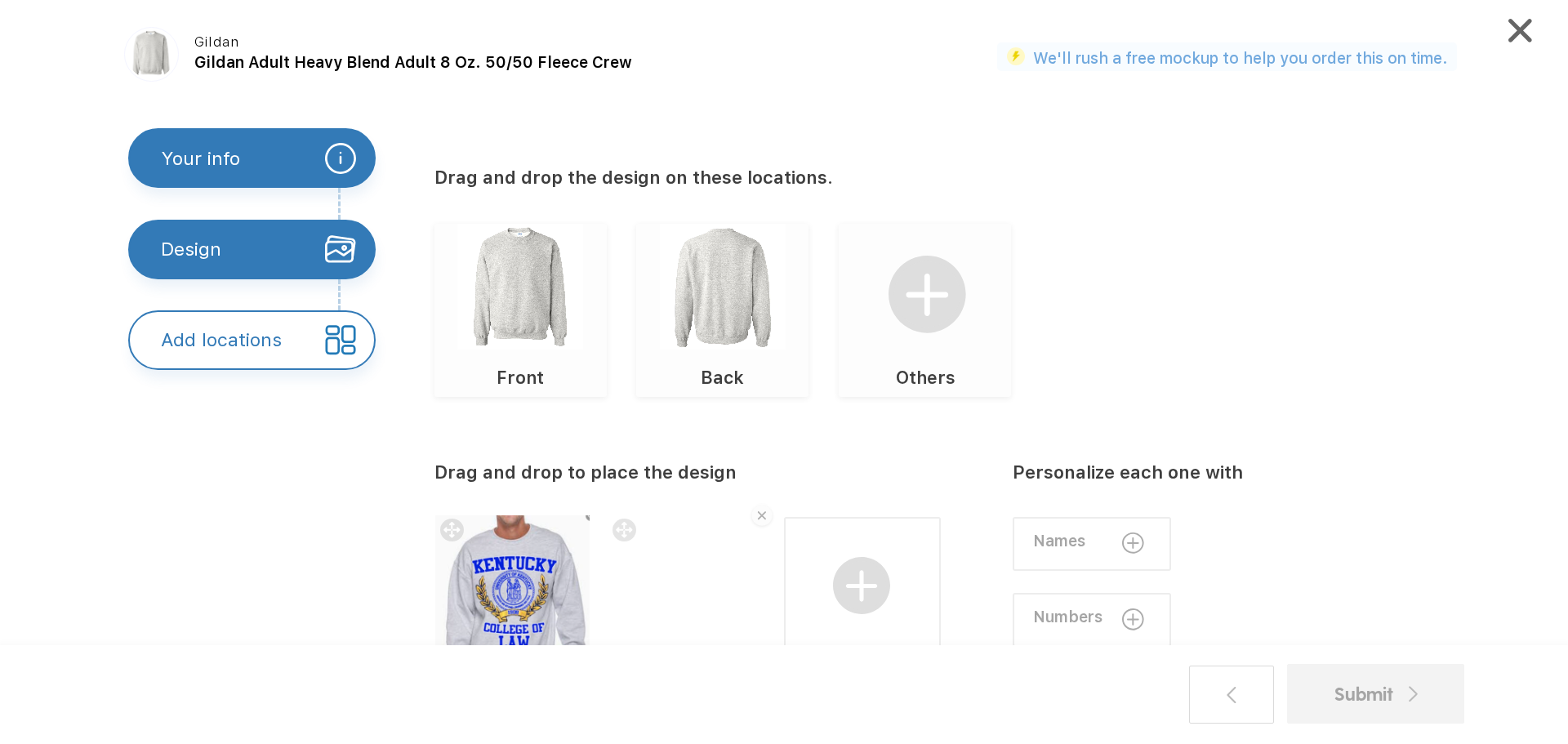
scroll to position [120, 0]
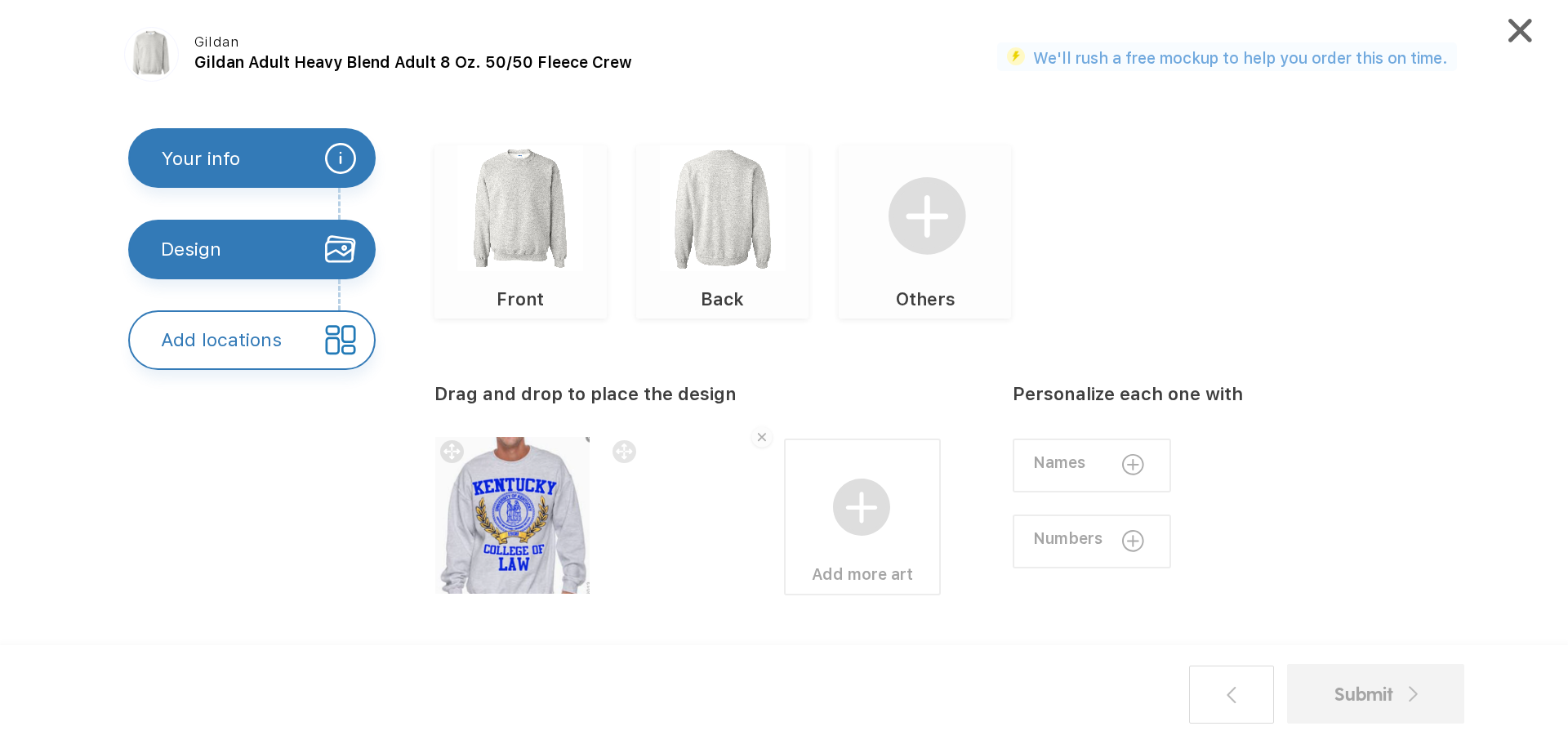
click at [266, 346] on div "Add locations" at bounding box center [222, 340] width 121 height 56
click at [726, 277] on div "Back" at bounding box center [722, 295] width 172 height 49
click at [576, 250] on img at bounding box center [520, 208] width 126 height 126
click at [658, 508] on div at bounding box center [684, 514] width 157 height 157
click at [483, 208] on img at bounding box center [520, 208] width 126 height 126
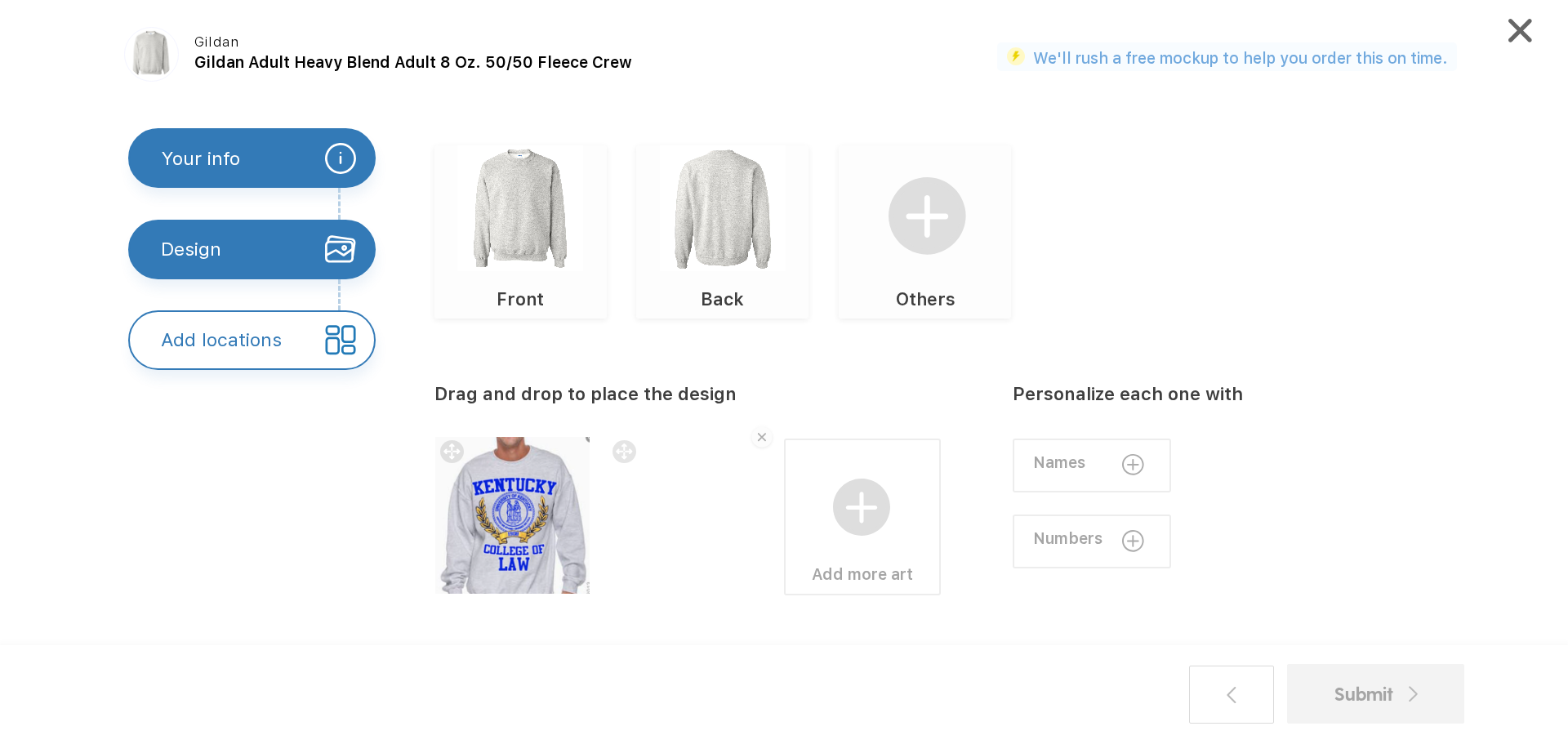
click at [1350, 695] on div "Submit" at bounding box center [1376, 693] width 83 height 29
click at [531, 221] on img at bounding box center [520, 208] width 126 height 126
click at [498, 223] on img at bounding box center [520, 208] width 126 height 126
click at [319, 341] on div at bounding box center [340, 340] width 62 height 56
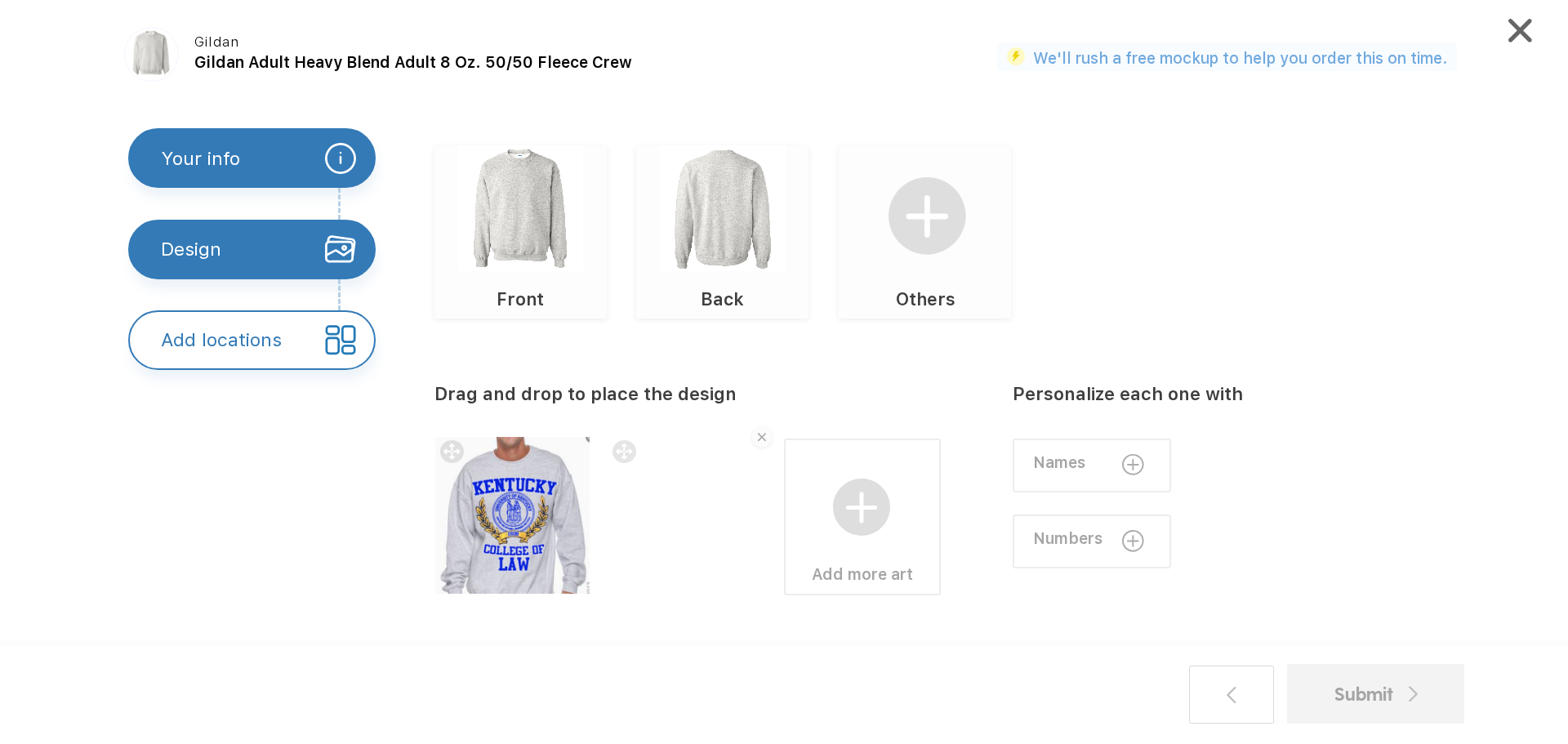
click at [1097, 326] on div "Drag and drop to place the design Add more art Personalize each one with Names …" at bounding box center [966, 514] width 1063 height 391
click at [758, 431] on img at bounding box center [761, 437] width 27 height 27
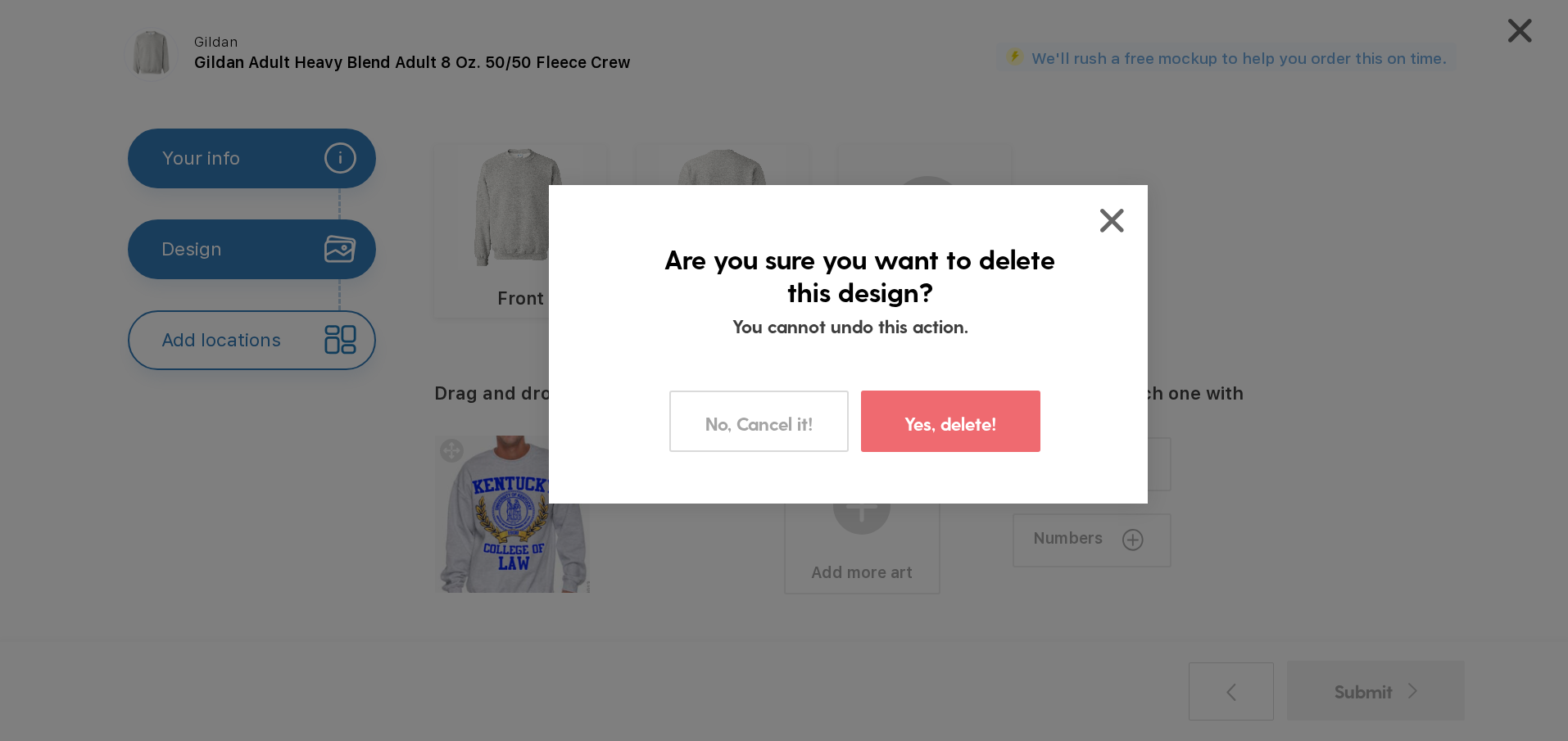
click at [926, 433] on label "Yes, delete!" at bounding box center [951, 423] width 93 height 25
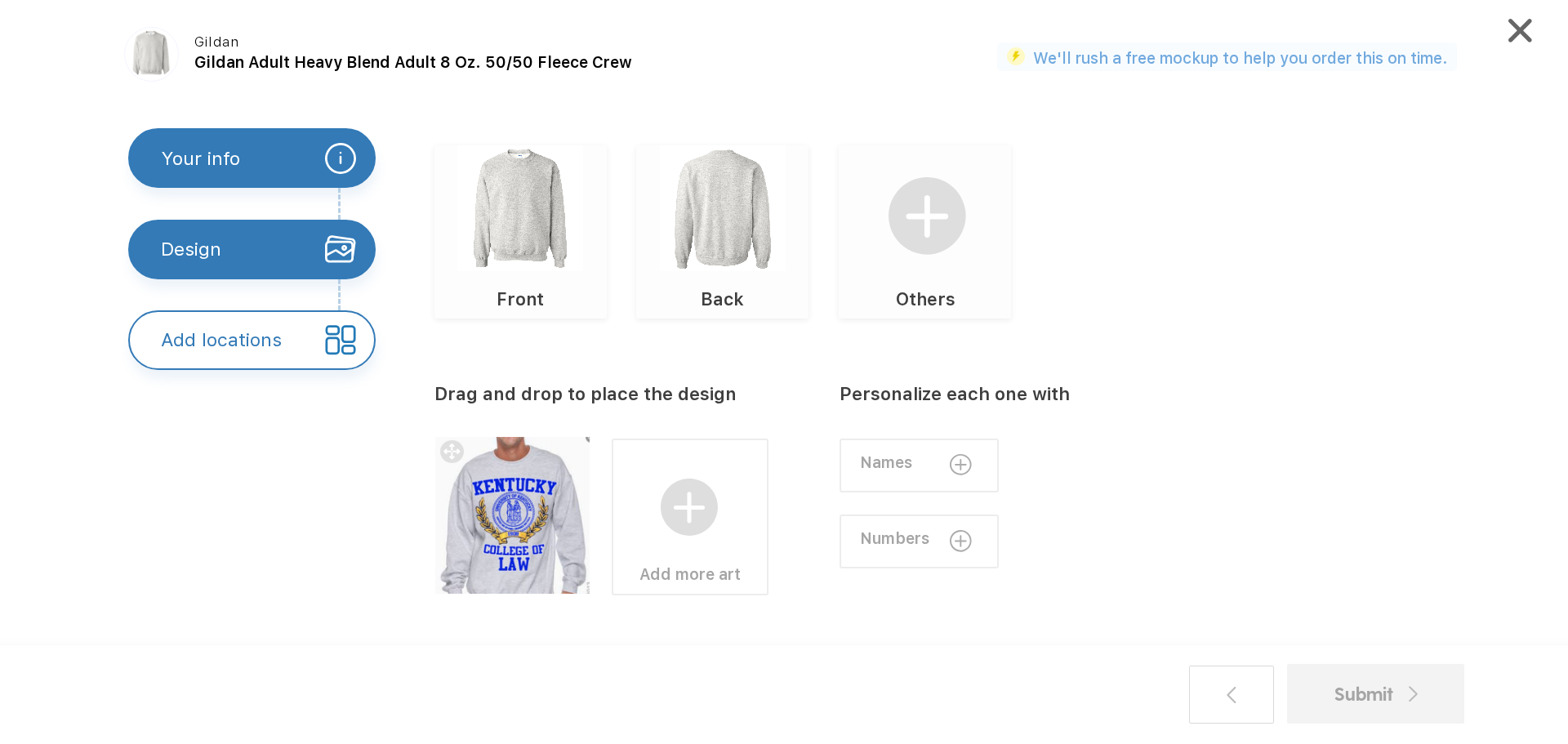
click at [525, 230] on img at bounding box center [520, 208] width 126 height 126
click at [499, 516] on div at bounding box center [513, 514] width 157 height 157
click at [223, 236] on div "Design" at bounding box center [252, 249] width 248 height 60
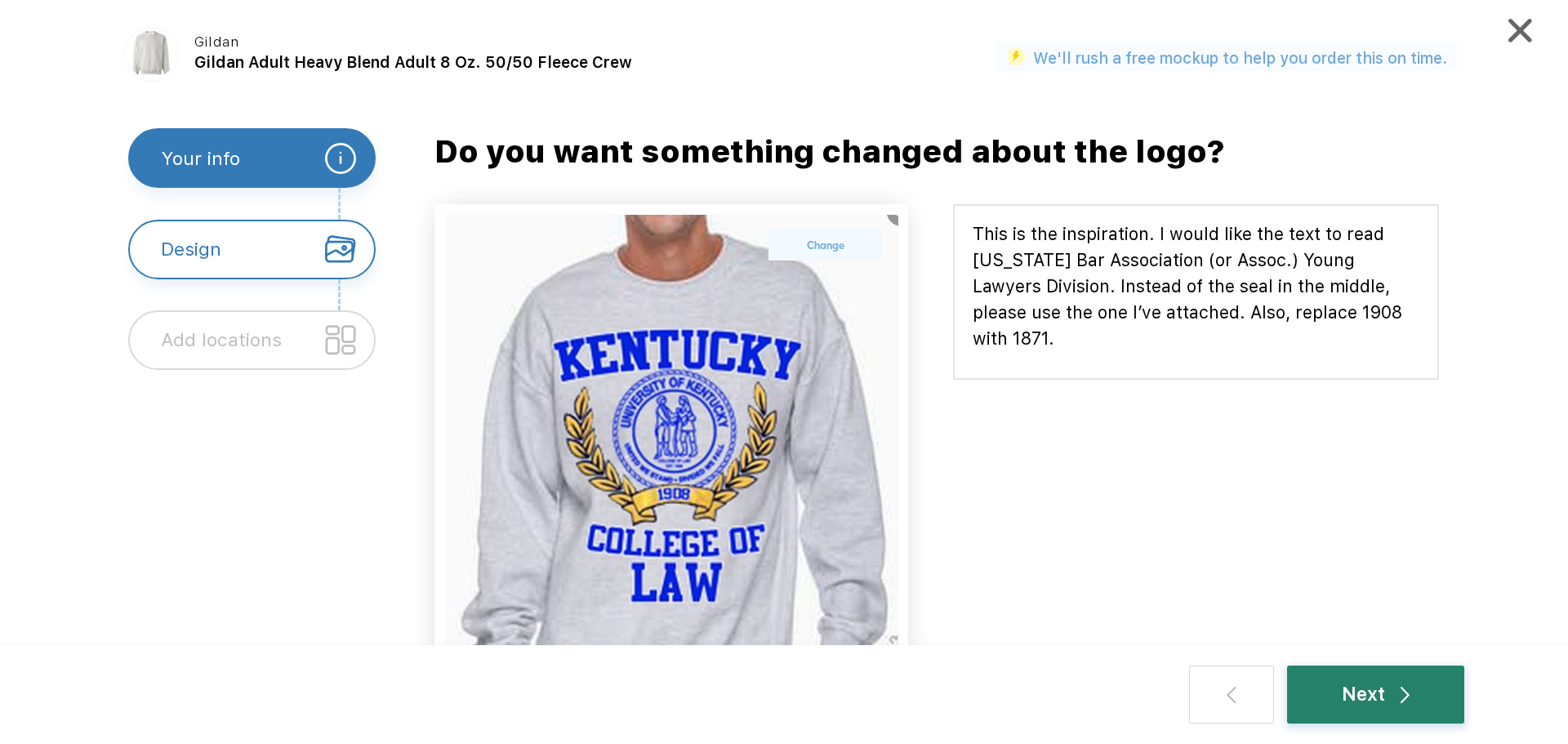
click at [1353, 684] on div "Next" at bounding box center [1376, 694] width 68 height 29
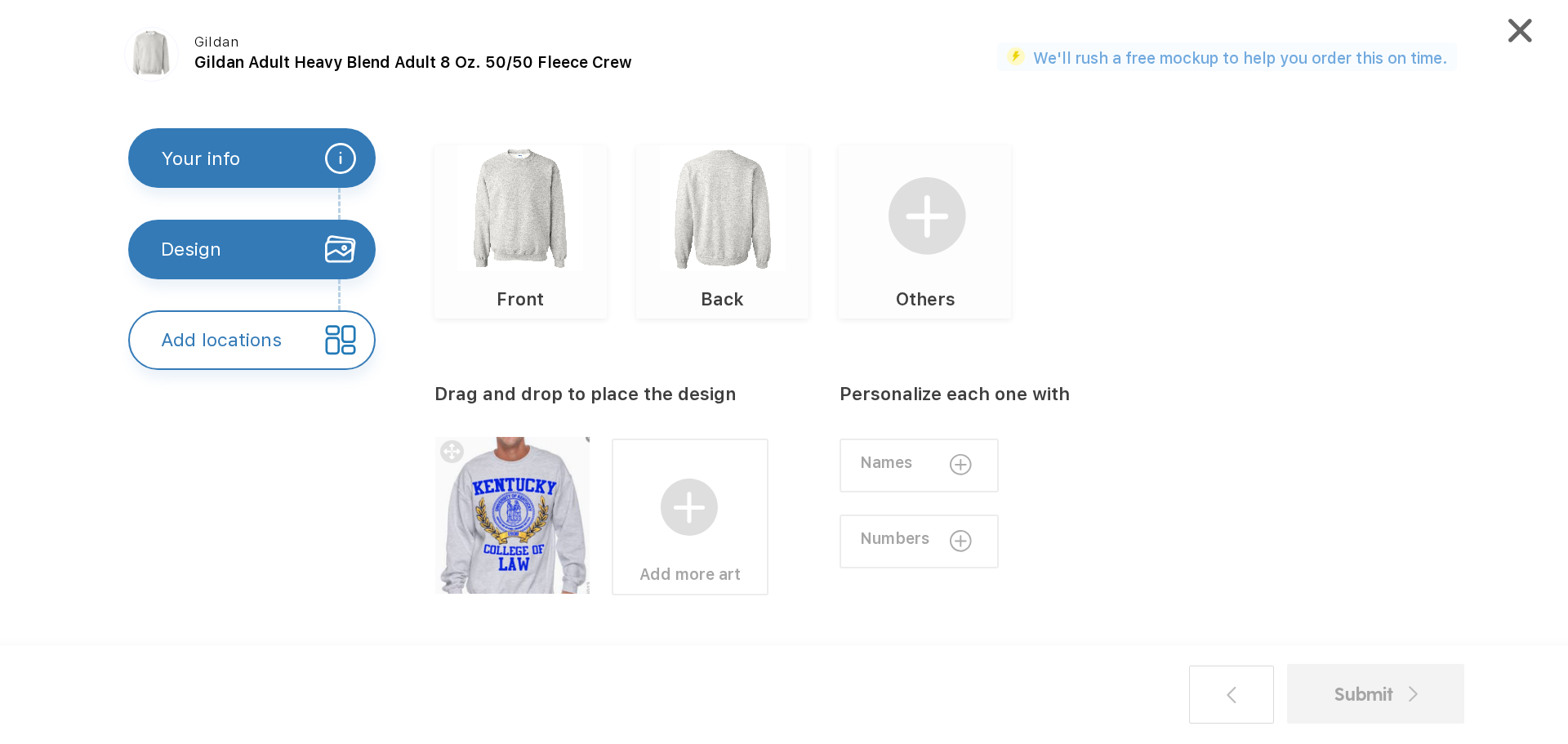
click at [573, 162] on img at bounding box center [520, 208] width 126 height 126
click at [528, 450] on div at bounding box center [513, 514] width 157 height 157
click at [763, 230] on img at bounding box center [722, 208] width 126 height 126
click at [543, 219] on img at bounding box center [520, 208] width 126 height 126
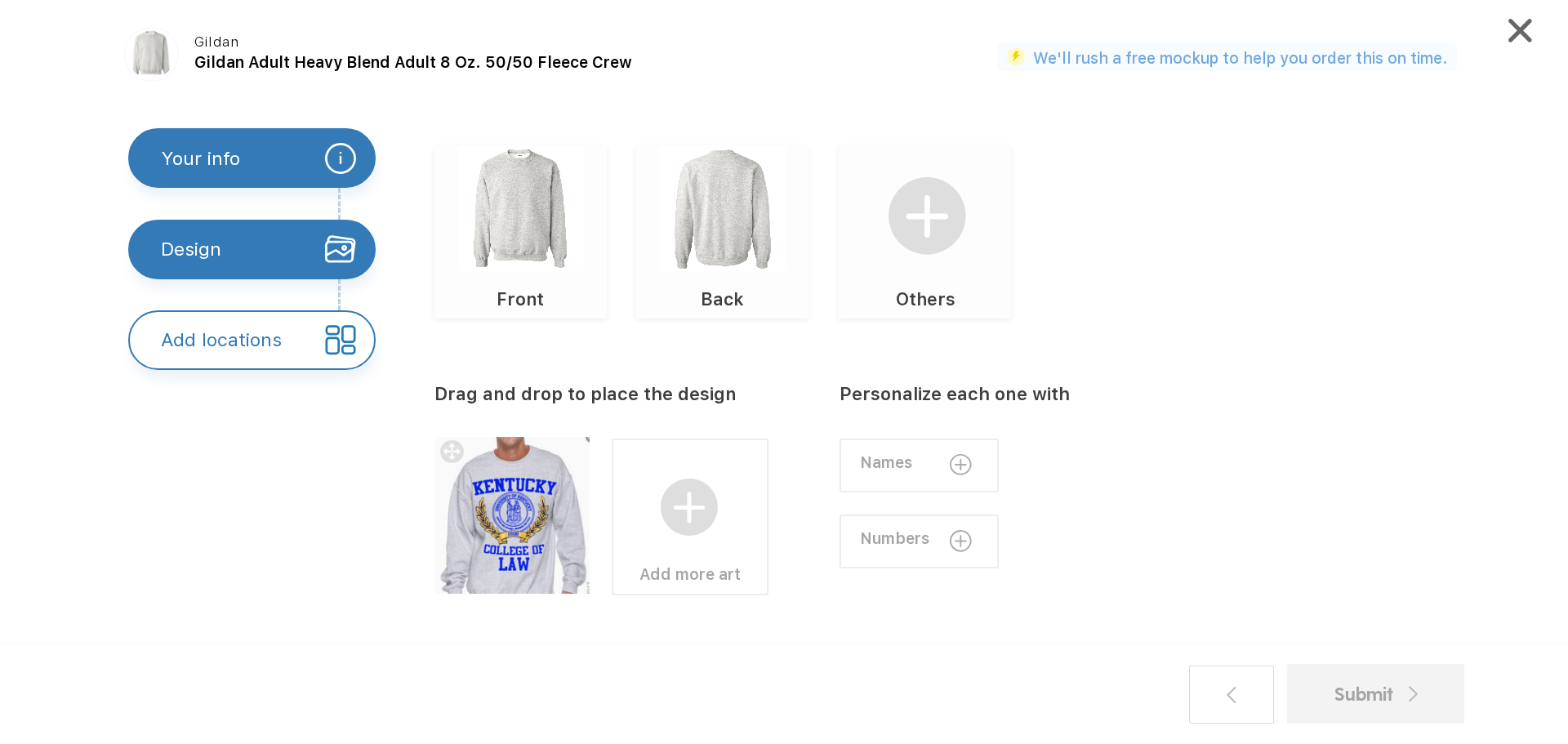
click at [543, 219] on img at bounding box center [520, 208] width 126 height 126
click at [947, 536] on div "Numbers" at bounding box center [919, 541] width 159 height 54
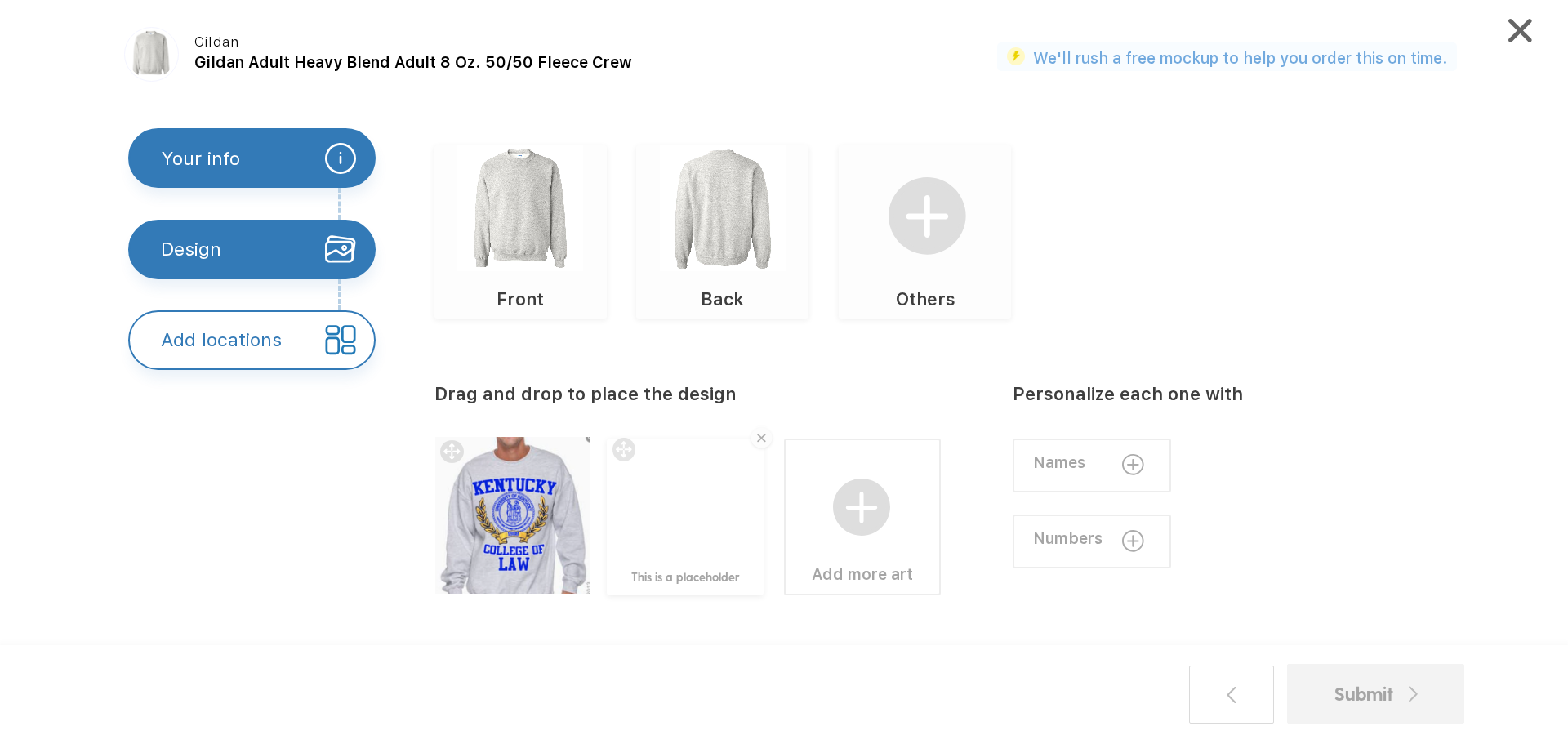
click at [763, 443] on img at bounding box center [761, 438] width 27 height 27
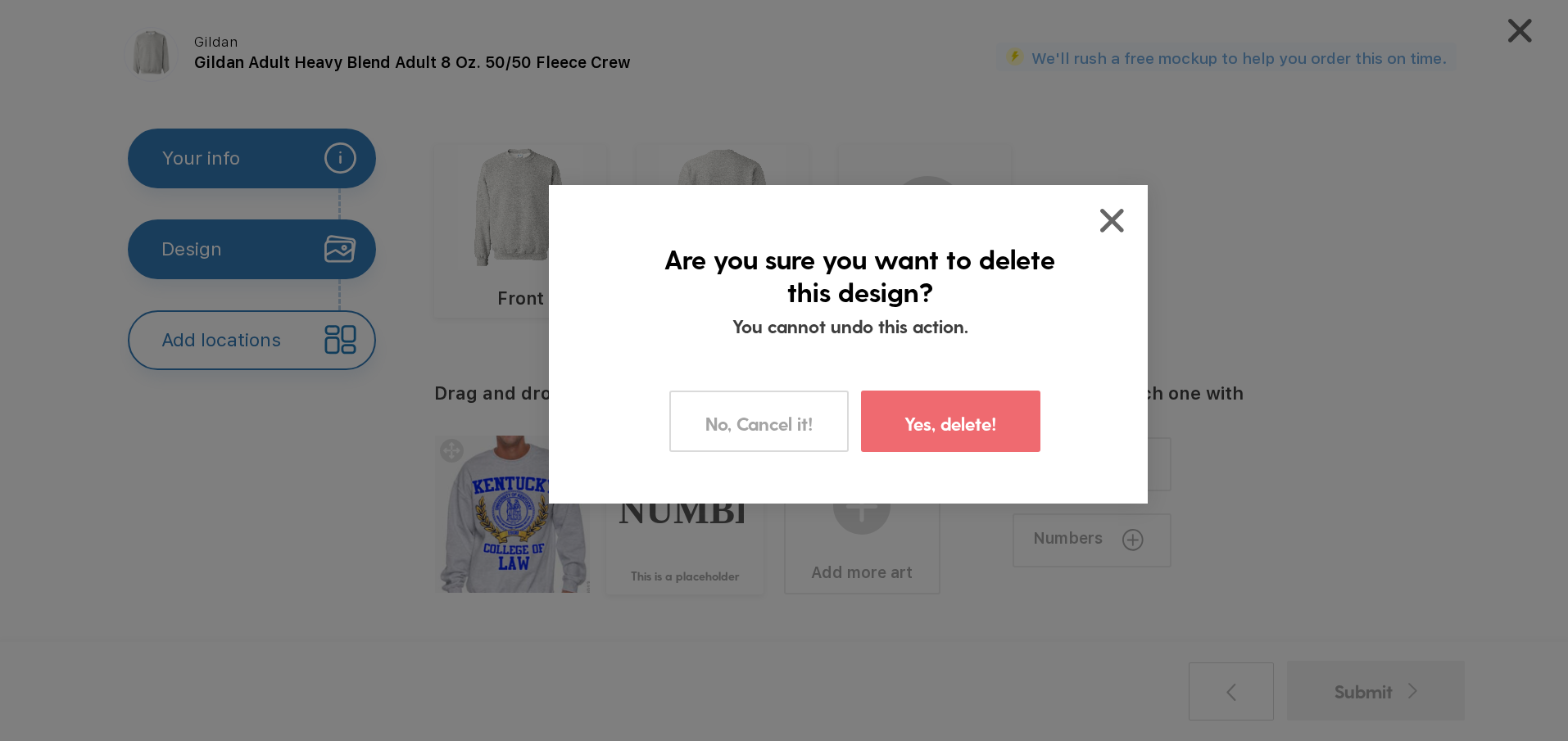
click at [947, 436] on label "Yes, delete!" at bounding box center [951, 423] width 93 height 25
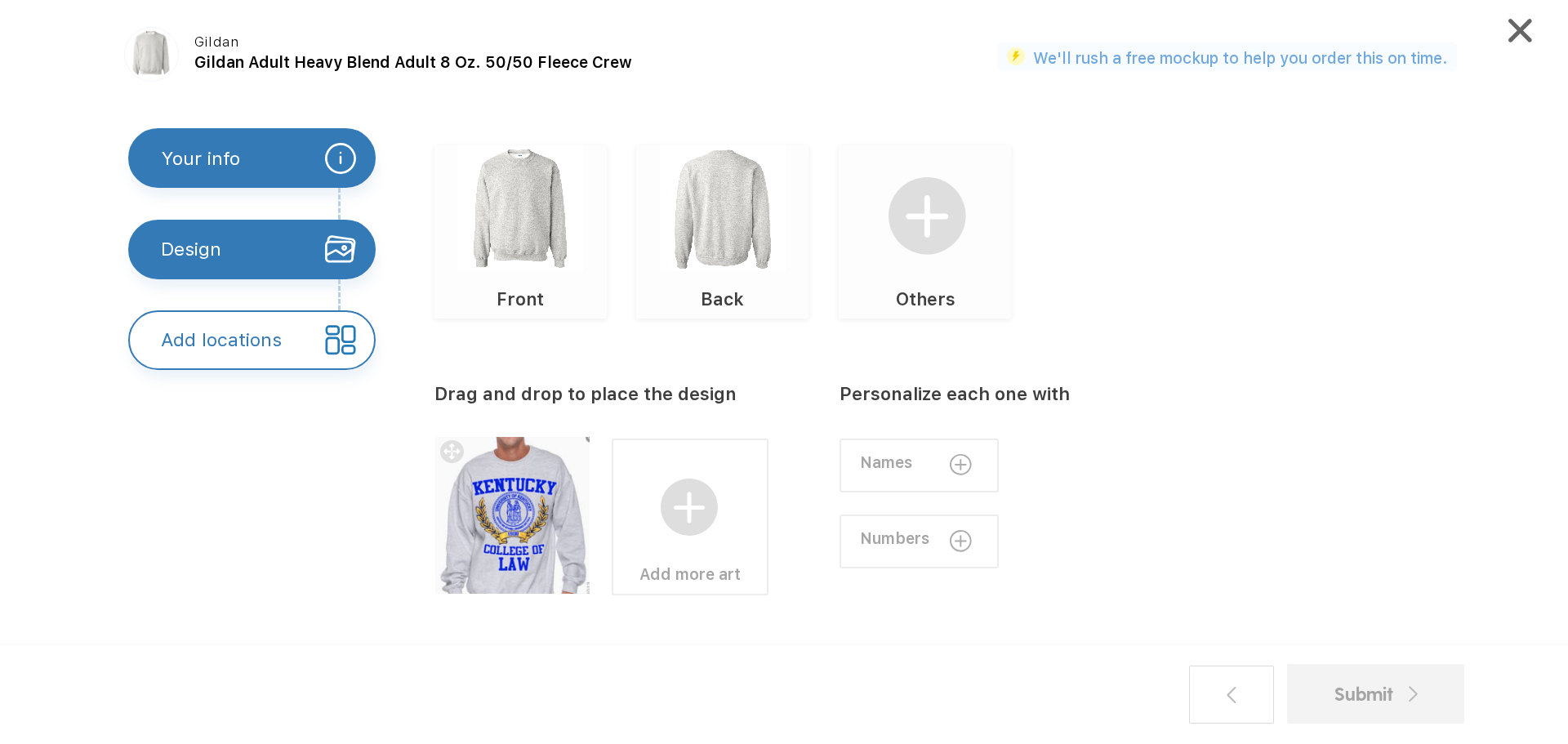
click at [1377, 711] on div "Submit" at bounding box center [1376, 693] width 178 height 60
click at [684, 521] on img at bounding box center [690, 507] width 58 height 58
click at [846, 476] on label "Upload your own design" at bounding box center [896, 477] width 140 height 16
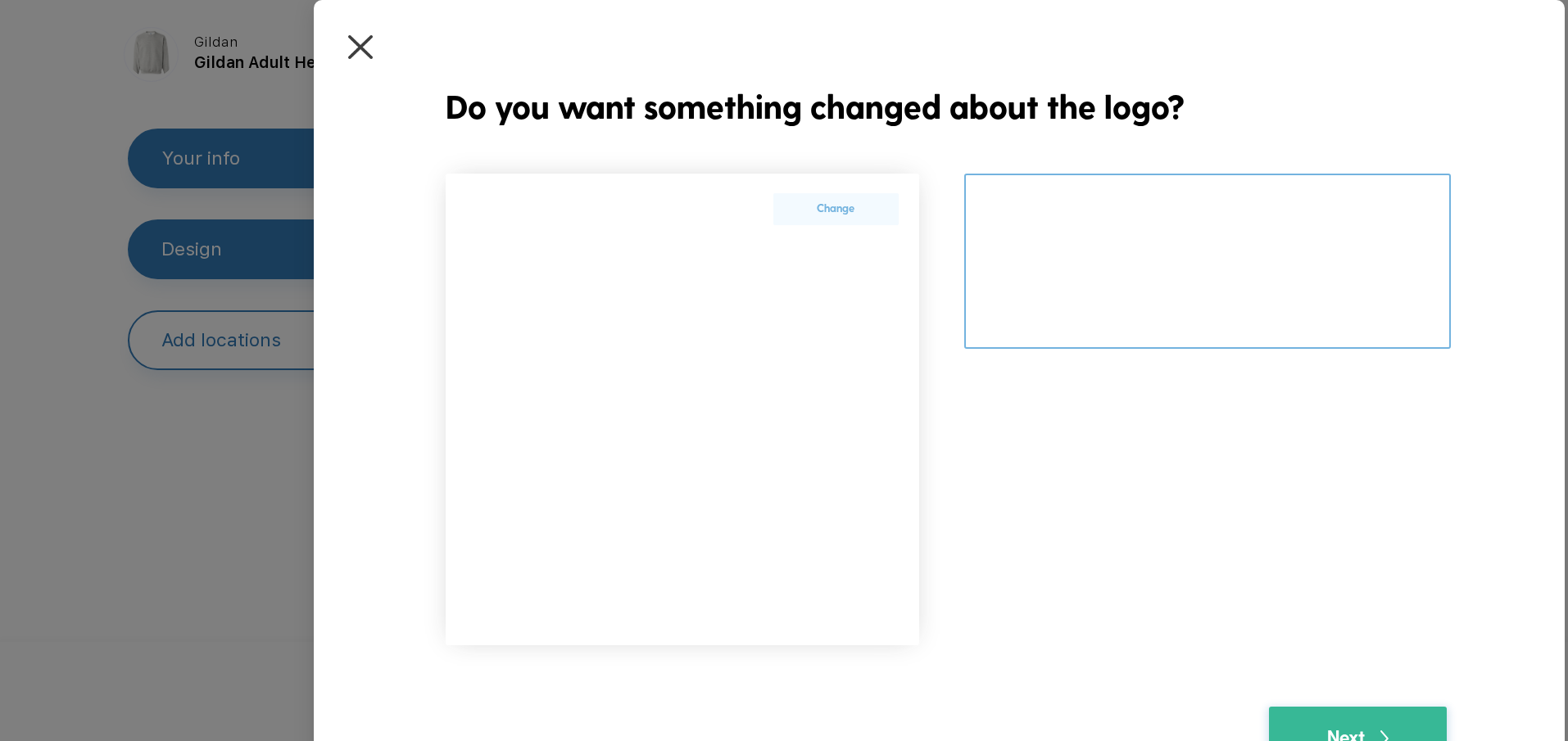
click at [1046, 221] on textarea at bounding box center [1207, 261] width 486 height 175
type textarea "Crop.. Does not have to be white."
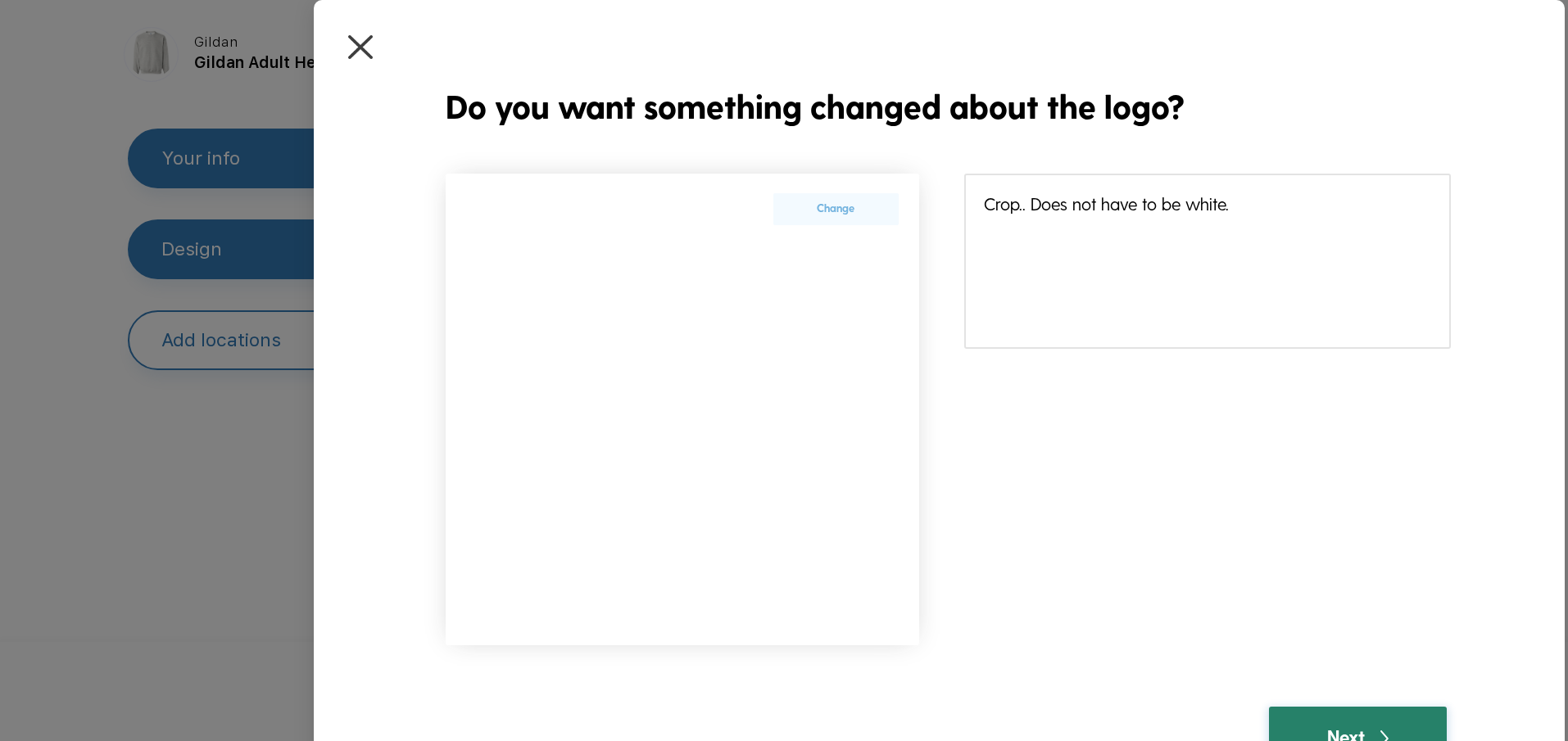
click at [1313, 732] on div "Next" at bounding box center [1358, 736] width 177 height 58
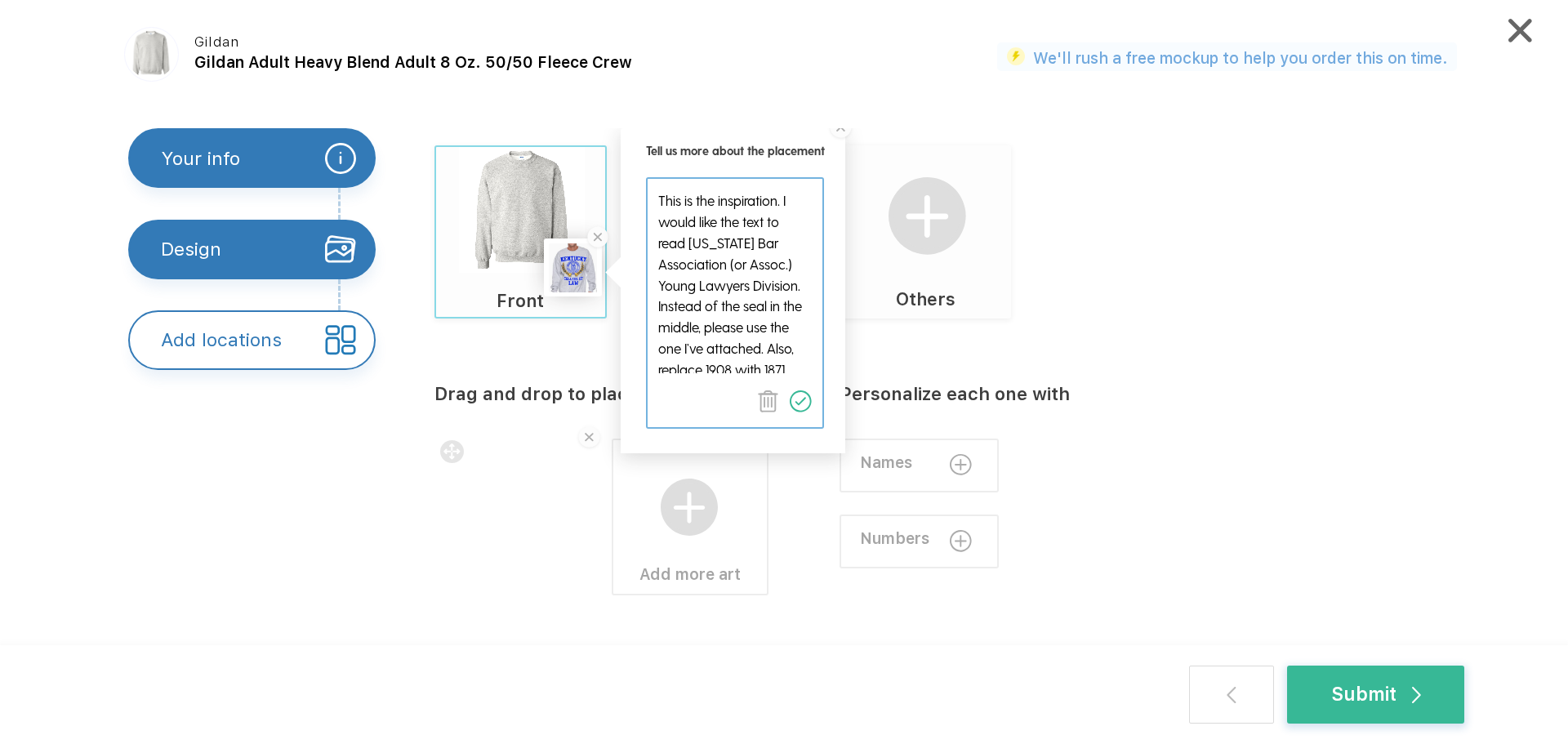
click at [1363, 460] on div "Drag and drop to place the design Add more art Personalize each one with Names …" at bounding box center [966, 514] width 1063 height 391
click at [1376, 680] on div "Submit" at bounding box center [1377, 694] width 90 height 29
